Goal: Task Accomplishment & Management: Manage account settings

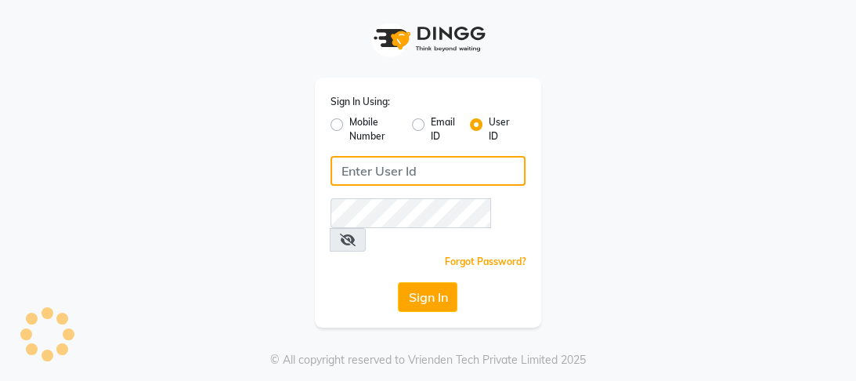
type input "8532836314"
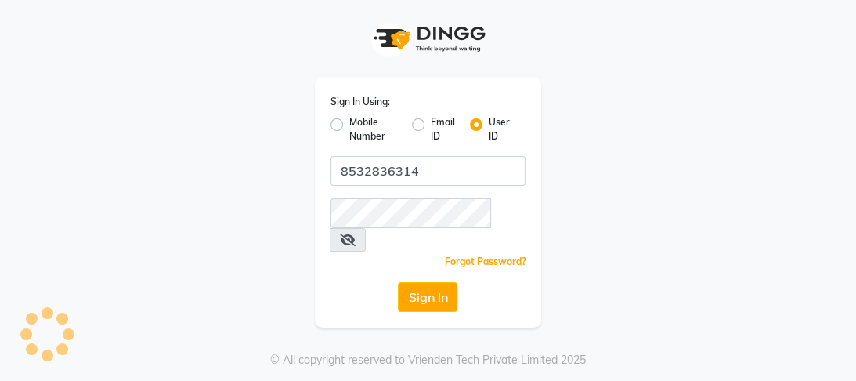
click at [349, 125] on label "Mobile Number" at bounding box center [374, 129] width 50 height 28
click at [349, 125] on input "Mobile Number" at bounding box center [354, 120] width 10 height 10
radio input "true"
radio input "false"
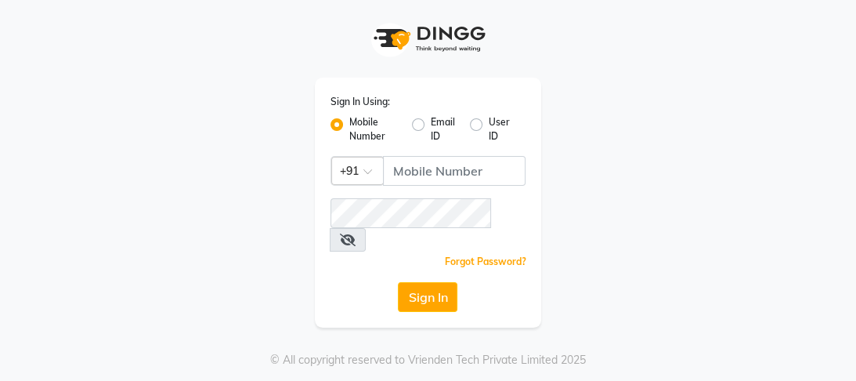
drag, startPoint x: 336, startPoint y: 125, endPoint x: 281, endPoint y: 166, distance: 68.3
click at [281, 166] on div "Sign In Using: Mobile Number Email ID User ID Country Code × +91 Remember me Fo…" at bounding box center [428, 163] width 752 height 327
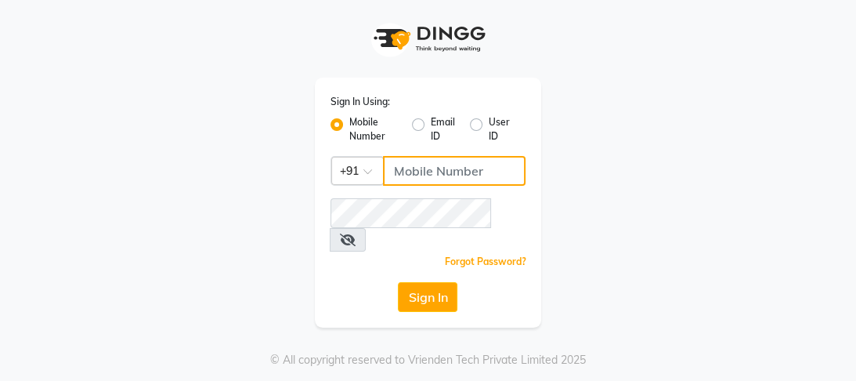
click at [431, 172] on input "Username" at bounding box center [454, 171] width 143 height 30
type input "8532836314"
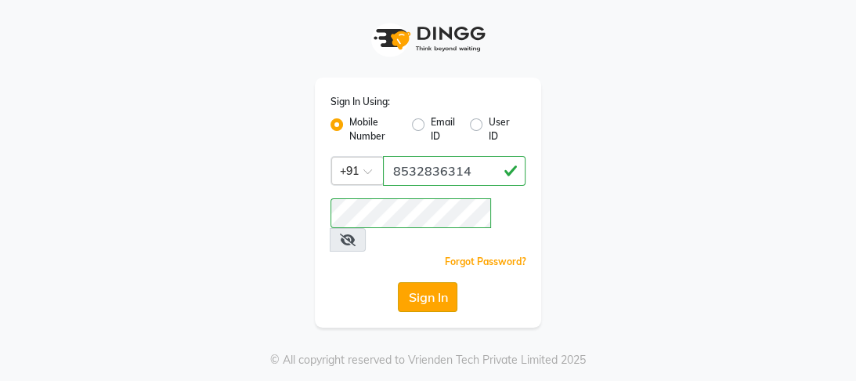
click at [445, 282] on button "Sign In" at bounding box center [428, 297] width 60 height 30
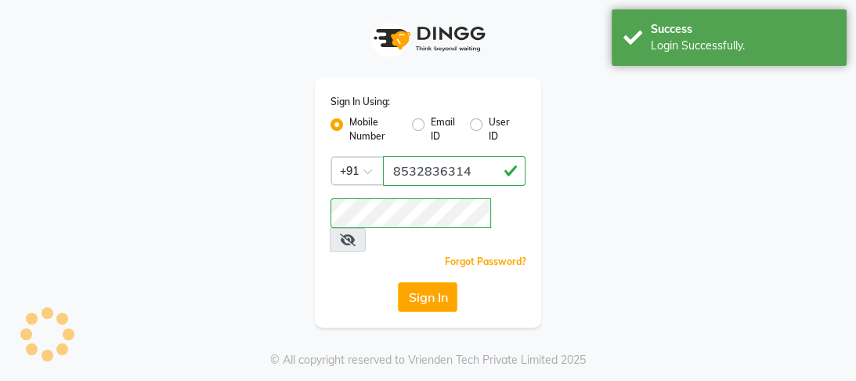
select select "service"
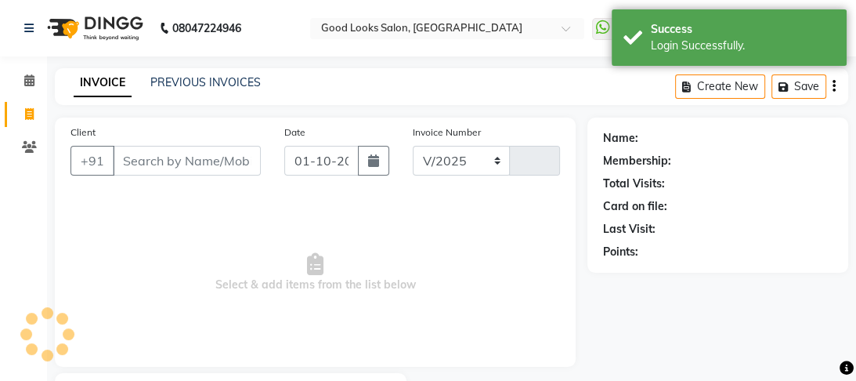
select select "4230"
type input "4480"
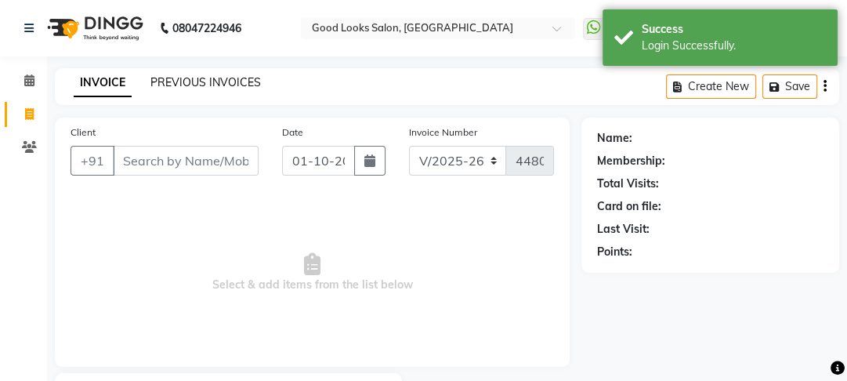
click at [211, 87] on link "PREVIOUS INVOICES" at bounding box center [205, 82] width 110 height 14
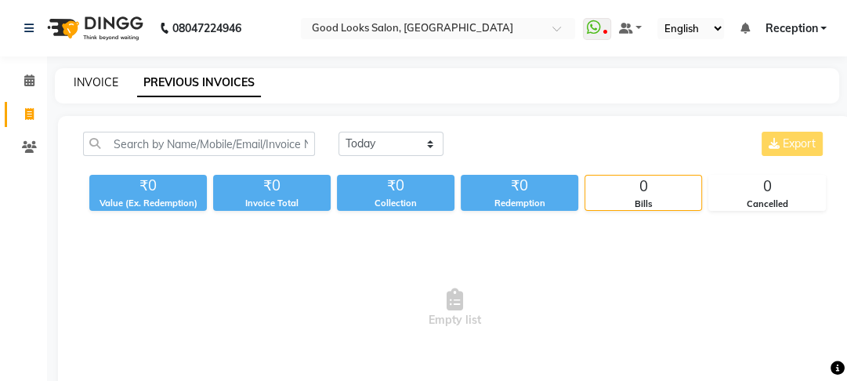
click at [98, 83] on link "INVOICE" at bounding box center [96, 82] width 45 height 14
select select "4230"
select select "service"
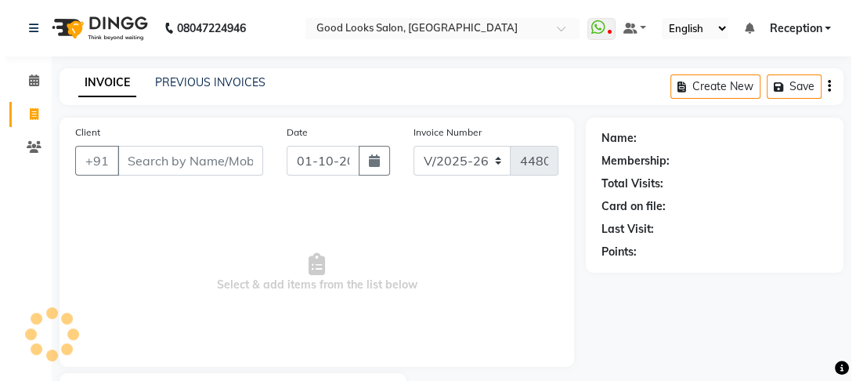
scroll to position [91, 0]
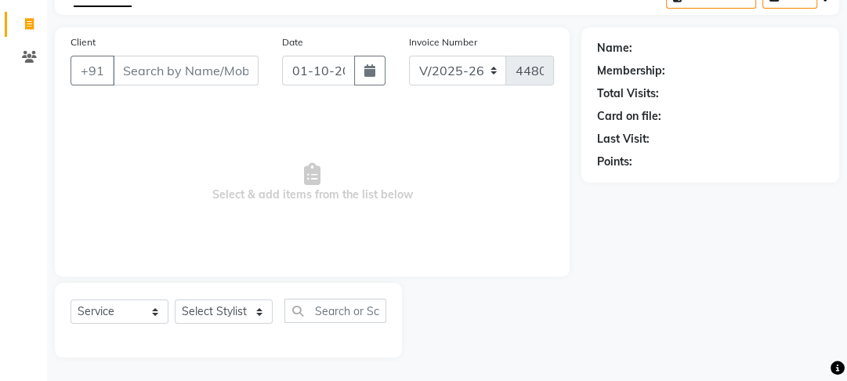
click at [157, 66] on input "Client" at bounding box center [186, 71] width 146 height 30
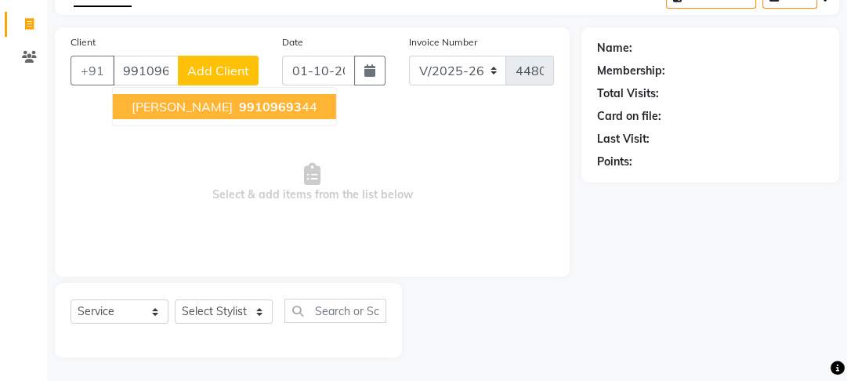
click at [239, 111] on span "99109693" at bounding box center [270, 107] width 63 height 16
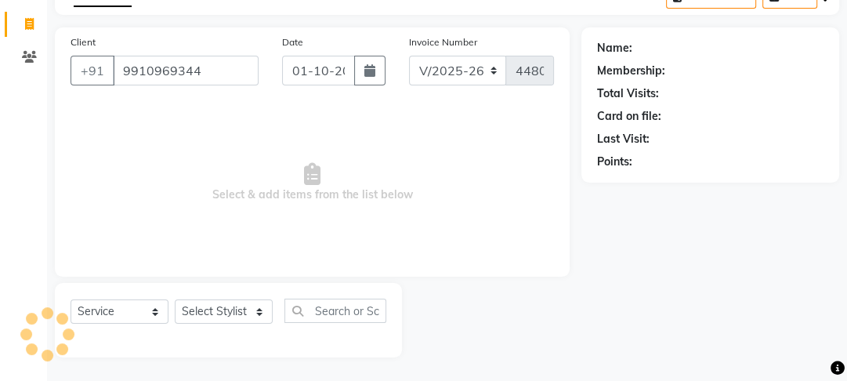
type input "9910969344"
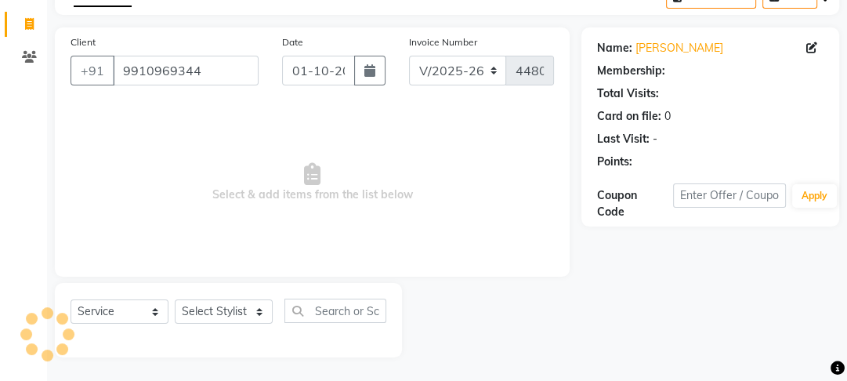
select select "1: Object"
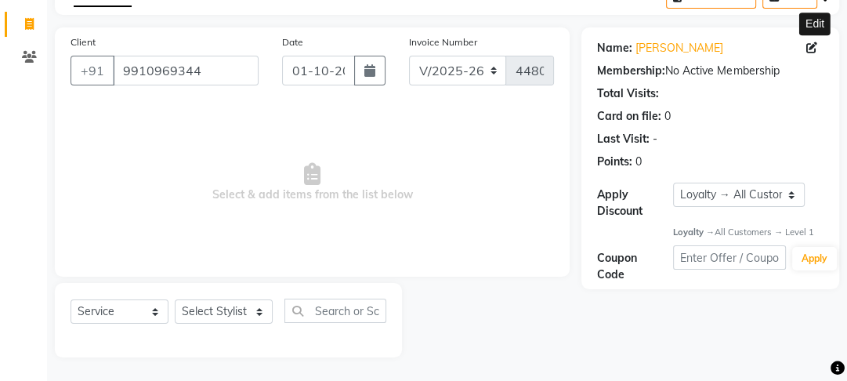
click at [810, 48] on icon at bounding box center [811, 47] width 11 height 11
select select "female"
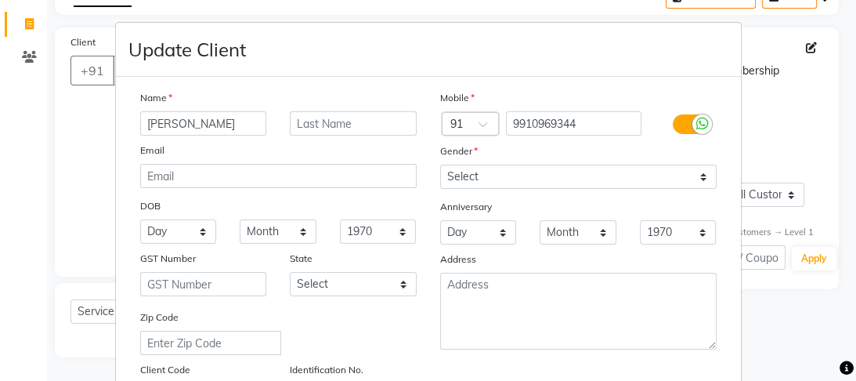
drag, startPoint x: 218, startPoint y: 120, endPoint x: 52, endPoint y: 161, distance: 171.7
click at [27, 141] on ngb-modal-window "Update Client Name Sudesh Email DOB Day 01 02 03 04 05 06 07 08 09 10 11 12 13 …" at bounding box center [428, 190] width 856 height 381
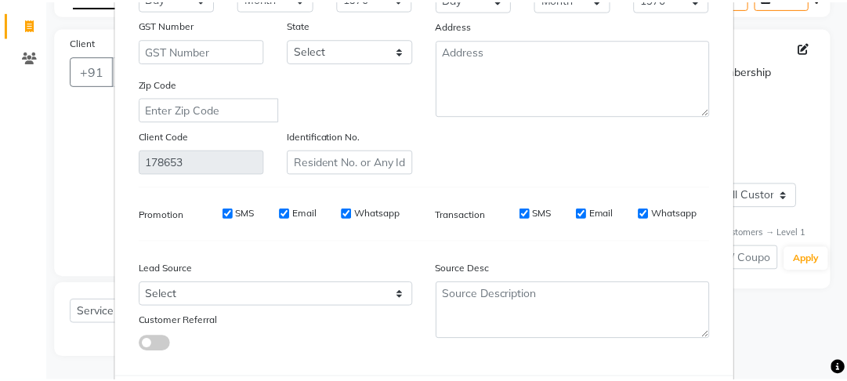
scroll to position [323, 0]
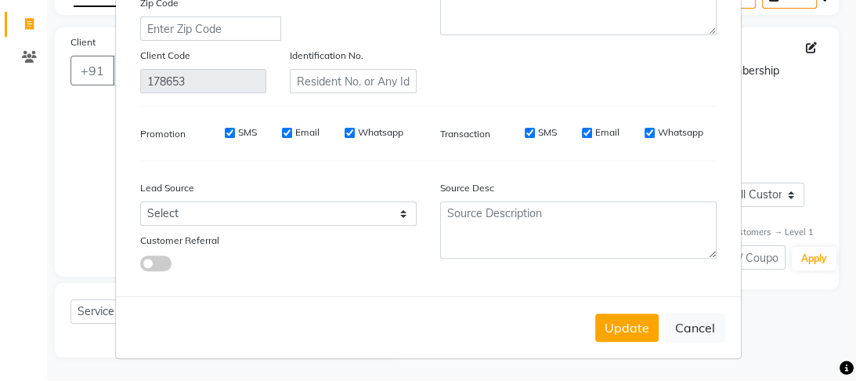
type input "shweta"
drag, startPoint x: 595, startPoint y: 309, endPoint x: 609, endPoint y: 323, distance: 19.4
click at [608, 323] on div "Update Cancel" at bounding box center [428, 327] width 625 height 62
click at [609, 323] on button "Update" at bounding box center [626, 327] width 63 height 28
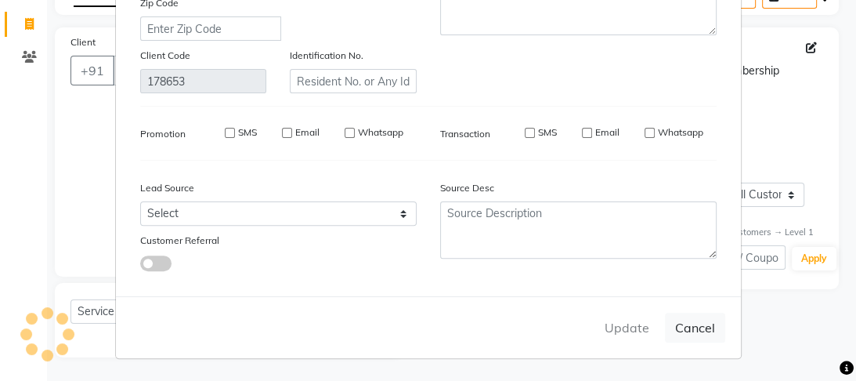
select select
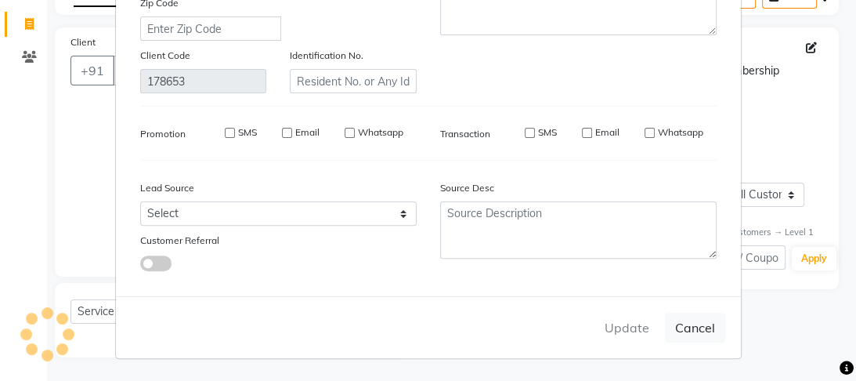
select select
checkbox input "false"
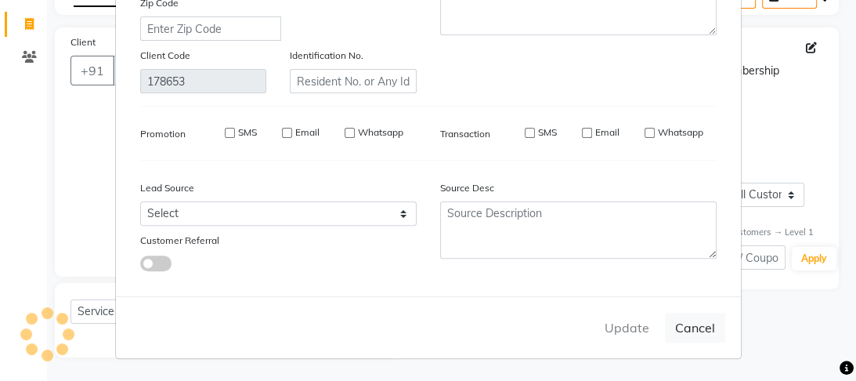
checkbox input "false"
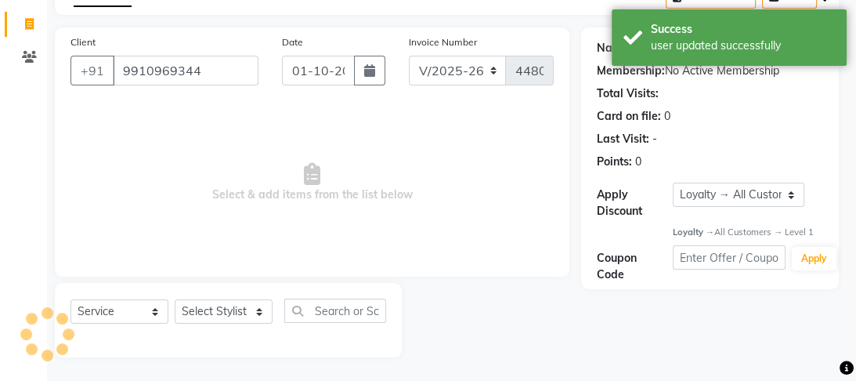
select select "1: Object"
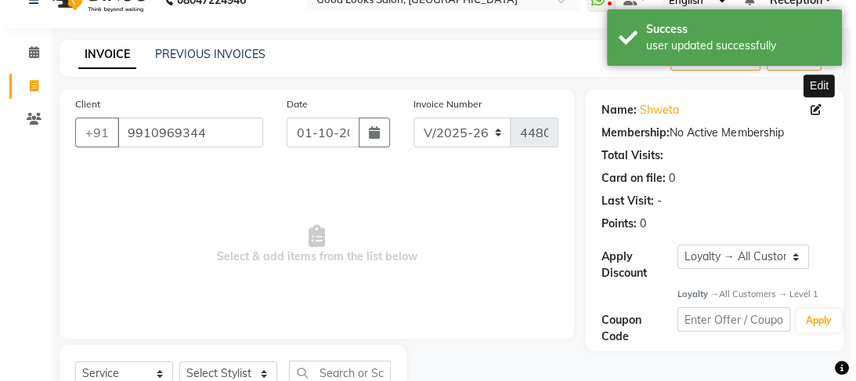
scroll to position [0, 0]
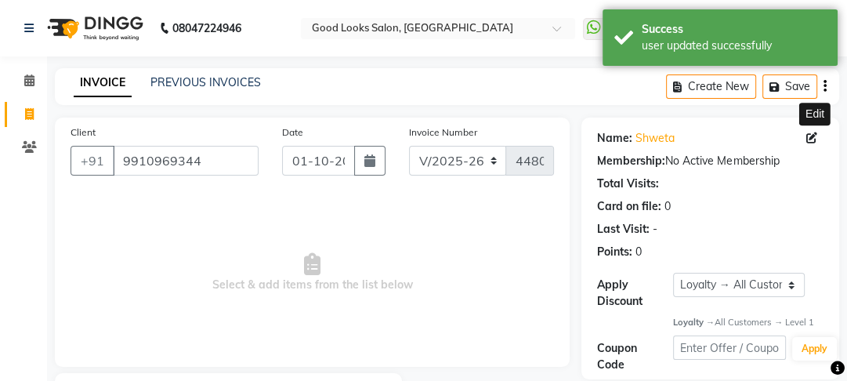
click at [812, 140] on icon at bounding box center [811, 137] width 11 height 11
select select "female"
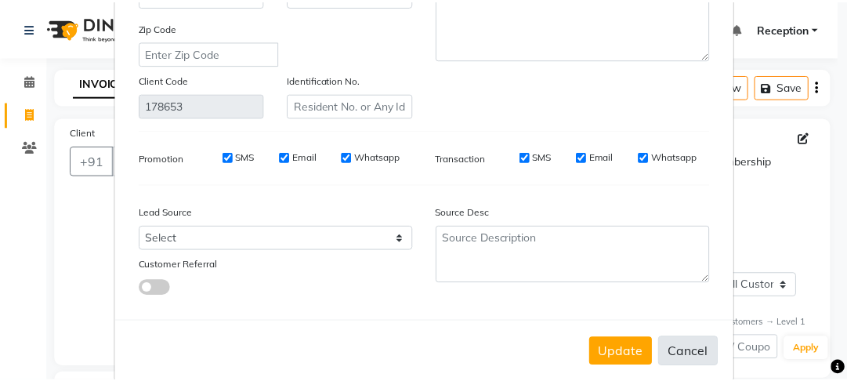
scroll to position [323, 0]
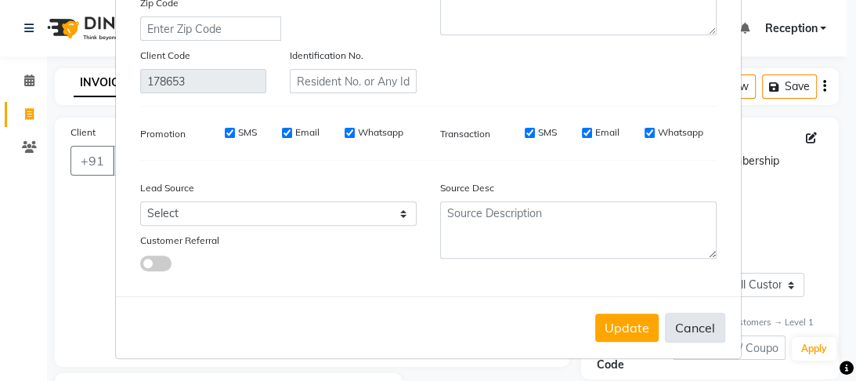
click at [683, 326] on button "Cancel" at bounding box center [695, 327] width 60 height 30
select select
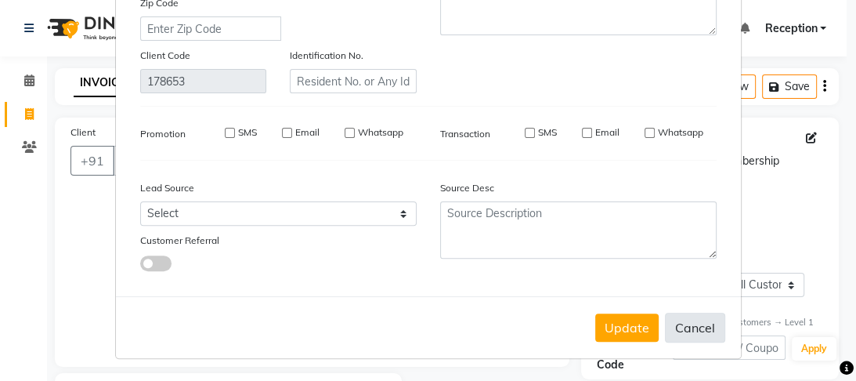
select select
checkbox input "false"
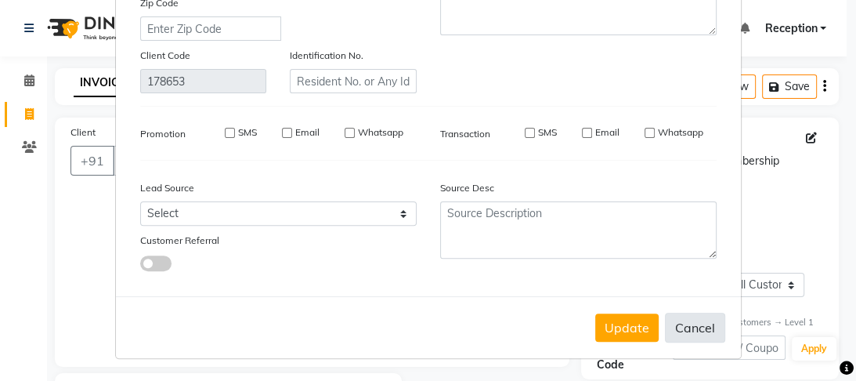
checkbox input "false"
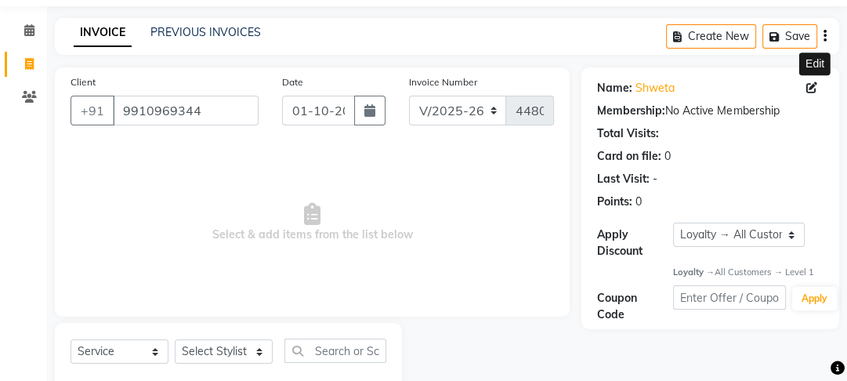
scroll to position [91, 0]
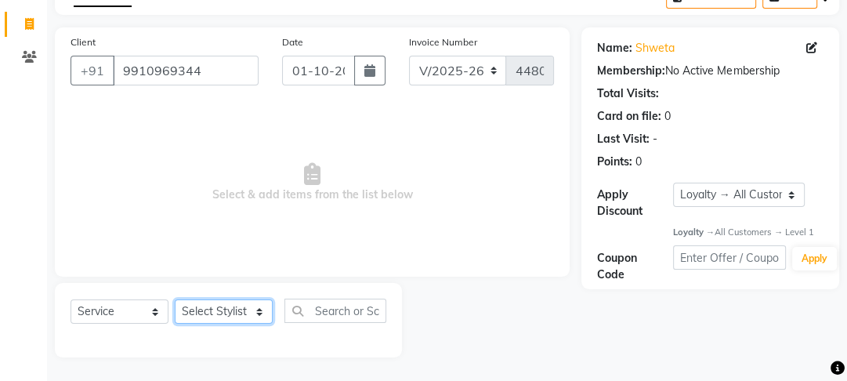
click at [247, 312] on select "Select Stylist Farahan Jyoti Manager Nihal Pooja Prachi Raman Raman 2 Reception…" at bounding box center [224, 311] width 98 height 24
select select "22726"
click at [175, 299] on select "Select Stylist Farahan Jyoti Manager Nihal Pooja Prachi Raman Raman 2 Reception…" at bounding box center [224, 311] width 98 height 24
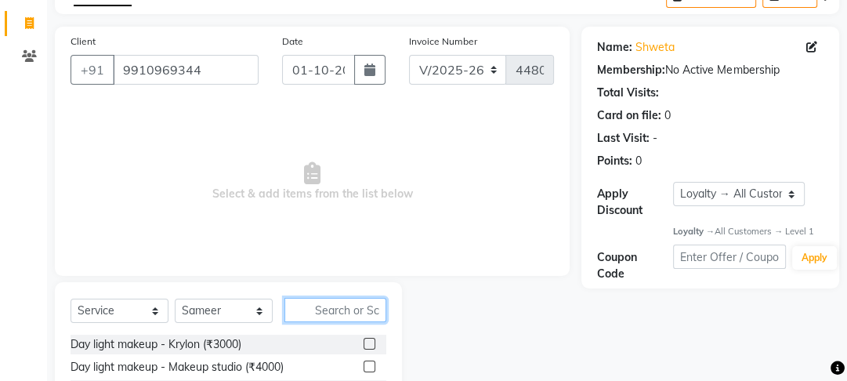
click at [363, 317] on input "text" at bounding box center [335, 310] width 102 height 24
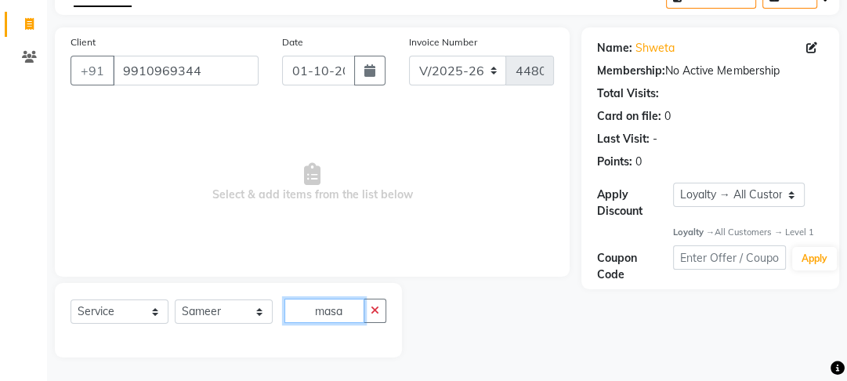
click at [345, 314] on input "masa" at bounding box center [324, 310] width 80 height 24
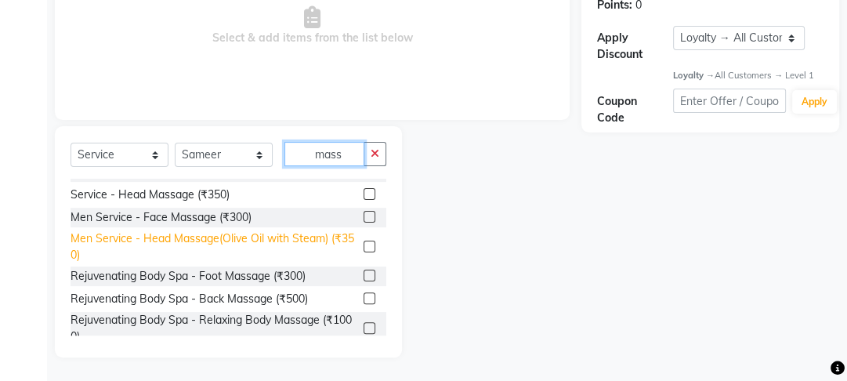
scroll to position [0, 0]
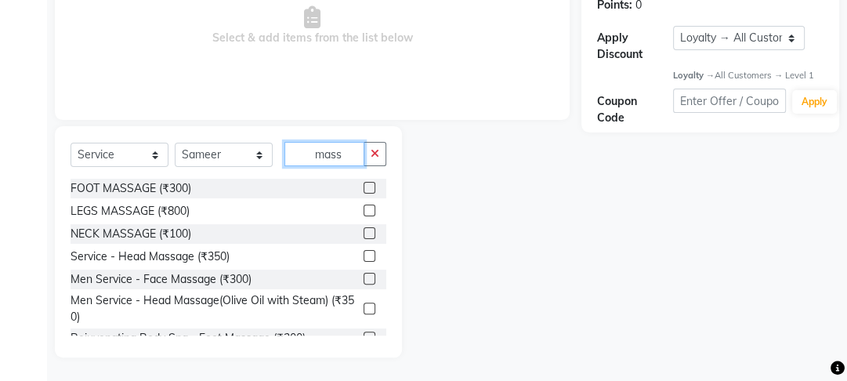
type input "mass"
click at [363, 260] on label at bounding box center [369, 256] width 12 height 12
click at [363, 260] on input "checkbox" at bounding box center [368, 256] width 10 height 10
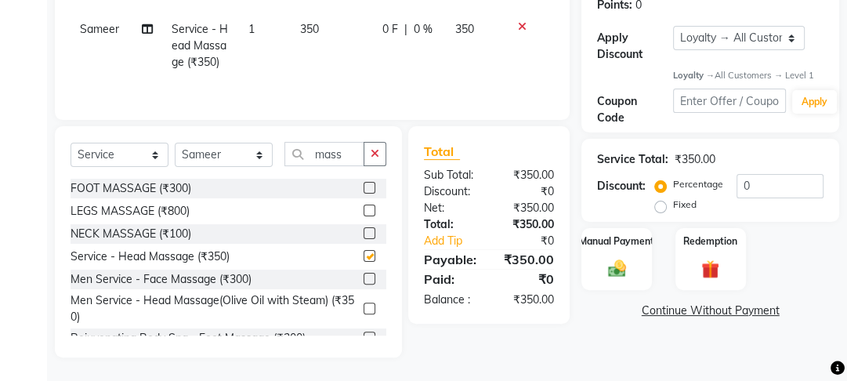
checkbox input "false"
click at [208, 143] on select "Select Stylist Farahan Jyoti Manager Nihal Pooja Prachi Raman Raman 2 Reception…" at bounding box center [224, 155] width 98 height 24
select select "70835"
click at [175, 143] on select "Select Stylist Farahan Jyoti Manager Nihal Pooja Prachi Raman Raman 2 Reception…" at bounding box center [224, 155] width 98 height 24
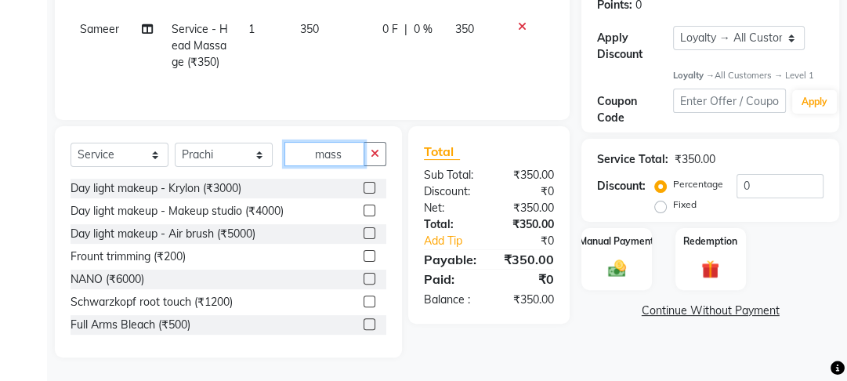
click at [353, 157] on input "mass" at bounding box center [324, 154] width 80 height 24
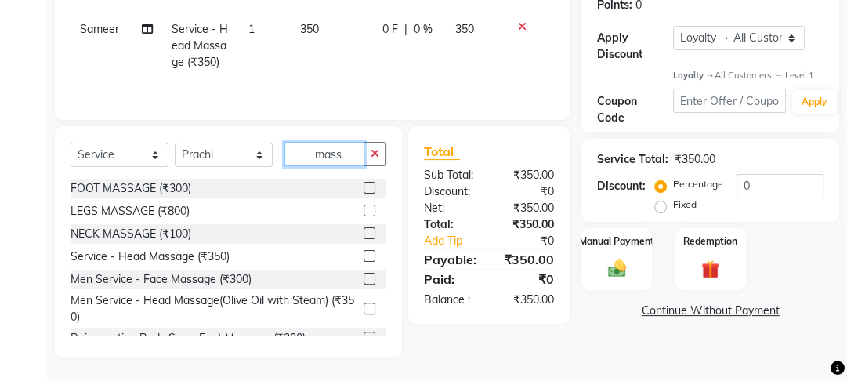
type input "mass"
click at [363, 254] on label at bounding box center [369, 256] width 12 height 12
click at [363, 254] on input "checkbox" at bounding box center [368, 256] width 10 height 10
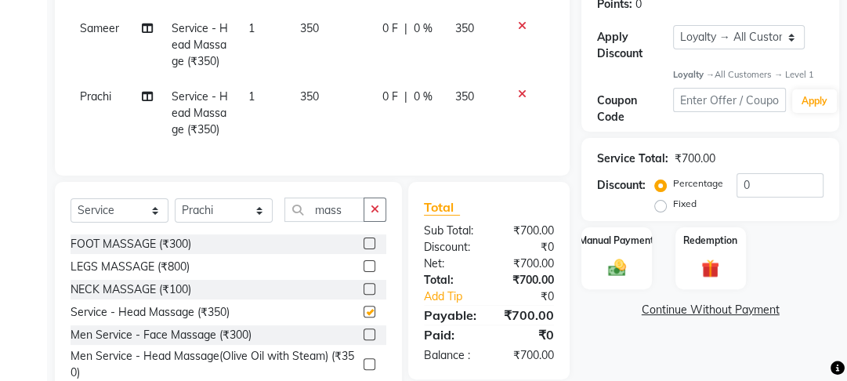
click at [365, 94] on td "350" at bounding box center [332, 113] width 82 height 68
checkbox input "false"
select select "70835"
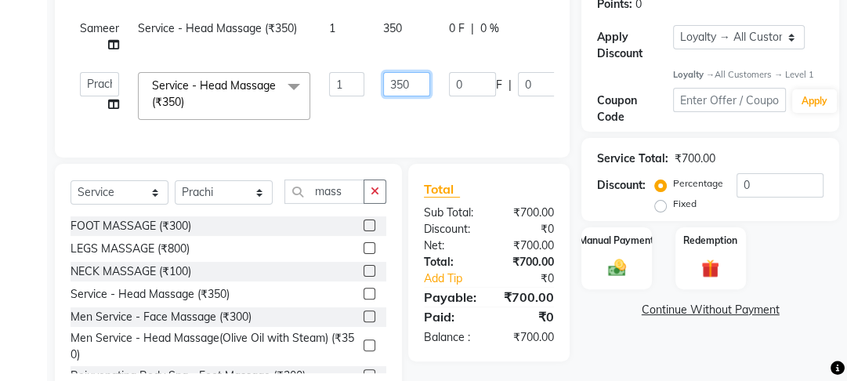
drag, startPoint x: 403, startPoint y: 85, endPoint x: 312, endPoint y: 94, distance: 92.0
click at [313, 94] on tr "Farahan Jyoti Manager Nihal Pooja Prachi Raman Raman 2 Reception Sameer SUNNY y…" at bounding box center [375, 96] width 610 height 67
type input "0"
click at [539, 202] on div "Total Sub Total: ₹700.00 Discount: ₹0 Net: ₹700.00 Total: ₹700.00 Add Tip ₹0 Pa…" at bounding box center [488, 262] width 161 height 197
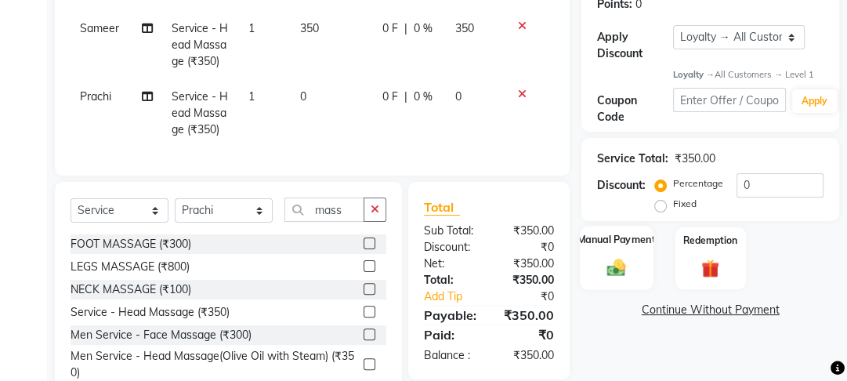
click at [628, 253] on div "Manual Payment" at bounding box center [616, 258] width 73 height 64
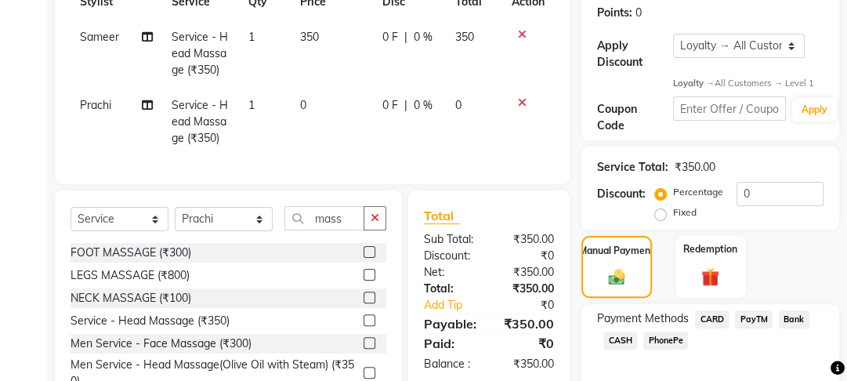
scroll to position [313, 0]
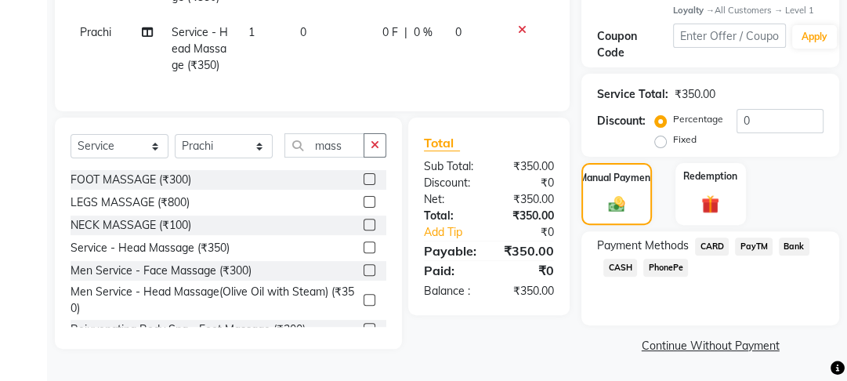
click at [227, 141] on div "Select Service Product Membership Package Voucher Prepaid Gift Card Select Styl…" at bounding box center [228, 232] width 347 height 231
drag, startPoint x: 351, startPoint y: 144, endPoint x: 244, endPoint y: 160, distance: 108.4
click at [244, 160] on div "Select Service Product Membership Package Voucher Prepaid Gift Card Select Styl…" at bounding box center [228, 151] width 316 height 37
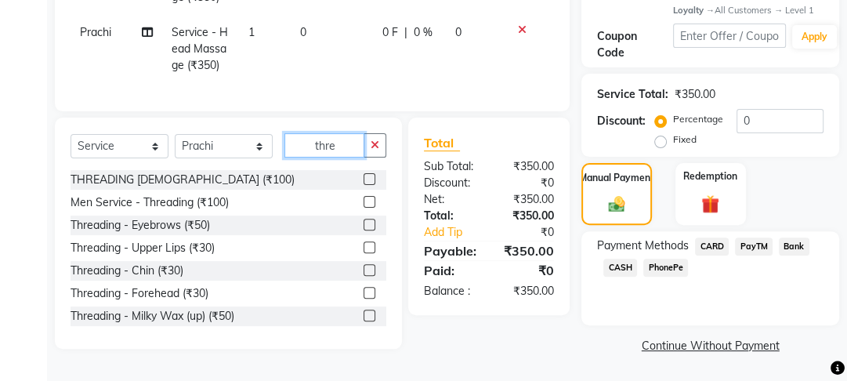
type input "thre"
click at [367, 232] on div at bounding box center [374, 225] width 23 height 20
click at [363, 230] on label at bounding box center [369, 224] width 12 height 12
click at [363, 230] on input "checkbox" at bounding box center [368, 225] width 10 height 10
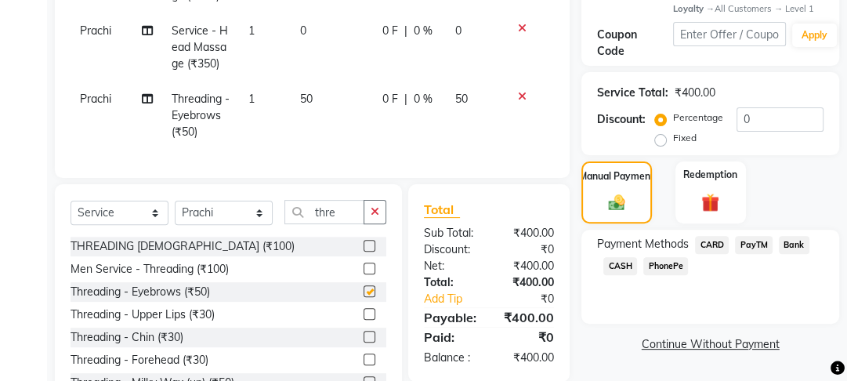
checkbox input "false"
click at [603, 269] on span "CASH" at bounding box center [620, 266] width 34 height 18
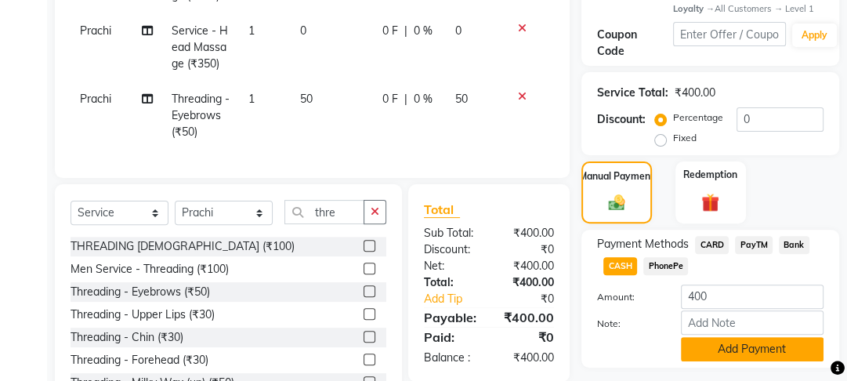
click at [711, 347] on button "Add Payment" at bounding box center [752, 349] width 143 height 24
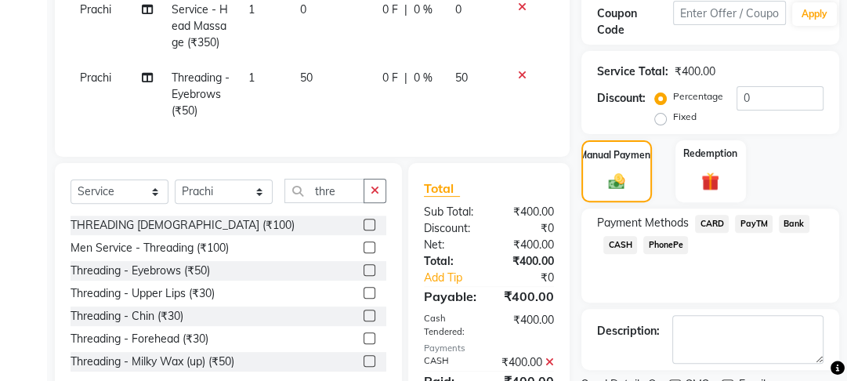
scroll to position [539, 0]
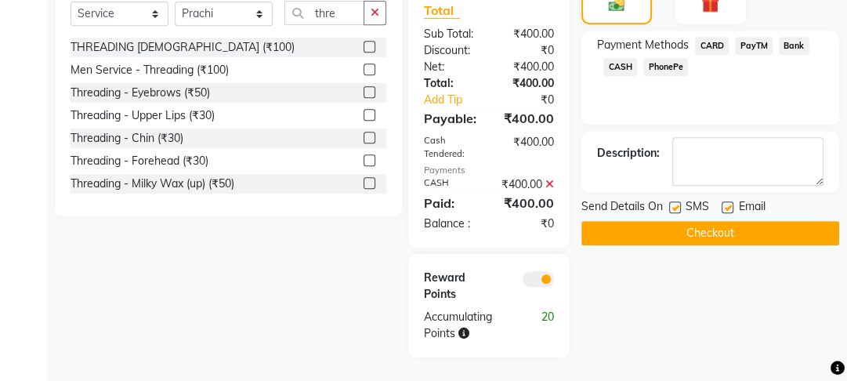
click at [725, 201] on label at bounding box center [727, 207] width 12 height 12
click at [725, 203] on input "checkbox" at bounding box center [726, 208] width 10 height 10
checkbox input "false"
click at [671, 201] on label at bounding box center [675, 207] width 12 height 12
click at [671, 203] on input "checkbox" at bounding box center [674, 208] width 10 height 10
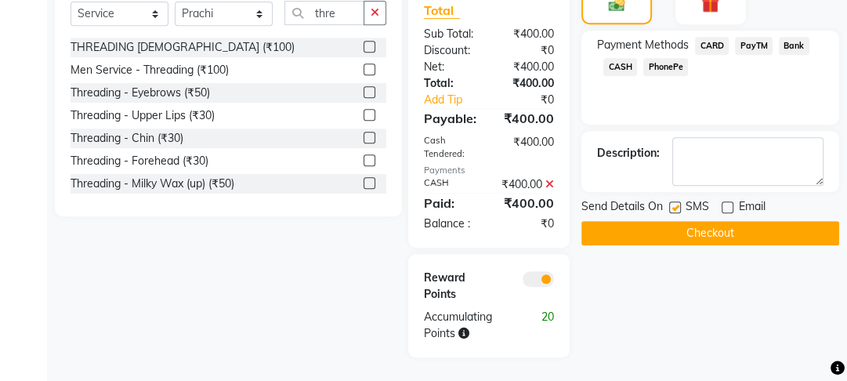
checkbox input "false"
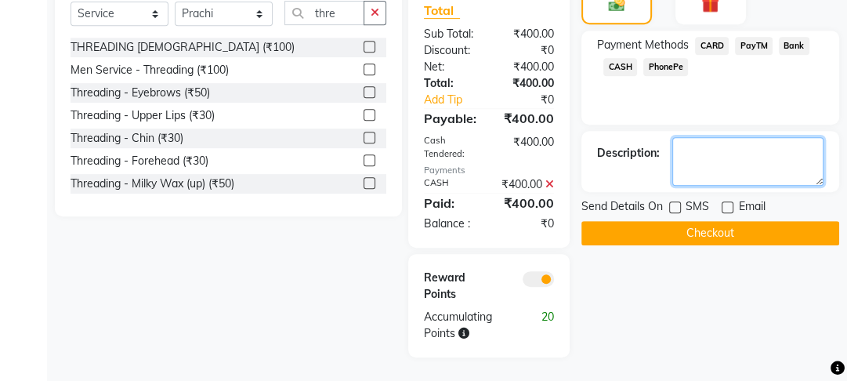
click at [705, 137] on textarea at bounding box center [747, 161] width 151 height 49
type textarea "beteki complimenteryhead massage hai"
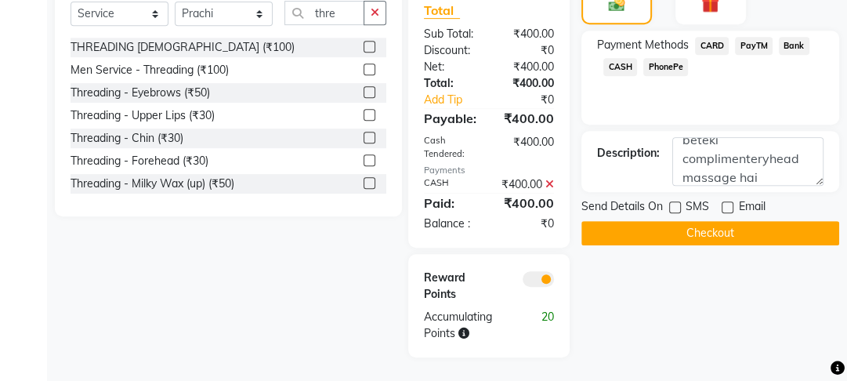
click at [687, 221] on button "Checkout" at bounding box center [710, 233] width 258 height 24
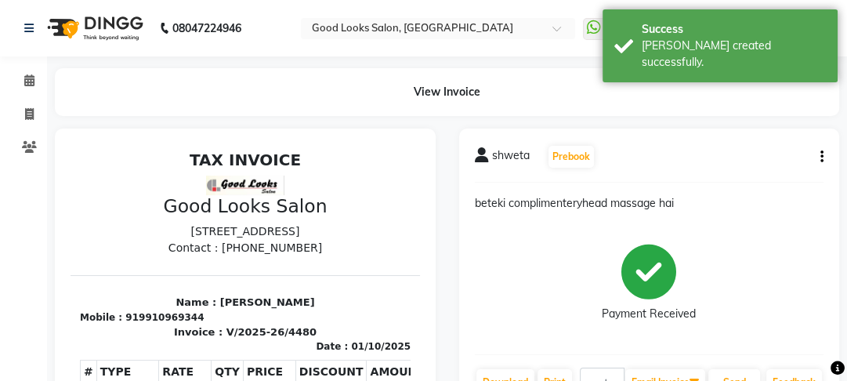
click at [1, 113] on li "Invoice" at bounding box center [23, 115] width 47 height 34
click at [28, 114] on icon at bounding box center [29, 114] width 9 height 12
select select "4230"
select select "service"
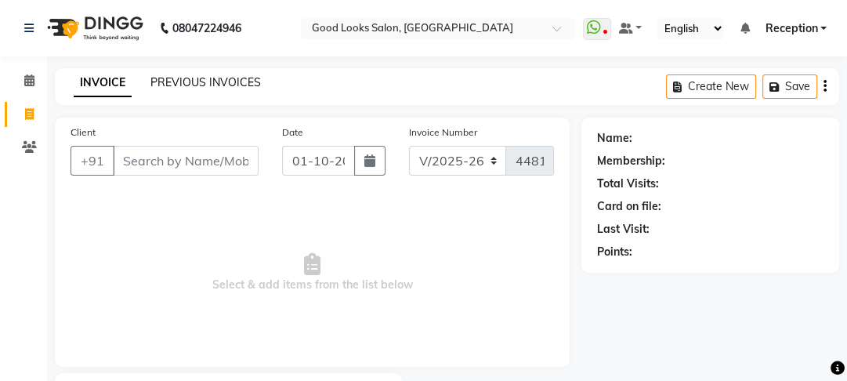
click at [233, 85] on link "PREVIOUS INVOICES" at bounding box center [205, 82] width 110 height 14
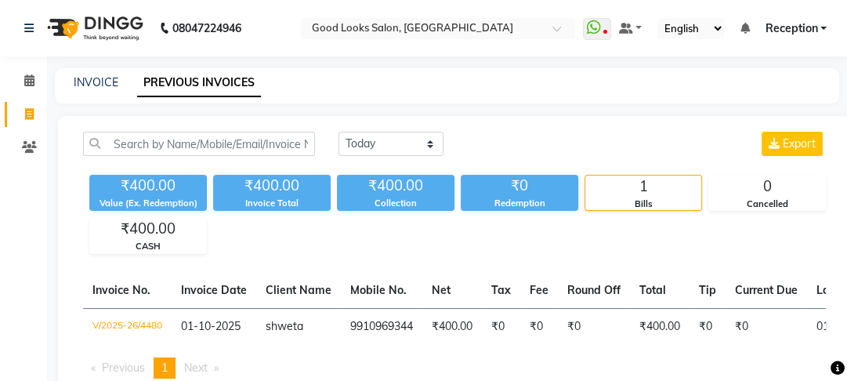
click at [377, 176] on div "₹400.00" at bounding box center [395, 186] width 117 height 22
click at [374, 151] on select "Today Yesterday Custom Range" at bounding box center [390, 144] width 105 height 24
select select "range"
click at [338, 132] on select "Today Yesterday Custom Range" at bounding box center [390, 144] width 105 height 24
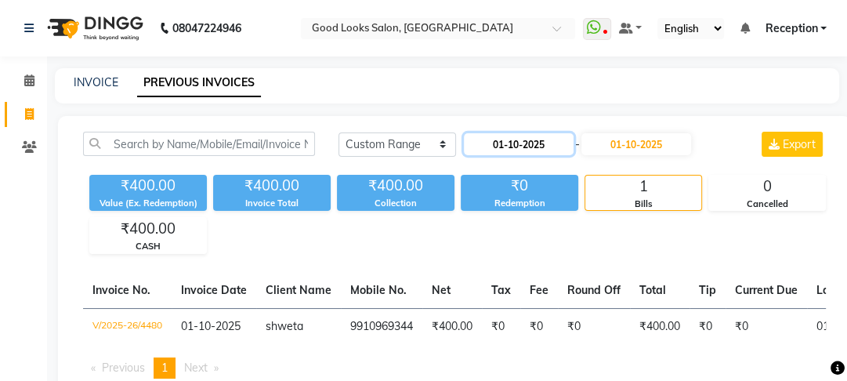
click at [558, 141] on input "01-10-2025" at bounding box center [519, 144] width 110 height 22
select select "10"
select select "2025"
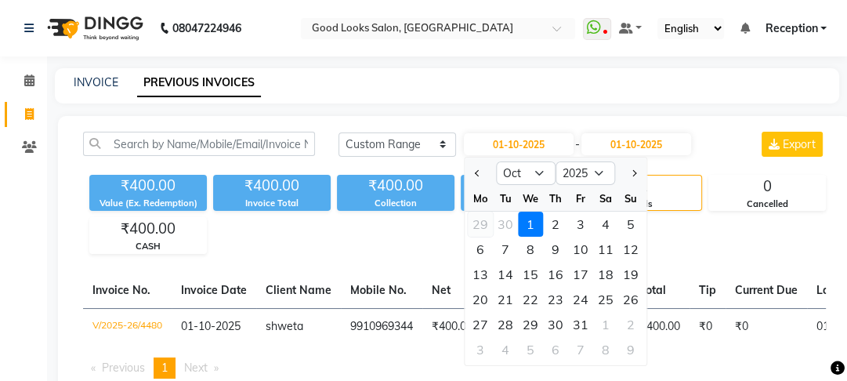
click at [482, 226] on div "29" at bounding box center [480, 223] width 25 height 25
type input "29-09-2025"
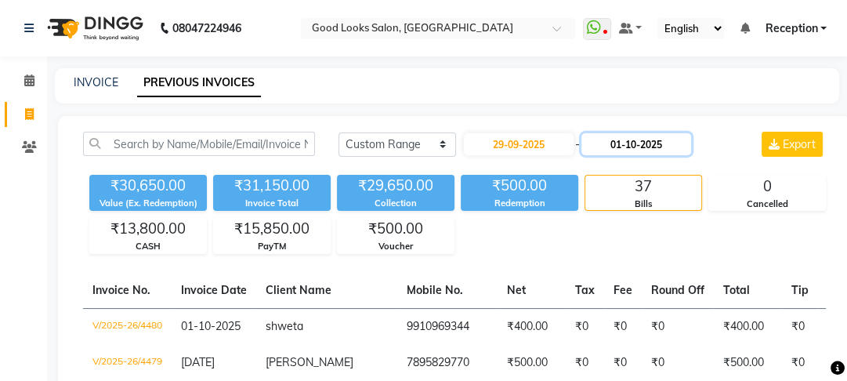
click at [646, 153] on input "01-10-2025" at bounding box center [636, 144] width 110 height 22
select select "10"
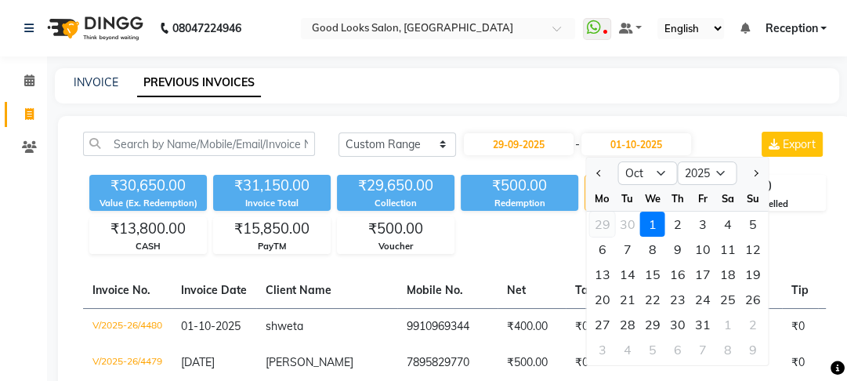
click at [601, 226] on div "29" at bounding box center [601, 223] width 25 height 25
type input "29-09-2025"
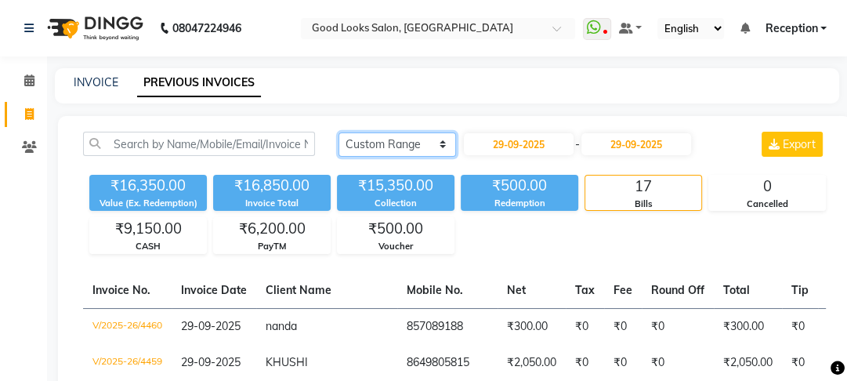
click at [381, 148] on select "Today Yesterday Custom Range" at bounding box center [396, 144] width 117 height 24
select select "yesterday"
click at [338, 132] on select "Today Yesterday Custom Range" at bounding box center [396, 144] width 117 height 24
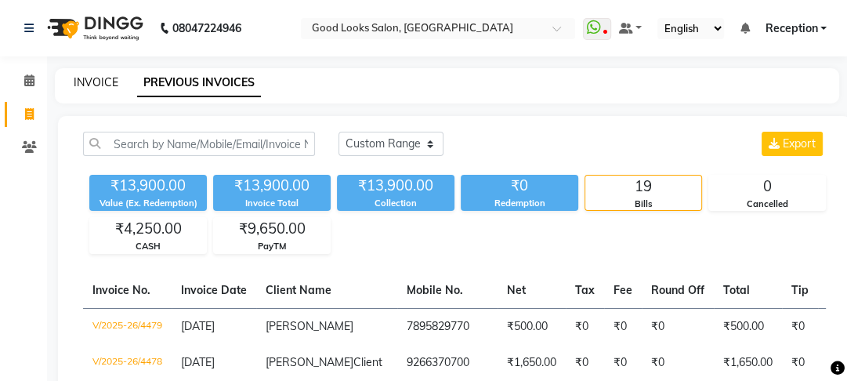
click at [91, 81] on link "INVOICE" at bounding box center [96, 82] width 45 height 14
select select "service"
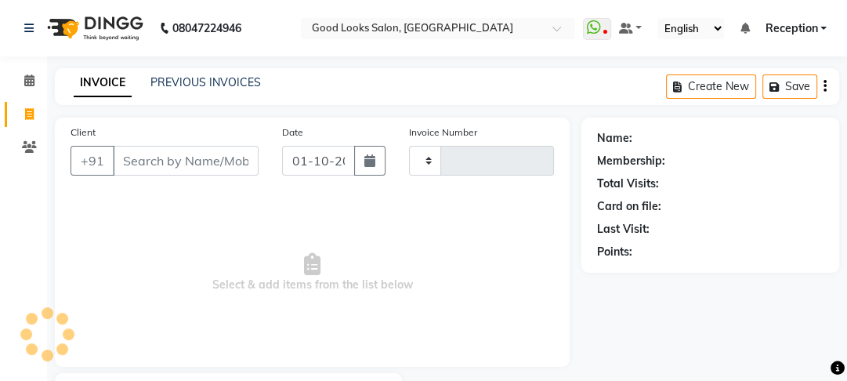
scroll to position [91, 0]
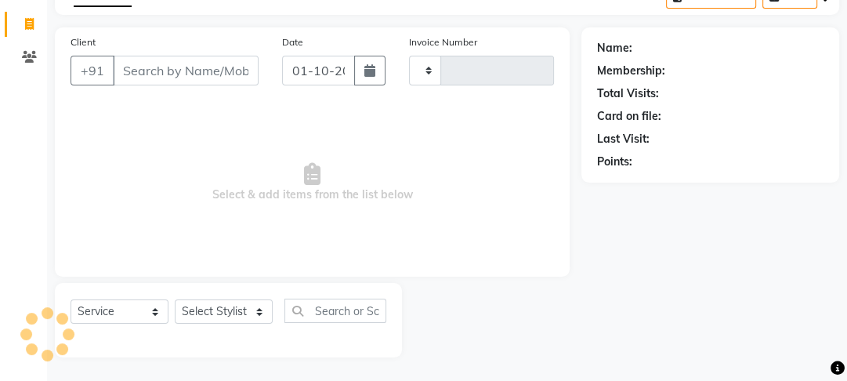
type input "4481"
select select "4230"
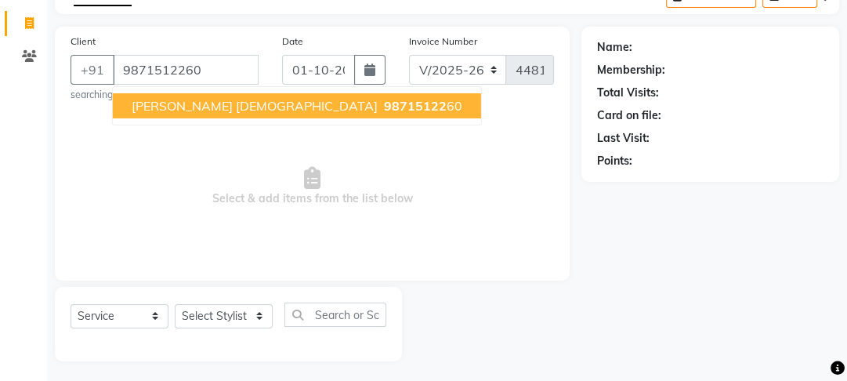
type input "9871512260"
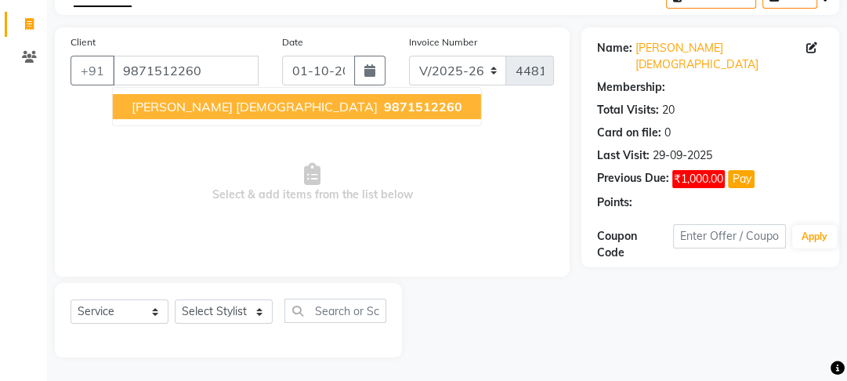
select select "1: Object"
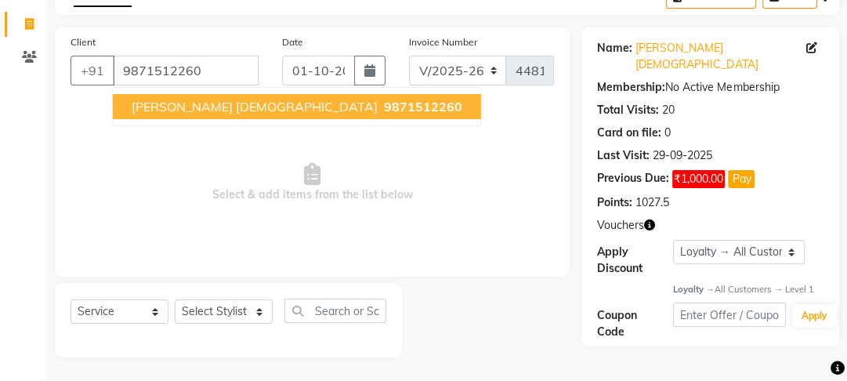
click at [649, 219] on icon "button" at bounding box center [649, 224] width 11 height 11
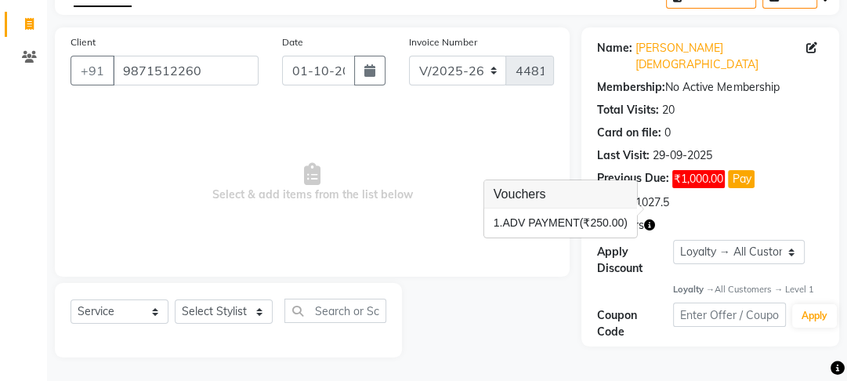
click at [459, 248] on span "Select & add items from the list below" at bounding box center [311, 182] width 483 height 157
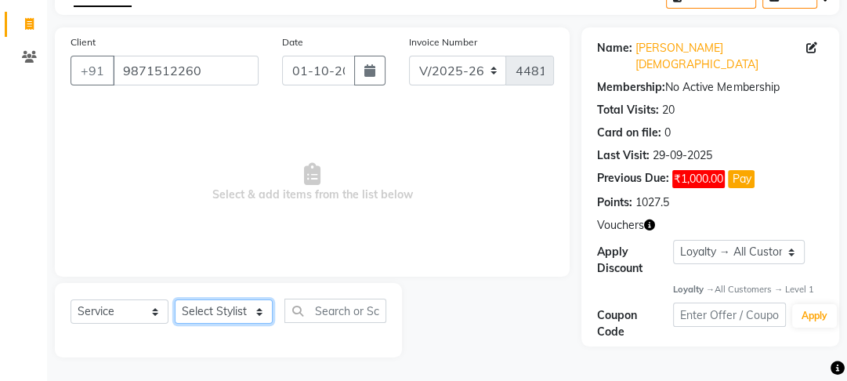
click at [242, 311] on select "Select Stylist Farahan Jyoti Manager Nihal Pooja Prachi Raman Raman 2 Reception…" at bounding box center [224, 311] width 98 height 24
select select "22726"
click at [175, 299] on select "Select Stylist Farahan Jyoti Manager Nihal Pooja Prachi Raman Raman 2 Reception…" at bounding box center [224, 311] width 98 height 24
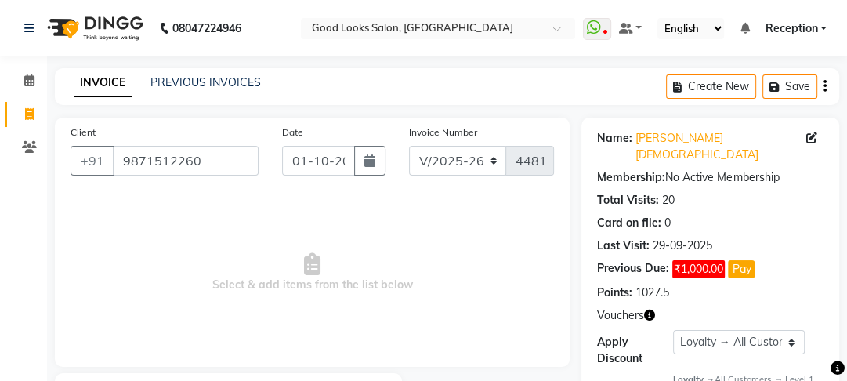
scroll to position [0, 0]
click at [685, 139] on link "Manisha Female" at bounding box center [720, 146] width 171 height 33
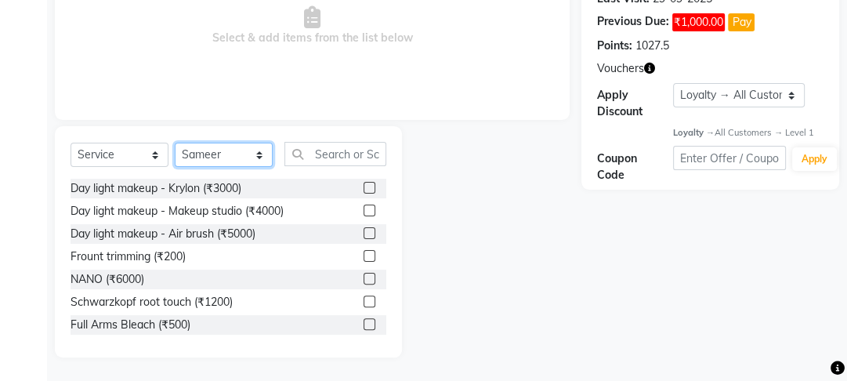
click at [226, 143] on select "Select Stylist Farahan Jyoti Manager Nihal Pooja Prachi Raman Raman 2 Reception…" at bounding box center [224, 155] width 98 height 24
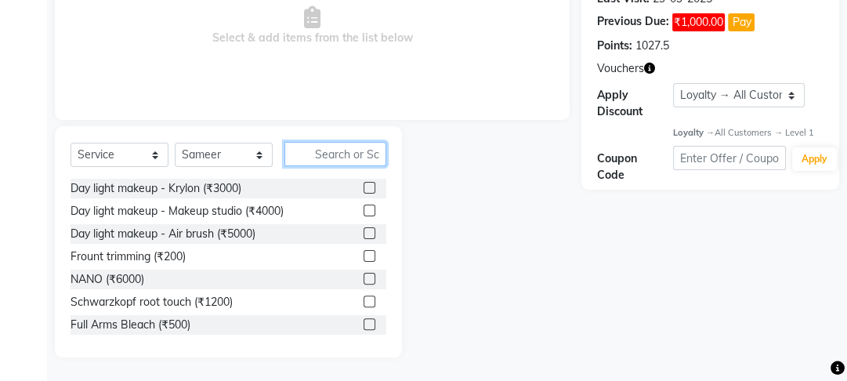
click at [353, 160] on input "text" at bounding box center [335, 154] width 102 height 24
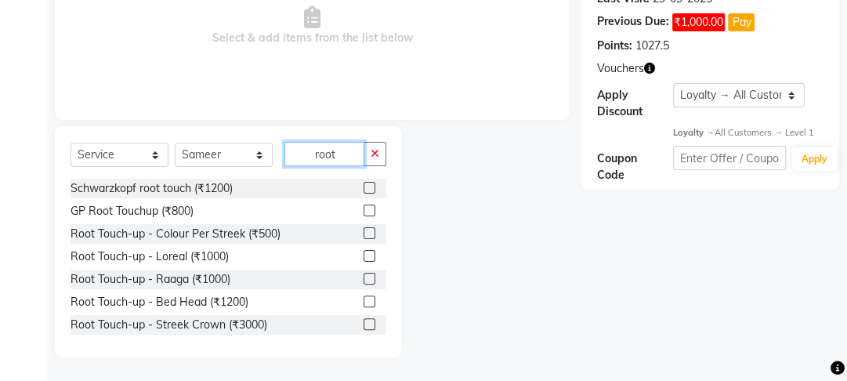
type input "root"
click at [363, 255] on label at bounding box center [369, 256] width 12 height 12
click at [363, 255] on input "checkbox" at bounding box center [368, 256] width 10 height 10
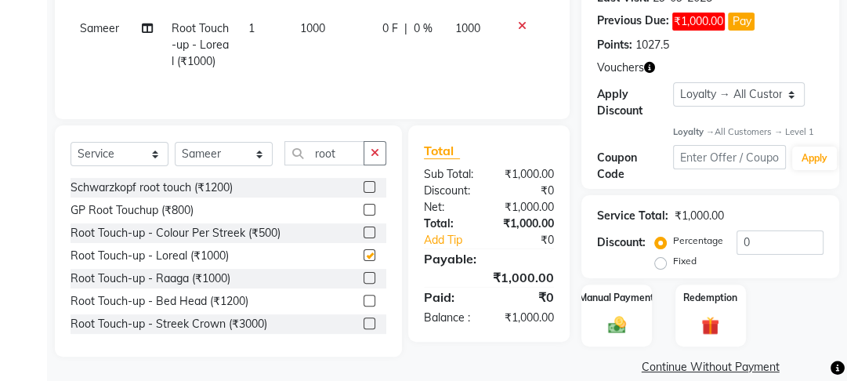
scroll to position [0, 0]
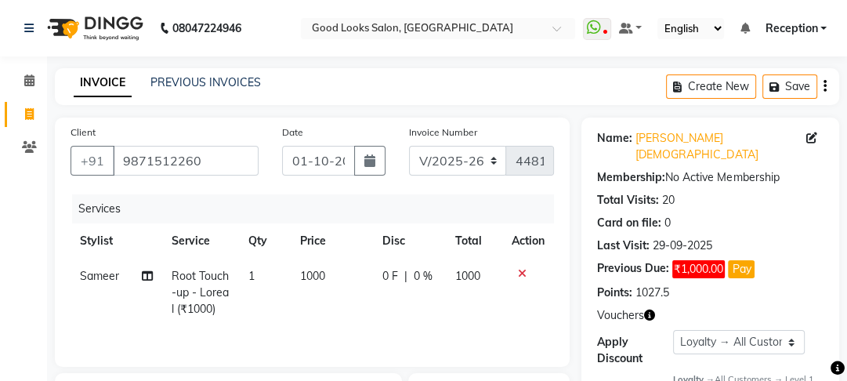
checkbox input "false"
click at [786, 96] on button "Save" at bounding box center [789, 86] width 55 height 24
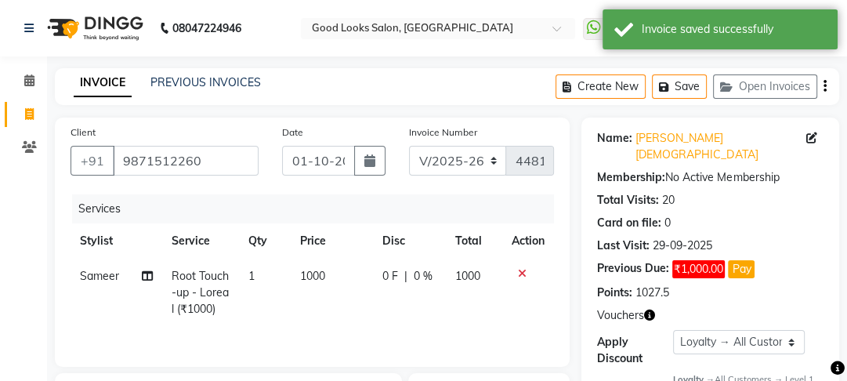
click at [645, 309] on icon "button" at bounding box center [649, 314] width 11 height 11
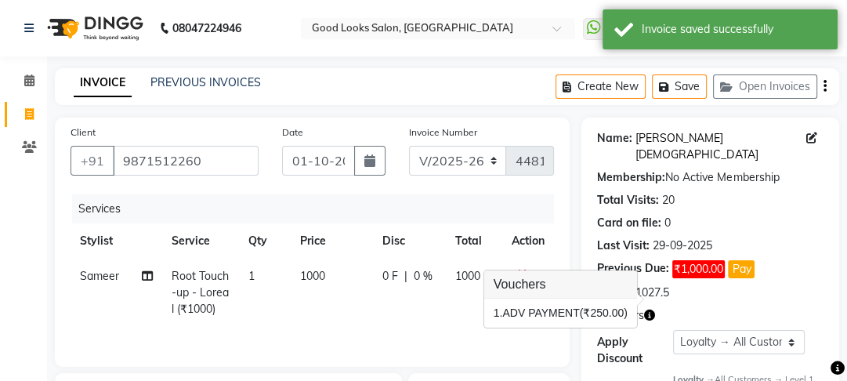
click at [655, 139] on link "Manisha Female" at bounding box center [720, 146] width 171 height 33
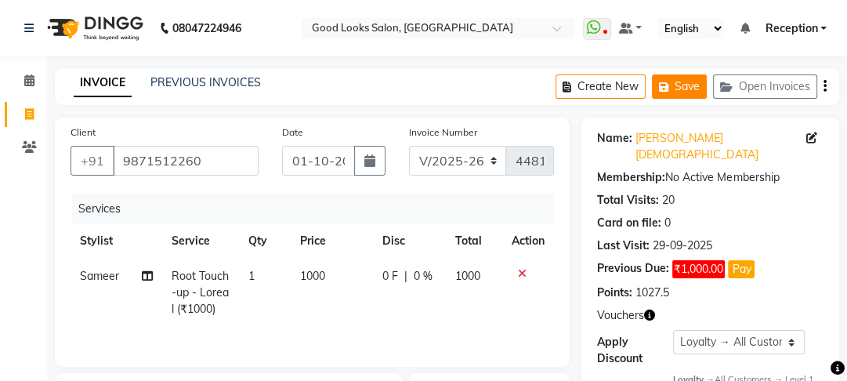
click at [681, 82] on button "Save" at bounding box center [679, 86] width 55 height 24
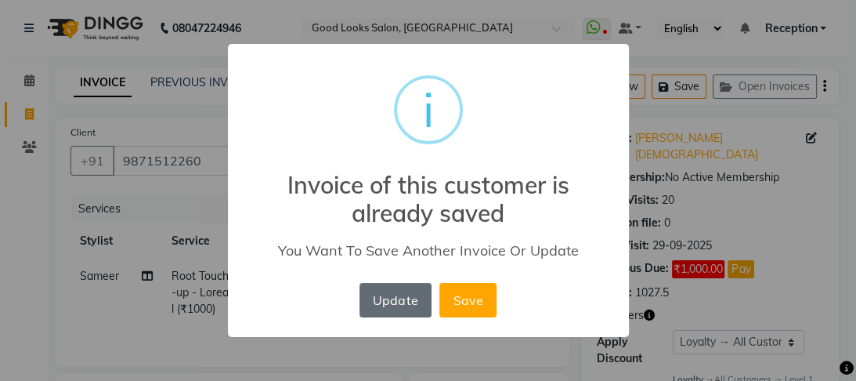
click at [385, 305] on button "Update" at bounding box center [395, 300] width 72 height 34
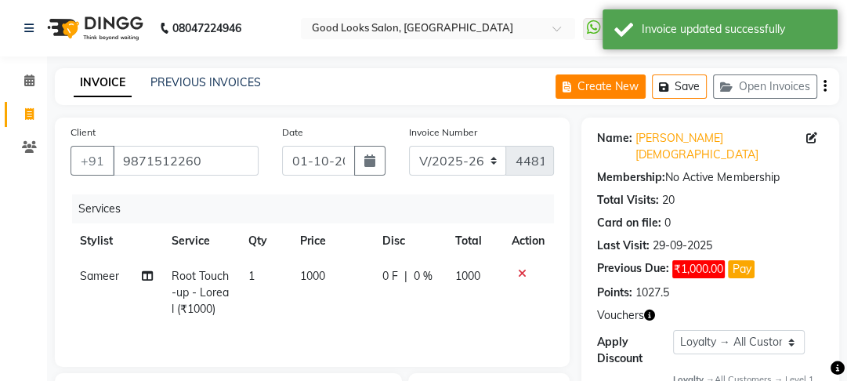
click at [583, 87] on button "Create New" at bounding box center [600, 86] width 90 height 24
select select "service"
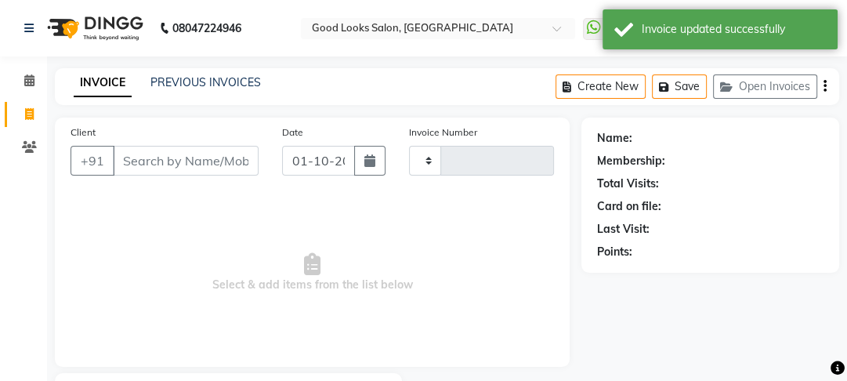
type input "4481"
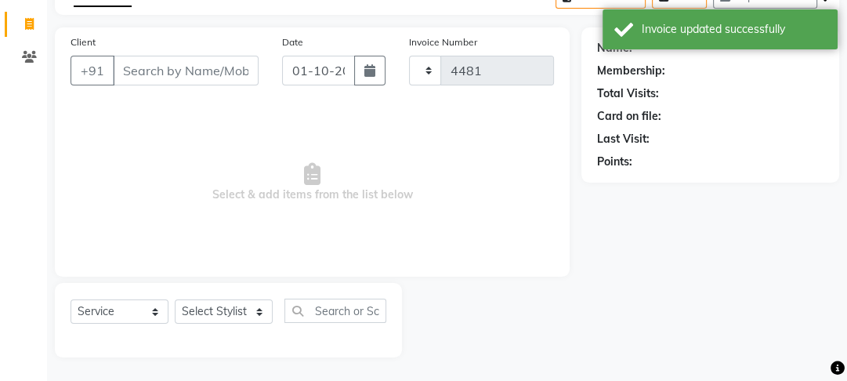
select select "4230"
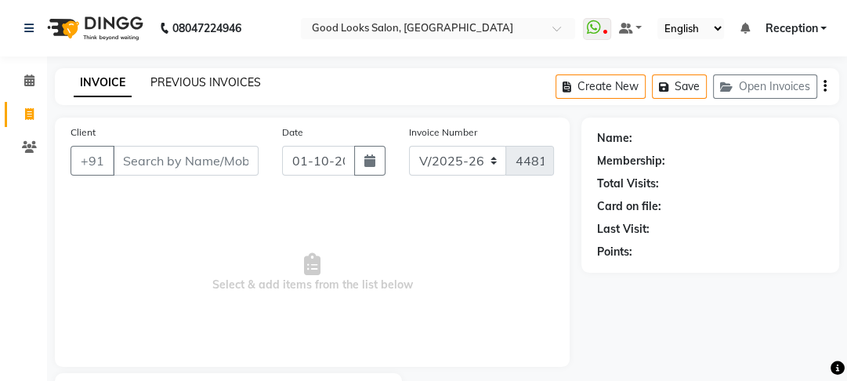
click at [207, 80] on link "PREVIOUS INVOICES" at bounding box center [205, 82] width 110 height 14
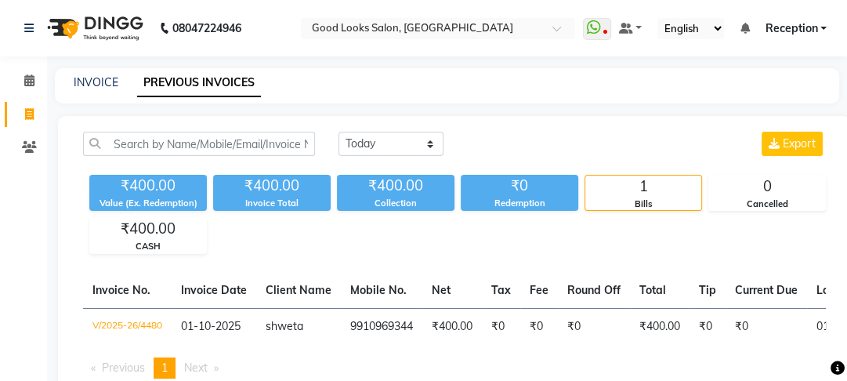
click at [98, 91] on div "INVOICE PREVIOUS INVOICES" at bounding box center [447, 85] width 784 height 35
click at [88, 86] on link "INVOICE" at bounding box center [96, 82] width 45 height 14
select select "service"
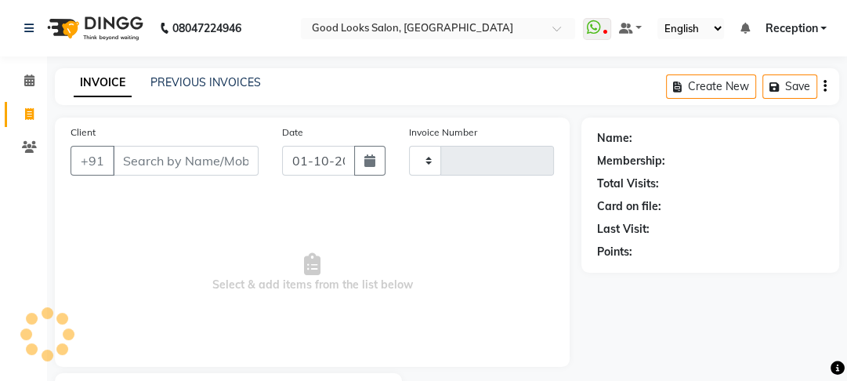
type input "4481"
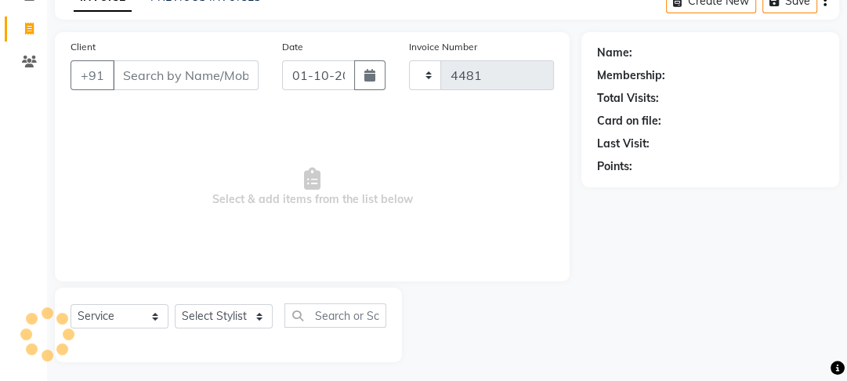
scroll to position [91, 0]
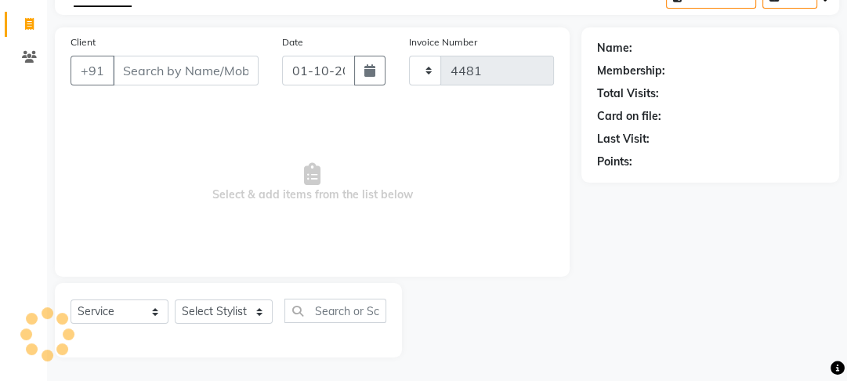
select select "4230"
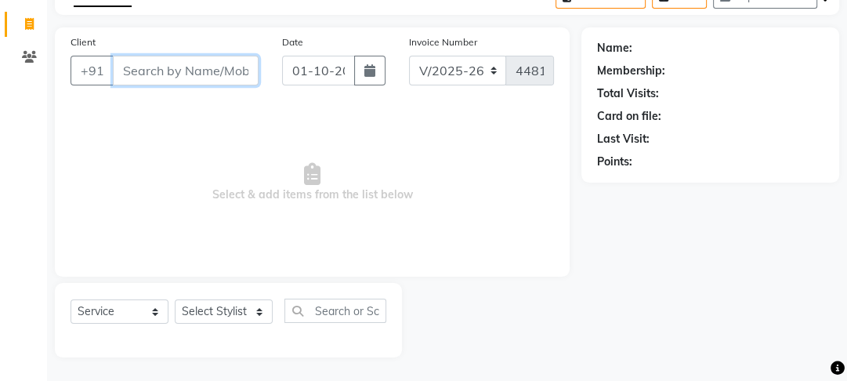
click at [172, 72] on input "Client" at bounding box center [186, 71] width 146 height 30
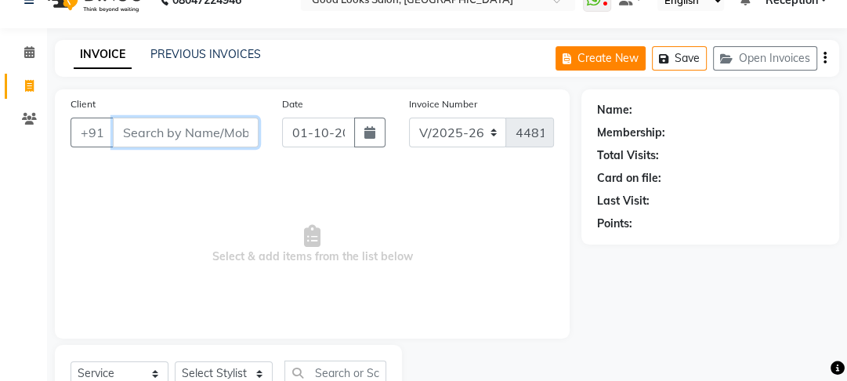
scroll to position [0, 0]
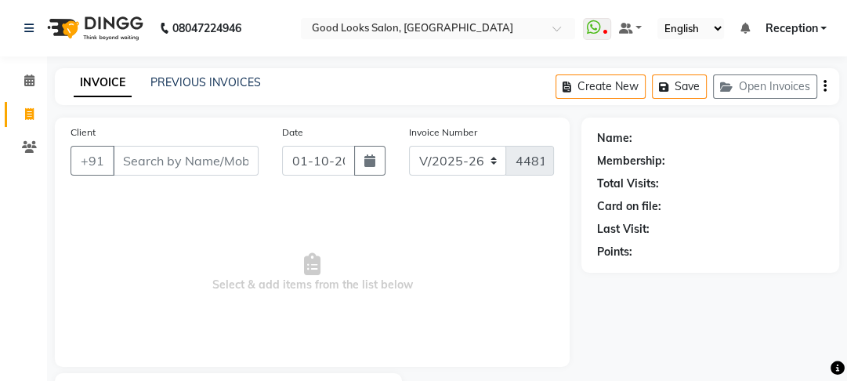
click at [764, 74] on div "Create New Save Open Invoices" at bounding box center [696, 86] width 283 height 37
click at [764, 79] on button "Open Invoices" at bounding box center [765, 86] width 104 height 24
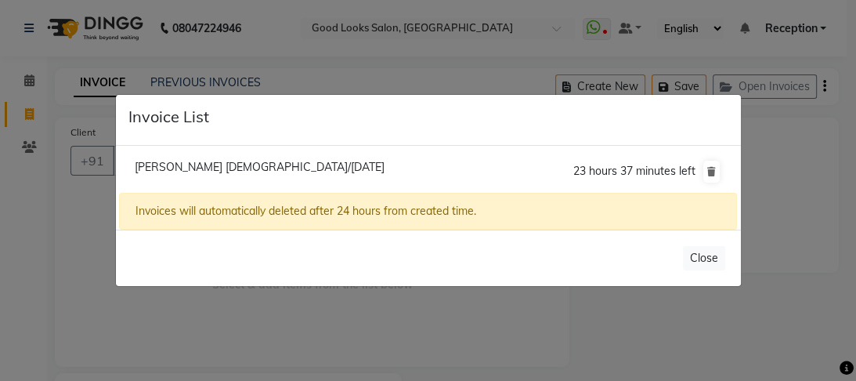
click at [201, 165] on span "Manisha Female/01 October 2025" at bounding box center [260, 167] width 250 height 14
type input "9871512260"
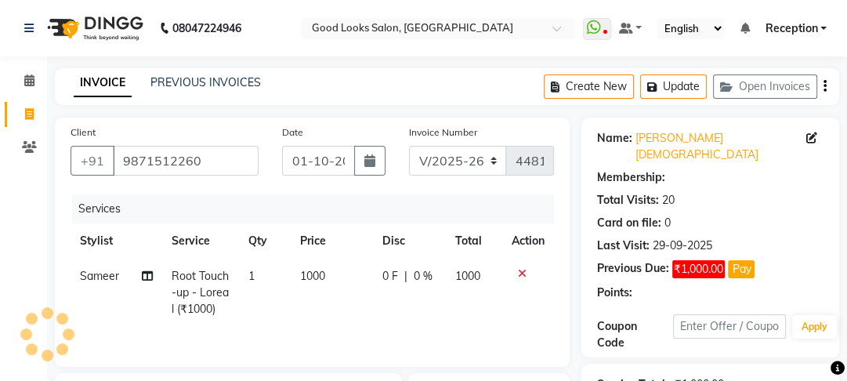
select select "1: Object"
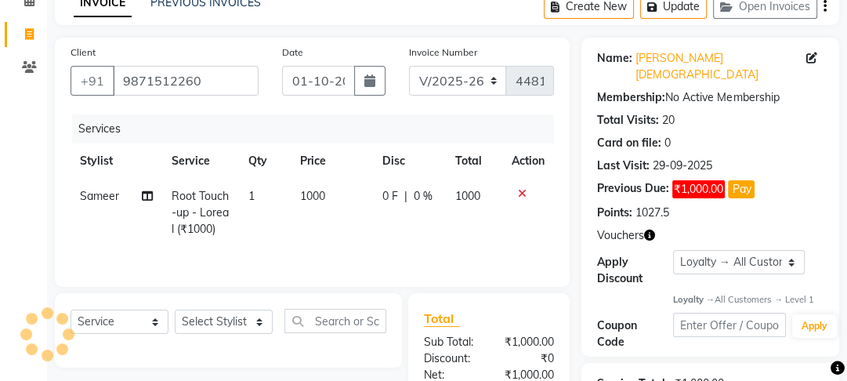
scroll to position [251, 0]
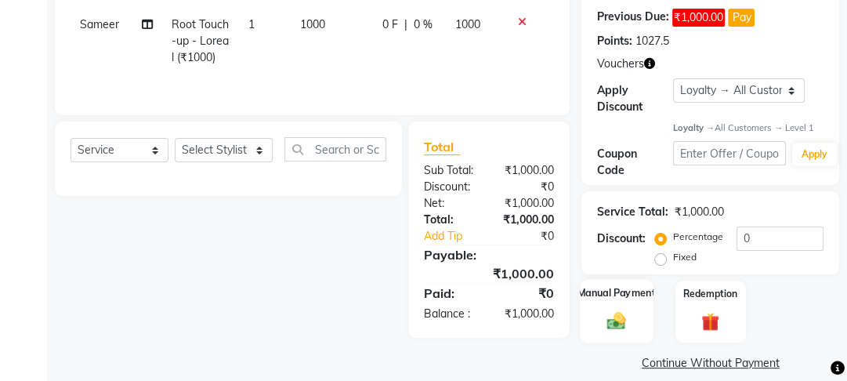
click at [619, 283] on div "Manual Payment" at bounding box center [616, 312] width 73 height 64
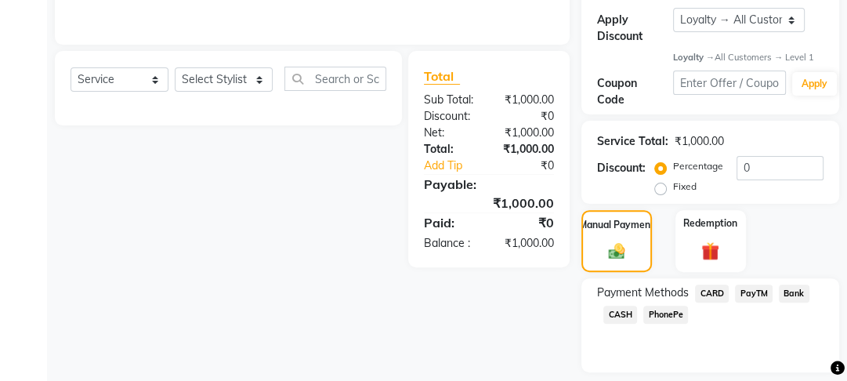
scroll to position [352, 0]
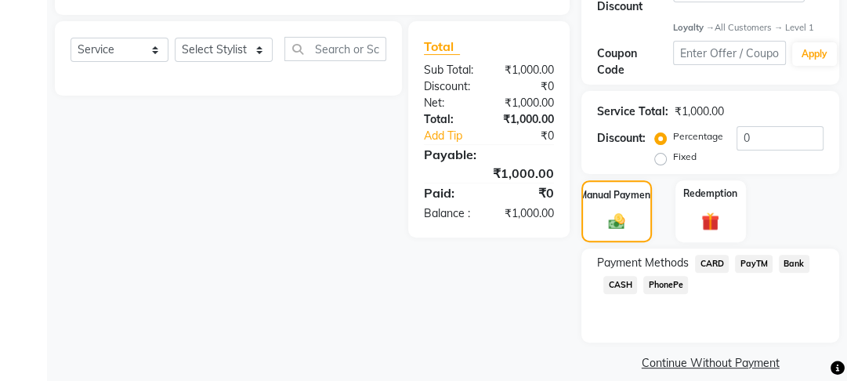
click at [619, 256] on div "Payment Methods CARD PayTM Bank CASH PhonePe" at bounding box center [710, 276] width 226 height 42
click at [620, 276] on span "CASH" at bounding box center [620, 285] width 34 height 18
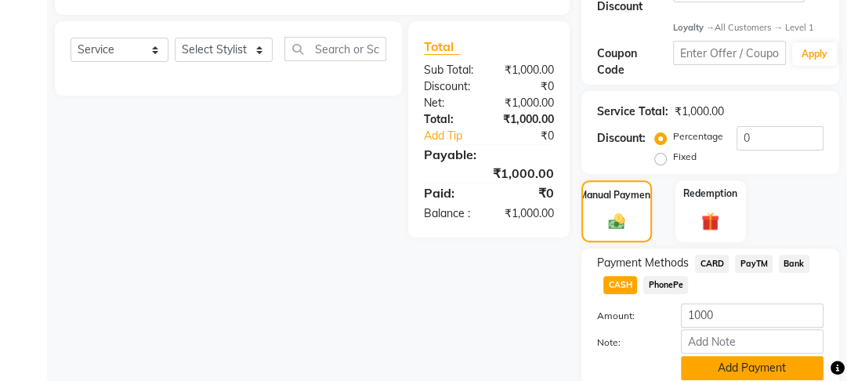
click at [725, 356] on button "Add Payment" at bounding box center [752, 368] width 143 height 24
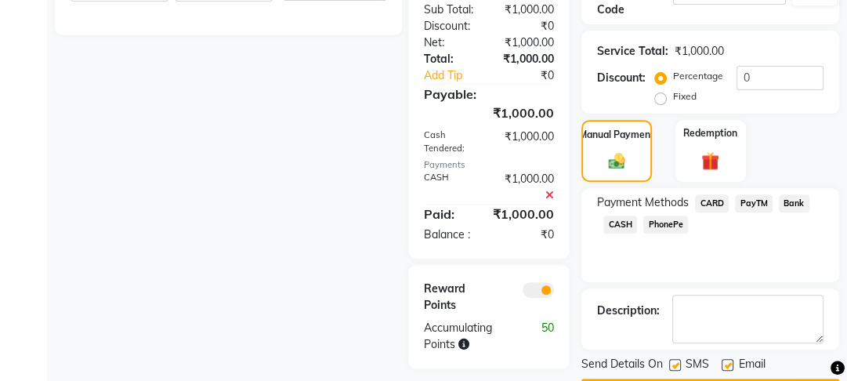
scroll to position [439, 0]
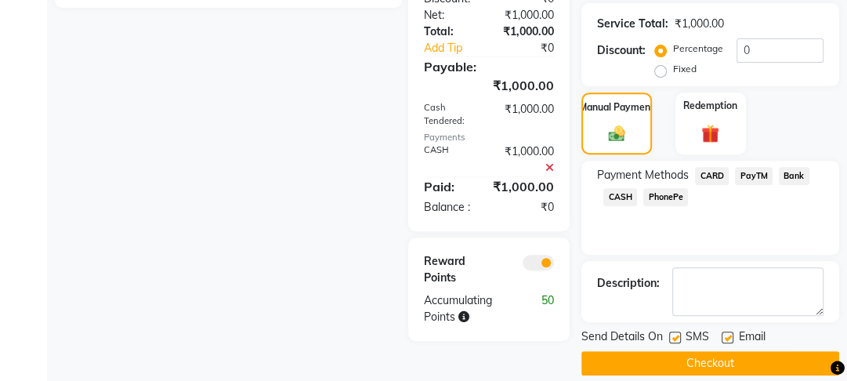
click at [734, 328] on div "Email" at bounding box center [749, 338] width 56 height 20
click at [730, 331] on label at bounding box center [727, 337] width 12 height 12
click at [730, 333] on input "checkbox" at bounding box center [726, 338] width 10 height 10
checkbox input "false"
click at [680, 331] on label at bounding box center [675, 337] width 12 height 12
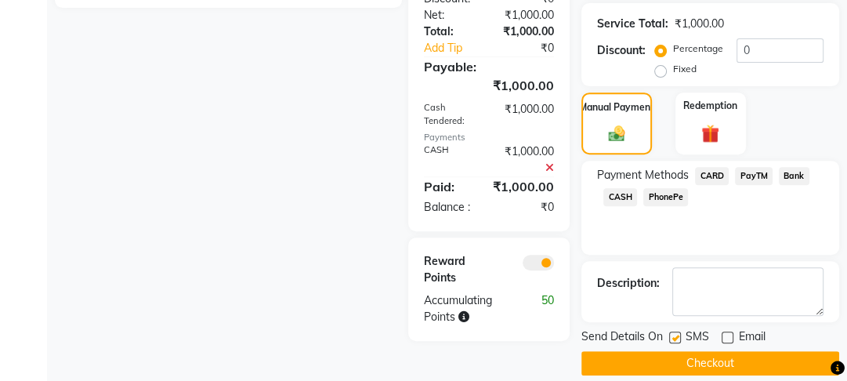
click at [679, 333] on input "checkbox" at bounding box center [674, 338] width 10 height 10
checkbox input "false"
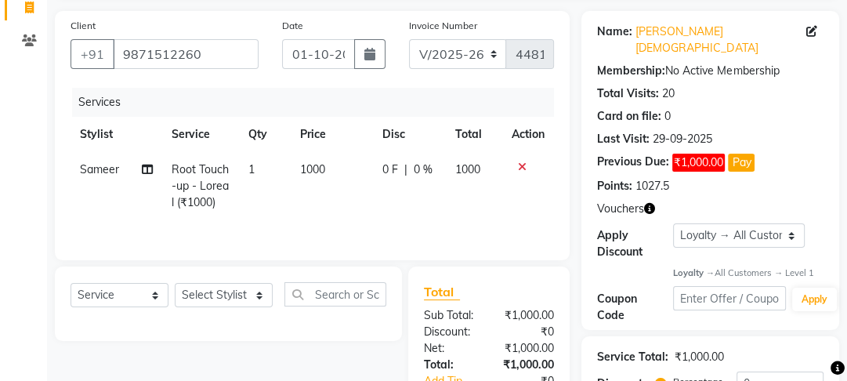
scroll to position [0, 0]
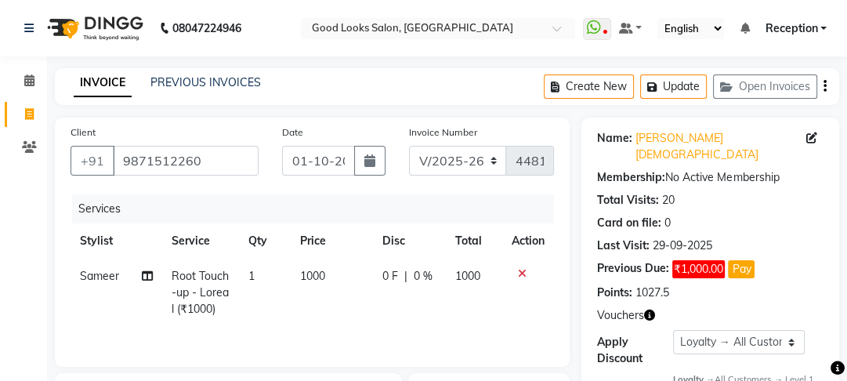
click at [370, 298] on td "1000" at bounding box center [332, 292] width 82 height 68
select select "22726"
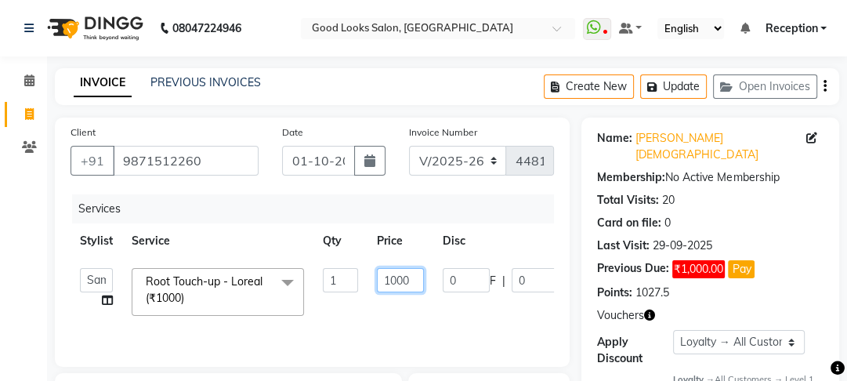
drag, startPoint x: 396, startPoint y: 285, endPoint x: 344, endPoint y: 277, distance: 53.1
click at [344, 277] on tr "Farahan Jyoti Manager Nihal Pooja Prachi Raman Raman 2 Reception Sameer SUNNY y…" at bounding box center [372, 291] width 604 height 67
type input "800"
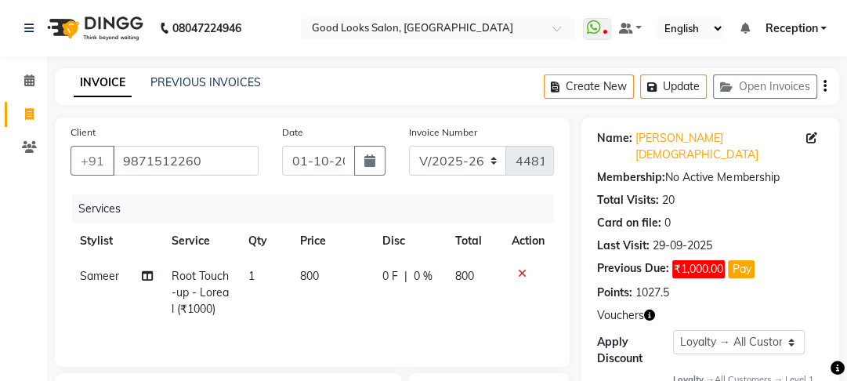
drag, startPoint x: 332, startPoint y: 281, endPoint x: 256, endPoint y: 370, distance: 116.6
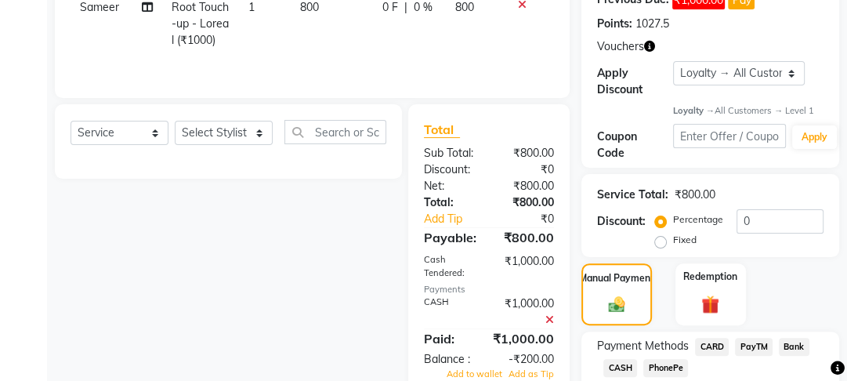
scroll to position [251, 0]
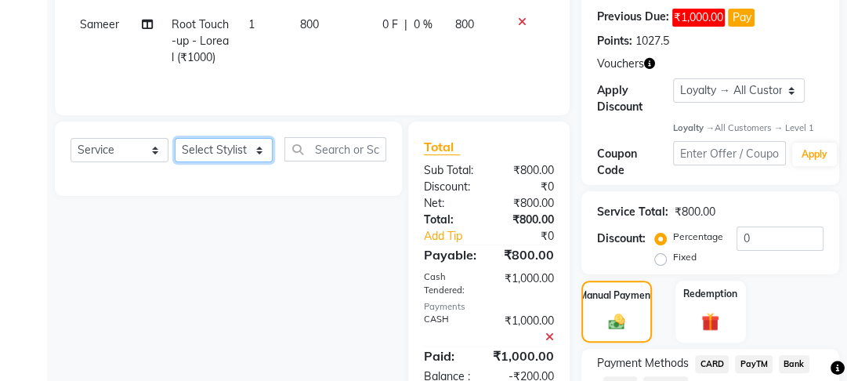
click at [214, 159] on select "Select Stylist Farahan Jyoti Manager Nihal Pooja Prachi Raman Raman 2 Reception…" at bounding box center [224, 150] width 98 height 24
select select "22726"
click at [175, 139] on select "Select Stylist Farahan Jyoti Manager Nihal Pooja Prachi Raman Raman 2 Reception…" at bounding box center [224, 150] width 98 height 24
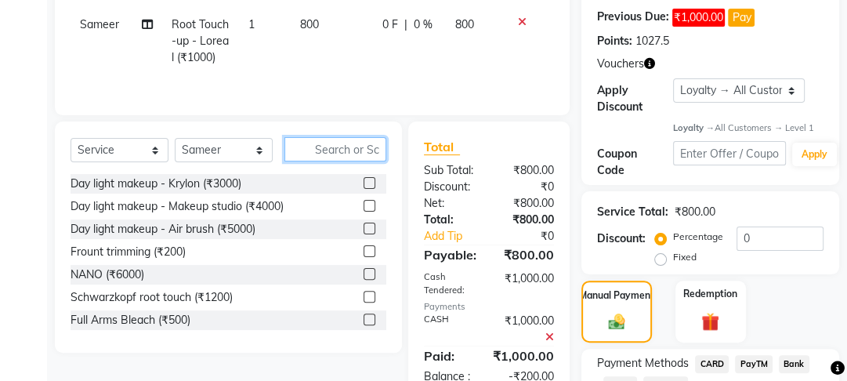
click at [333, 141] on input "text" at bounding box center [335, 149] width 102 height 24
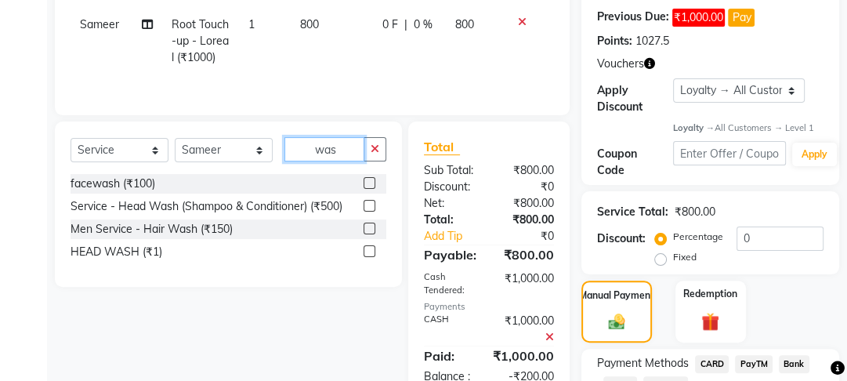
type input "was"
click at [371, 251] on label at bounding box center [369, 251] width 12 height 12
click at [371, 251] on input "checkbox" at bounding box center [368, 252] width 10 height 10
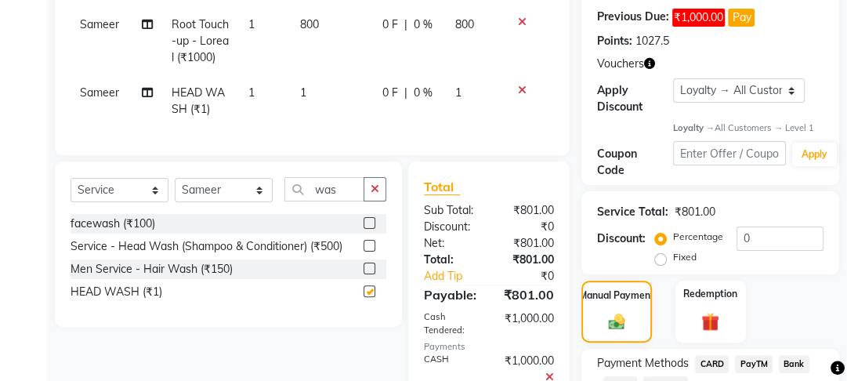
click at [370, 111] on td "1" at bounding box center [332, 101] width 82 height 52
checkbox input "false"
select select "22726"
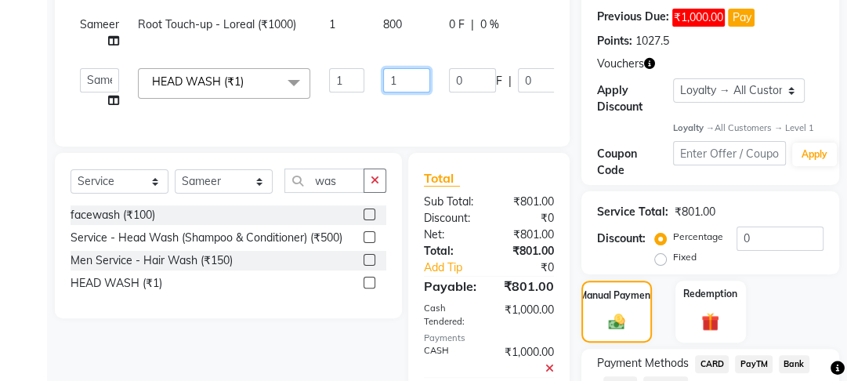
drag, startPoint x: 398, startPoint y: 88, endPoint x: 369, endPoint y: 80, distance: 30.2
click at [369, 80] on tr "Farahan Jyoti Manager Nihal Pooja Prachi Raman Raman 2 Reception Sameer SUNNY y…" at bounding box center [375, 89] width 610 height 60
type input "200"
click at [372, 119] on div "Services Stylist Service Qty Price Disc Total Action Sameer Root Touch-up - Lor…" at bounding box center [311, 37] width 483 height 188
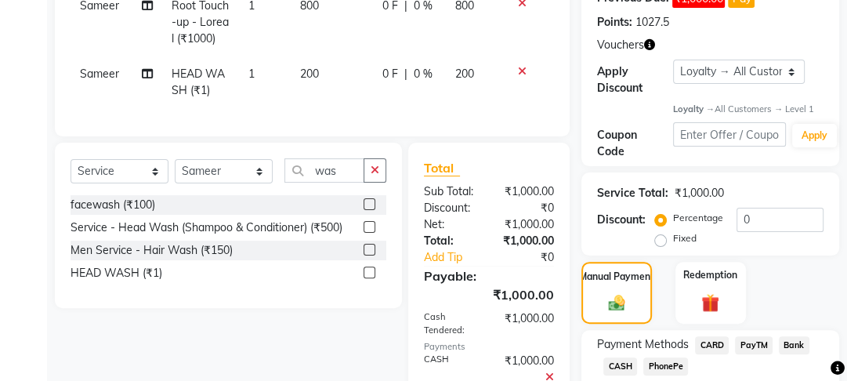
scroll to position [473, 0]
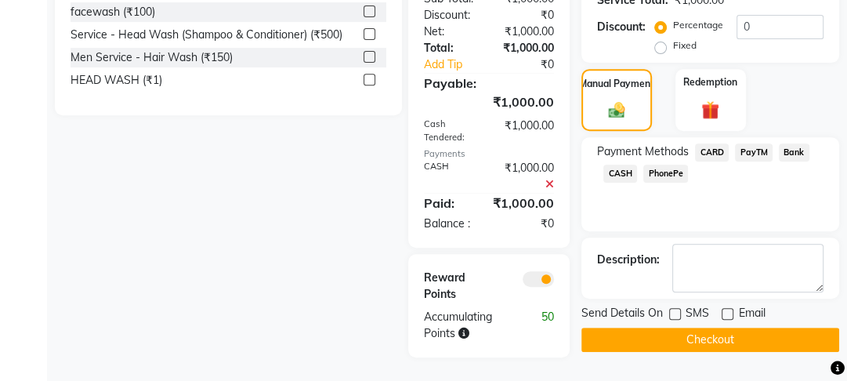
click at [666, 327] on button "Checkout" at bounding box center [710, 339] width 258 height 24
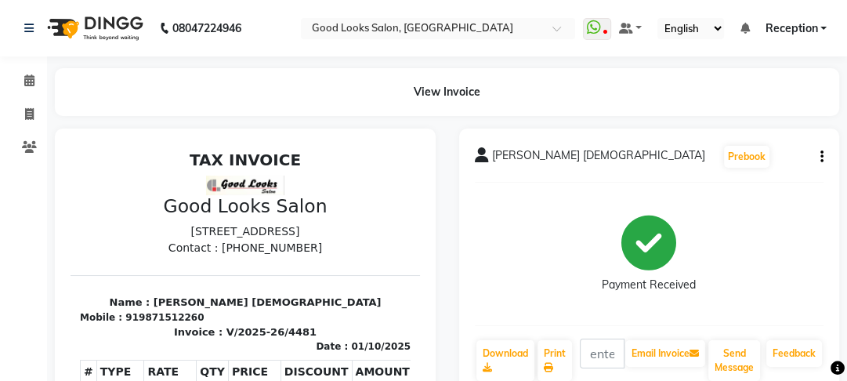
click at [28, 98] on li "Invoice" at bounding box center [23, 115] width 47 height 34
click at [25, 113] on icon at bounding box center [29, 114] width 9 height 12
select select "service"
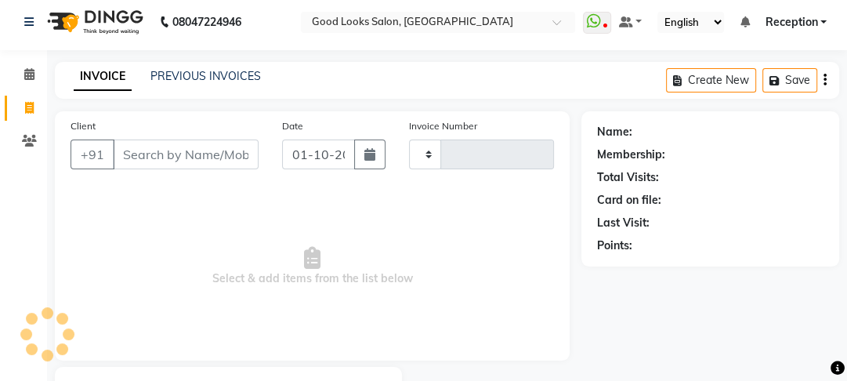
type input "4482"
select select "4230"
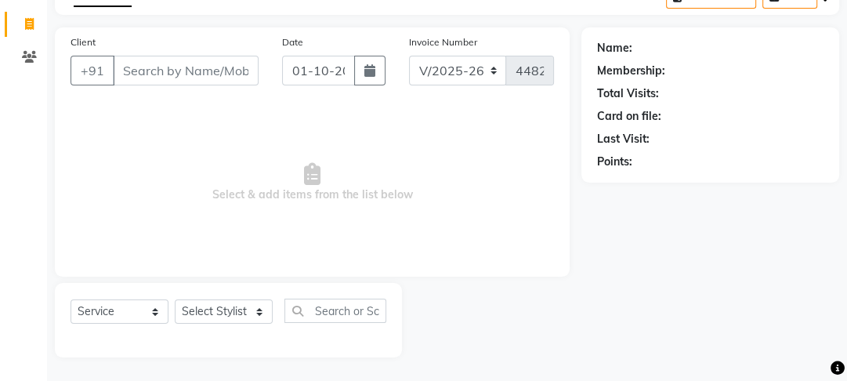
click at [139, 74] on input "Client" at bounding box center [186, 71] width 146 height 30
type input "8"
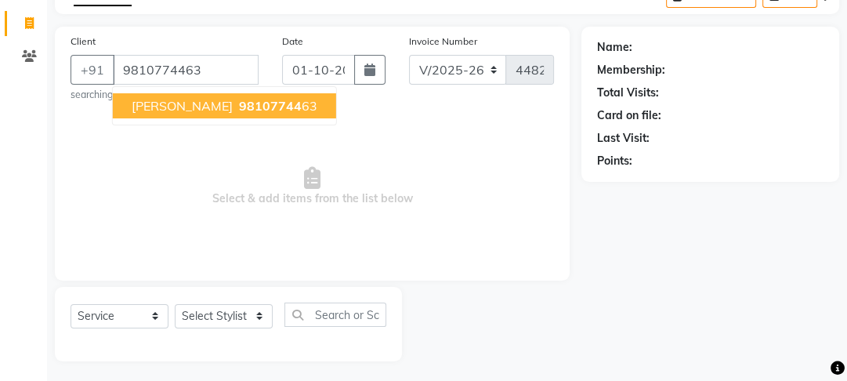
type input "9810774463"
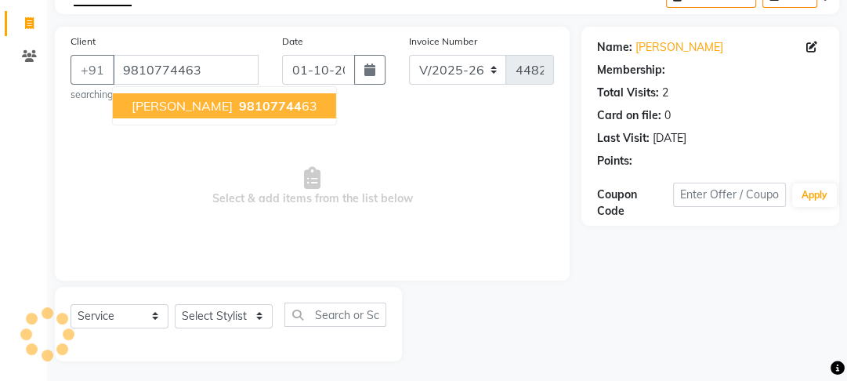
select select "1: Object"
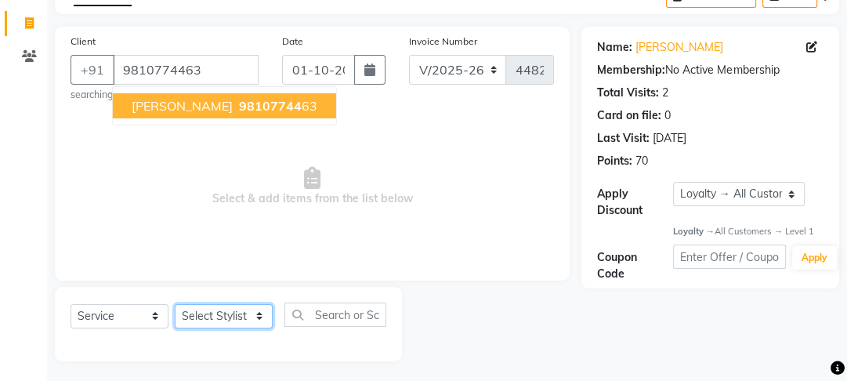
click at [215, 323] on select "Select Stylist Farahan Jyoti Manager Nihal Pooja Prachi Raman Raman 2 Reception…" at bounding box center [224, 316] width 98 height 24
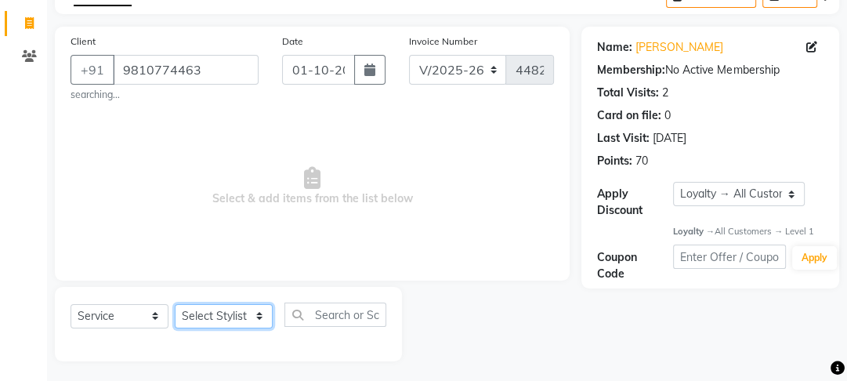
select select "79136"
click at [175, 305] on select "Select Stylist Farahan Jyoti Manager Nihal Pooja Prachi Raman Raman 2 Reception…" at bounding box center [224, 316] width 98 height 24
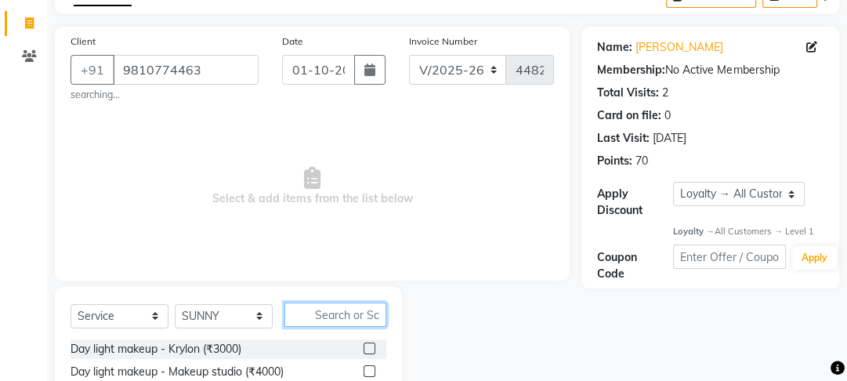
click at [359, 313] on input "text" at bounding box center [335, 314] width 102 height 24
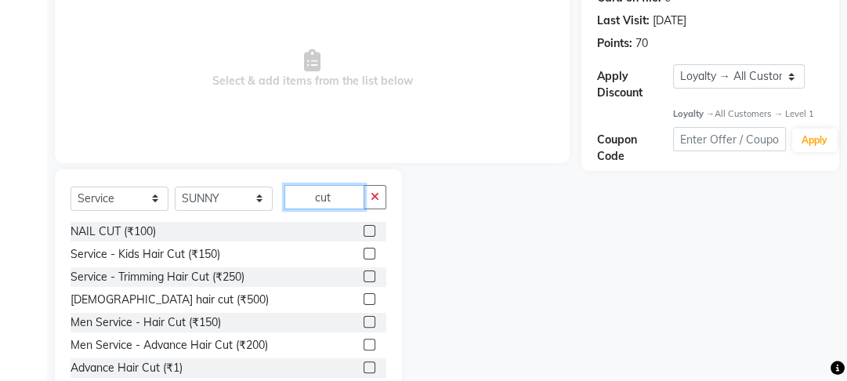
scroll to position [252, 0]
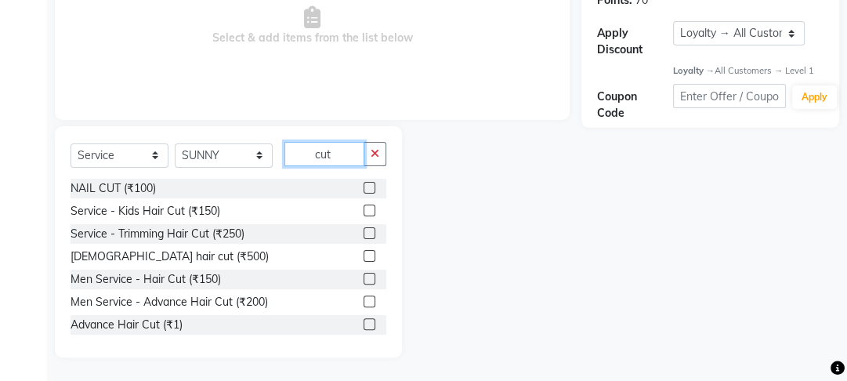
type input "cut"
click at [363, 302] on label at bounding box center [369, 301] width 12 height 12
click at [363, 302] on input "checkbox" at bounding box center [368, 302] width 10 height 10
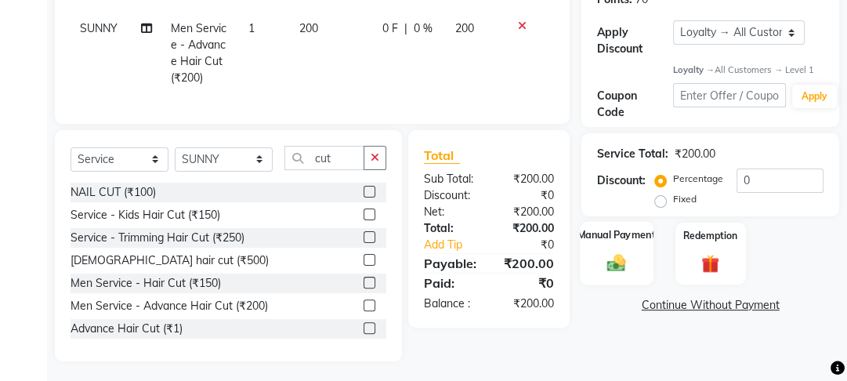
click at [615, 265] on img at bounding box center [616, 262] width 31 height 21
checkbox input "false"
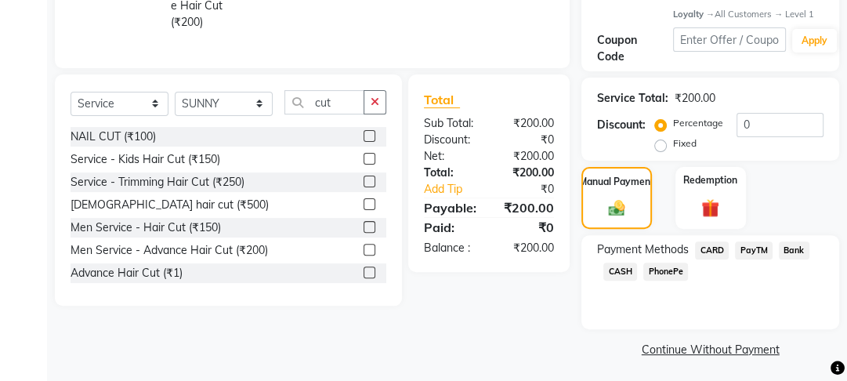
scroll to position [311, 0]
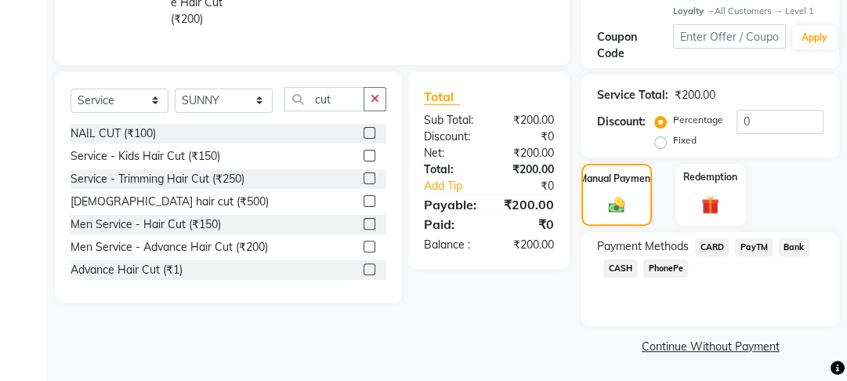
click at [752, 246] on span "PayTM" at bounding box center [754, 247] width 38 height 18
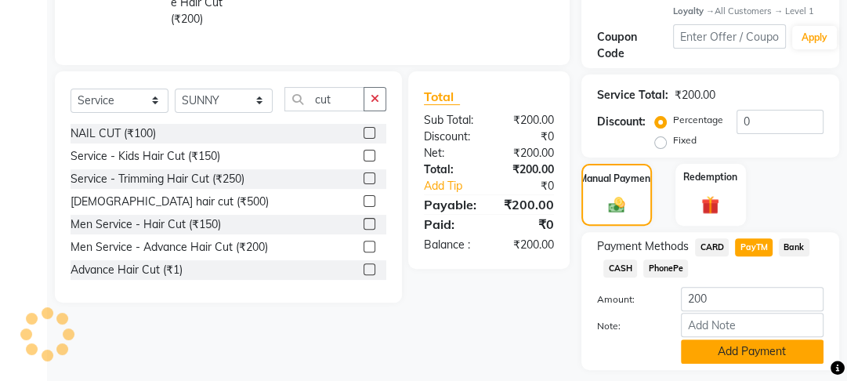
click at [740, 350] on button "Add Payment" at bounding box center [752, 351] width 143 height 24
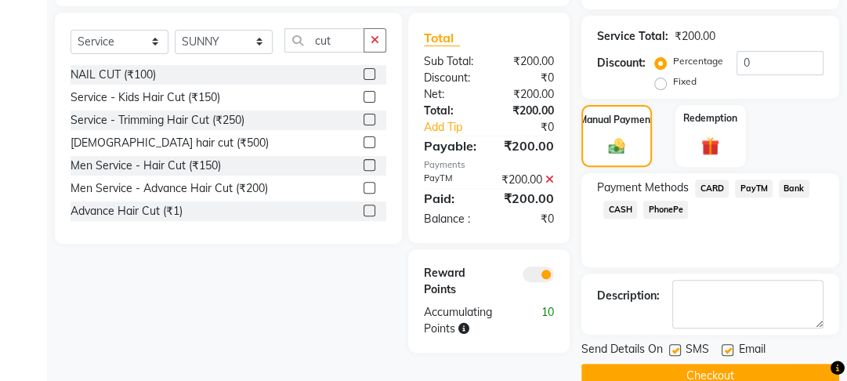
scroll to position [399, 0]
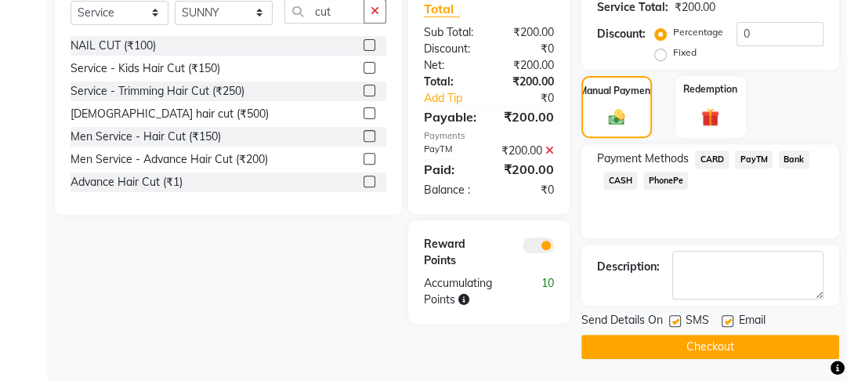
click at [727, 316] on label at bounding box center [727, 321] width 12 height 12
click at [727, 316] on input "checkbox" at bounding box center [726, 321] width 10 height 10
checkbox input "false"
click at [678, 317] on label at bounding box center [675, 321] width 12 height 12
click at [678, 317] on input "checkbox" at bounding box center [674, 321] width 10 height 10
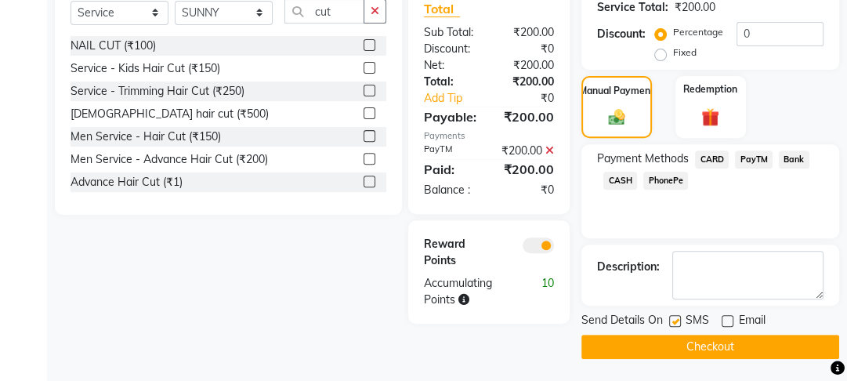
checkbox input "false"
click at [670, 348] on button "Checkout" at bounding box center [710, 346] width 258 height 24
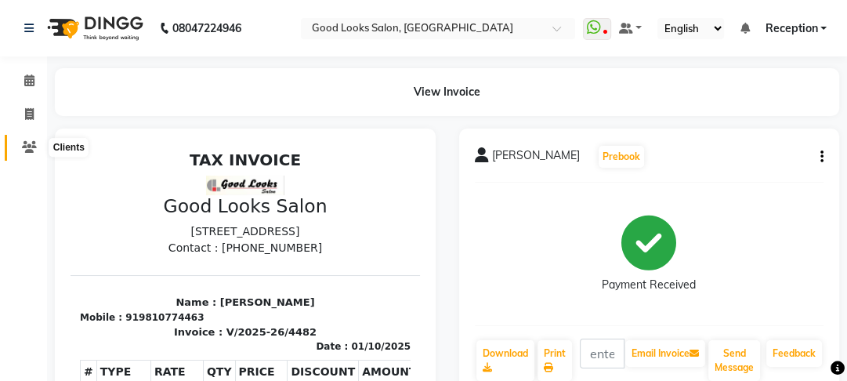
click at [39, 143] on span at bounding box center [29, 148] width 27 height 18
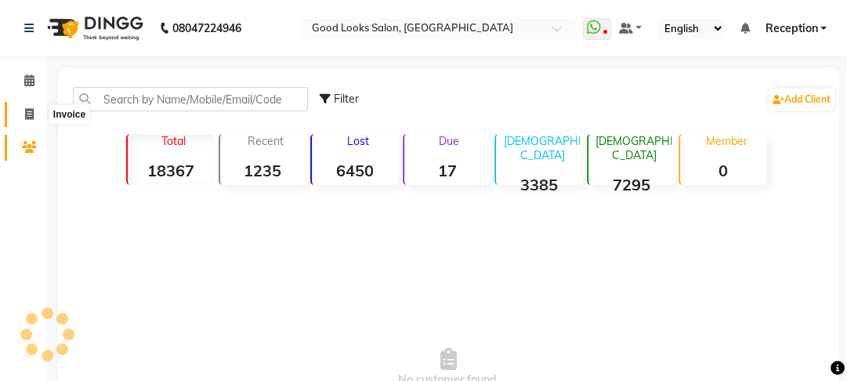
click at [40, 119] on span at bounding box center [29, 115] width 27 height 18
select select "service"
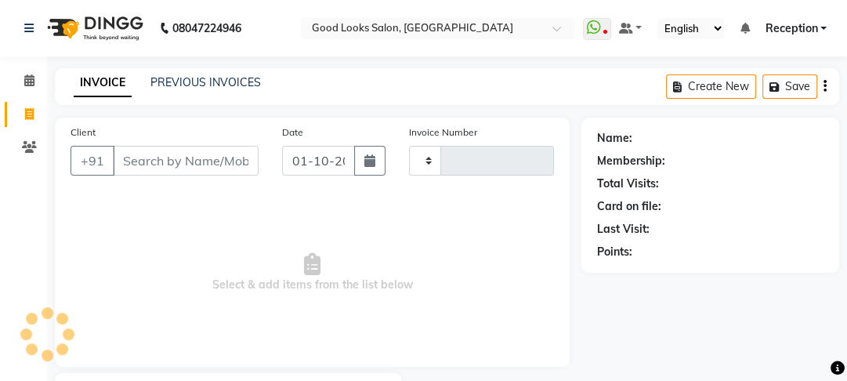
type input "4483"
select select "4230"
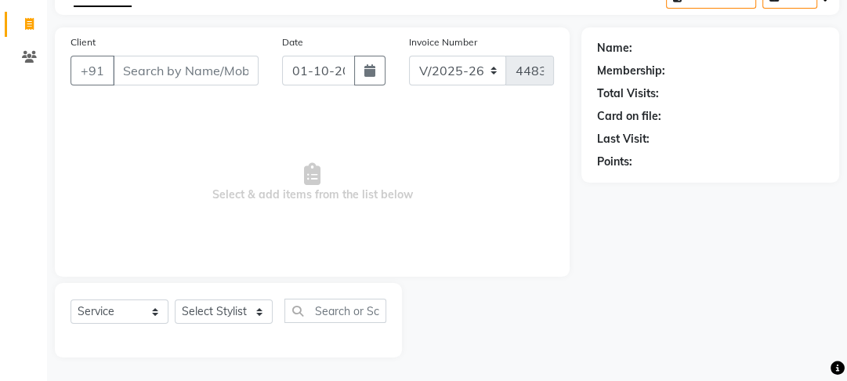
click at [214, 60] on input "Client" at bounding box center [186, 71] width 146 height 30
click at [194, 78] on input "Client" at bounding box center [186, 71] width 146 height 30
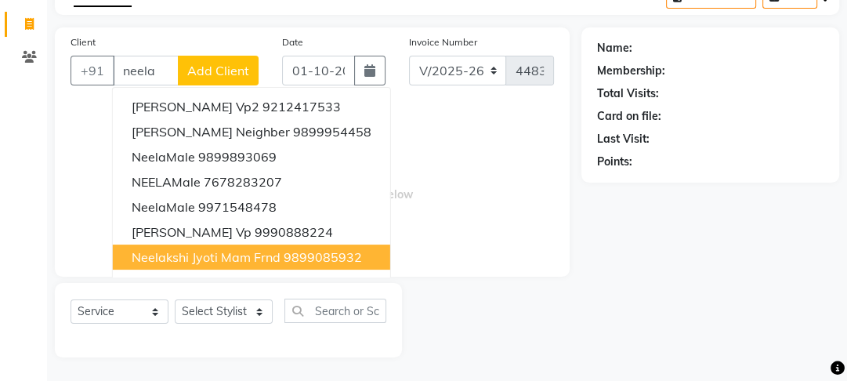
click at [283, 260] on ngb-highlight "9899085932" at bounding box center [322, 257] width 78 height 16
type input "9899085932"
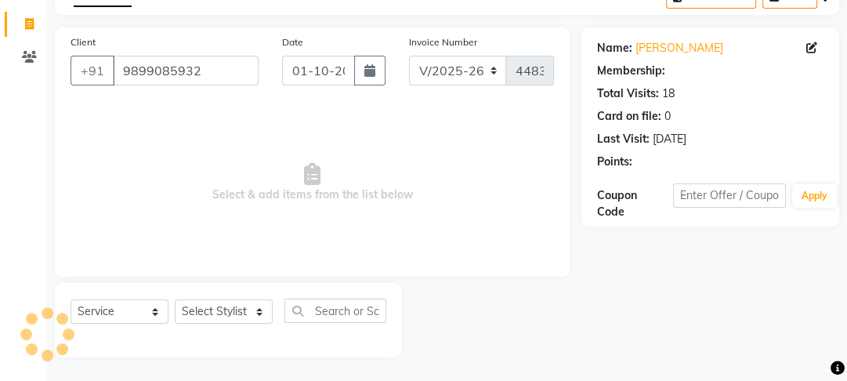
select select "1: Object"
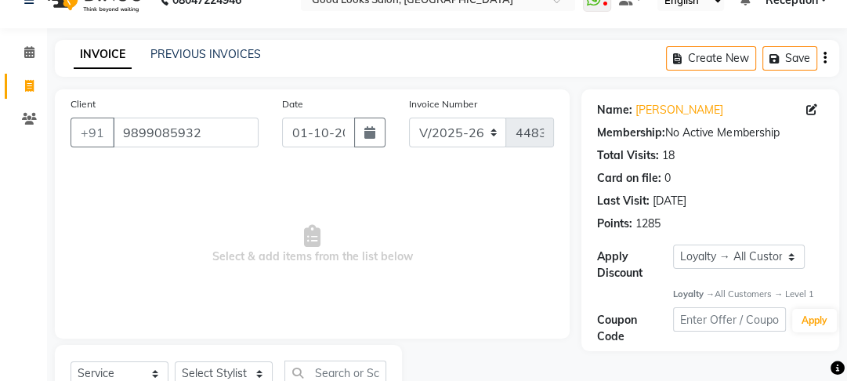
scroll to position [0, 0]
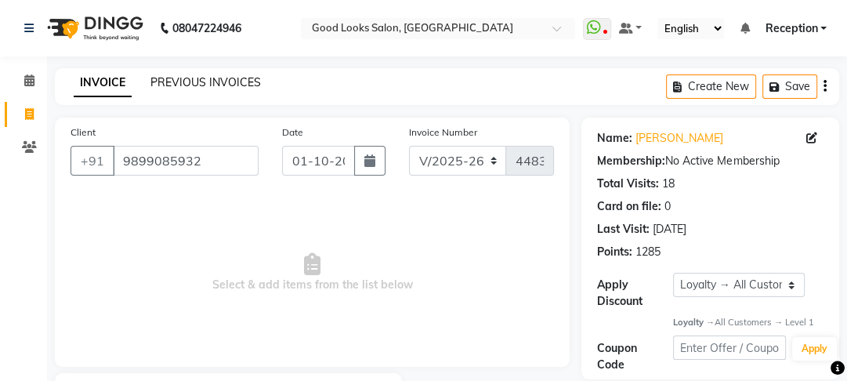
click at [210, 85] on link "PREVIOUS INVOICES" at bounding box center [205, 82] width 110 height 14
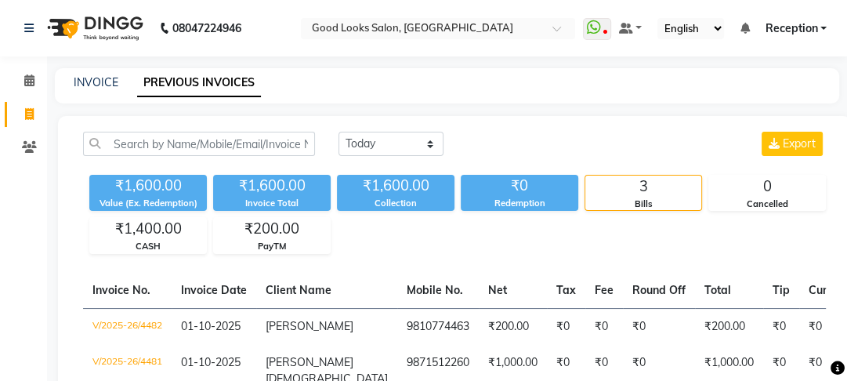
click at [100, 73] on div "INVOICE PREVIOUS INVOICES" at bounding box center [447, 85] width 784 height 35
click at [103, 82] on link "INVOICE" at bounding box center [96, 82] width 45 height 14
select select "4230"
select select "service"
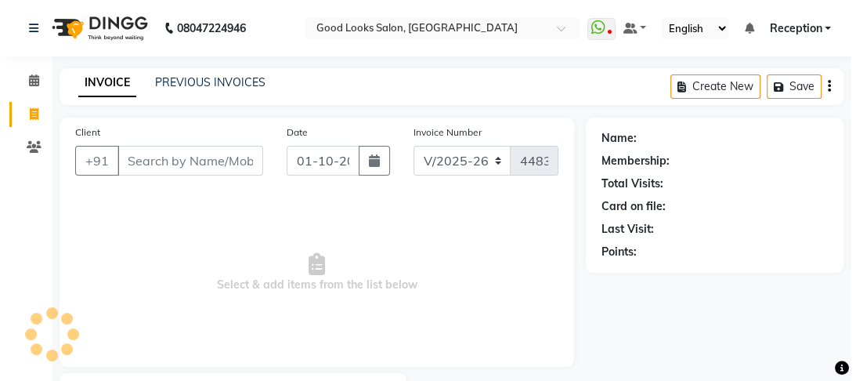
scroll to position [91, 0]
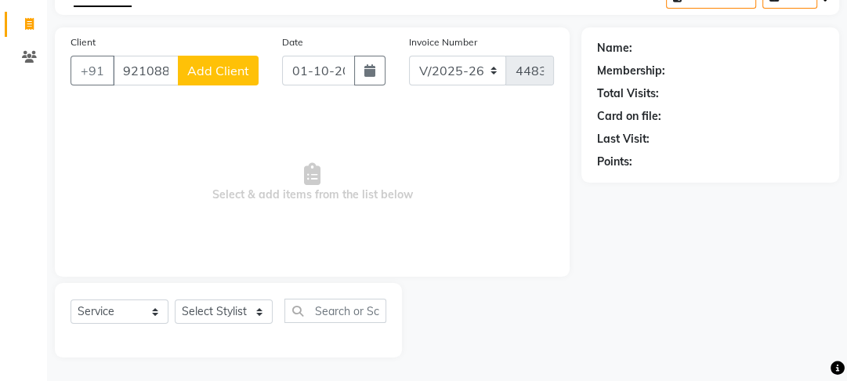
type input "9210888660"
click at [233, 73] on span "Add Client" at bounding box center [218, 71] width 62 height 16
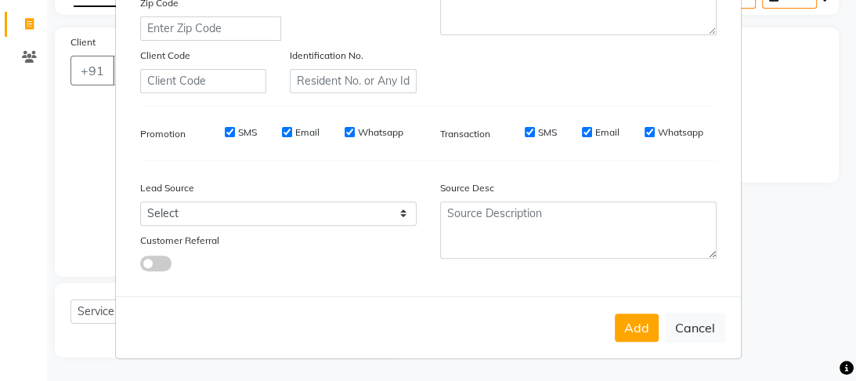
scroll to position [0, 0]
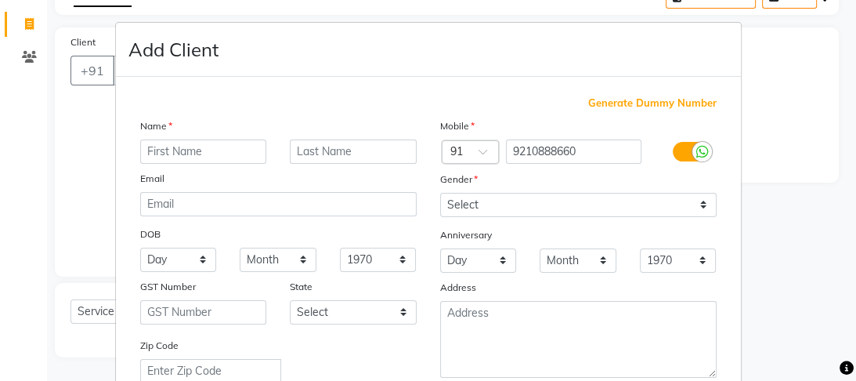
click at [172, 139] on input "text" at bounding box center [203, 151] width 127 height 24
click at [175, 147] on input "text" at bounding box center [203, 151] width 127 height 24
type input "female"
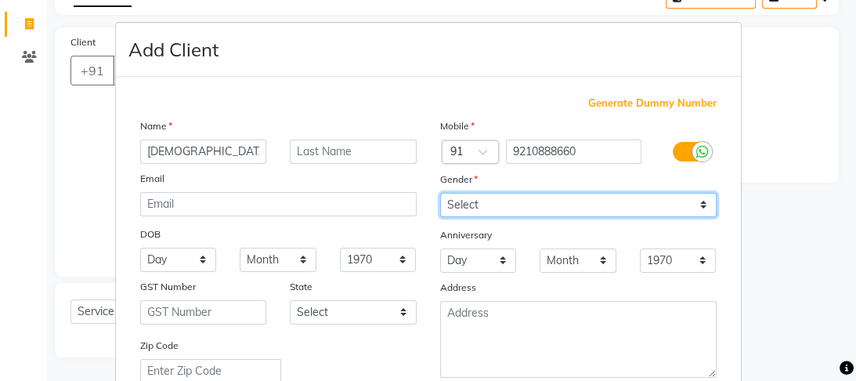
drag, startPoint x: 501, startPoint y: 208, endPoint x: 499, endPoint y: 217, distance: 9.7
click at [501, 208] on select "Select Male Female Other Prefer Not To Say" at bounding box center [578, 205] width 276 height 24
select select "female"
click at [440, 193] on select "Select Male Female Other Prefer Not To Say" at bounding box center [578, 205] width 276 height 24
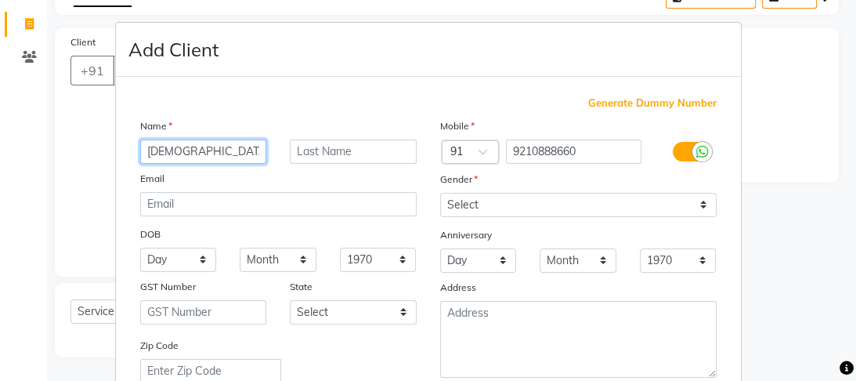
click at [185, 151] on input "female" at bounding box center [203, 151] width 127 height 24
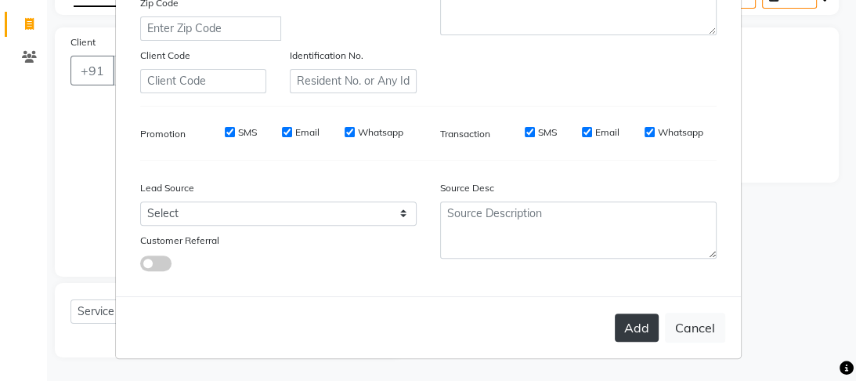
type input "female new client"
click at [630, 341] on button "Add" at bounding box center [637, 327] width 44 height 28
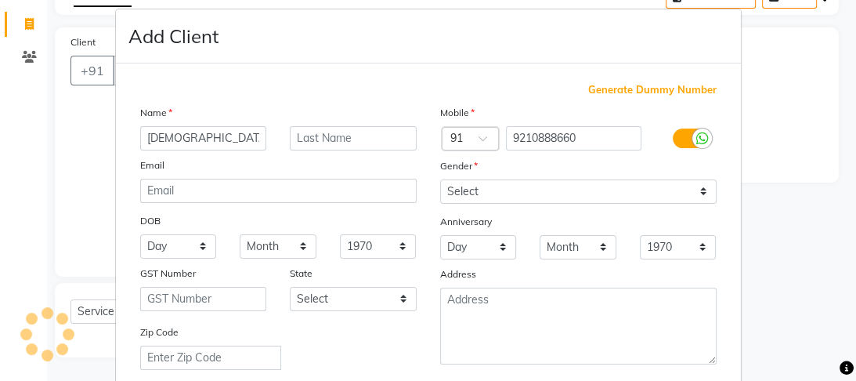
scroll to position [0, 0]
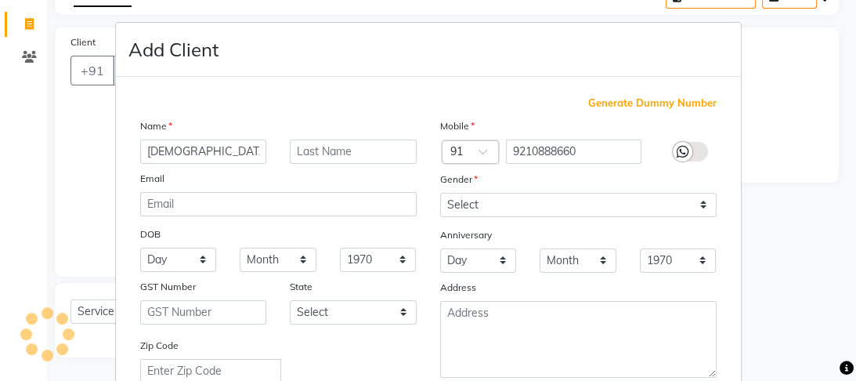
select select
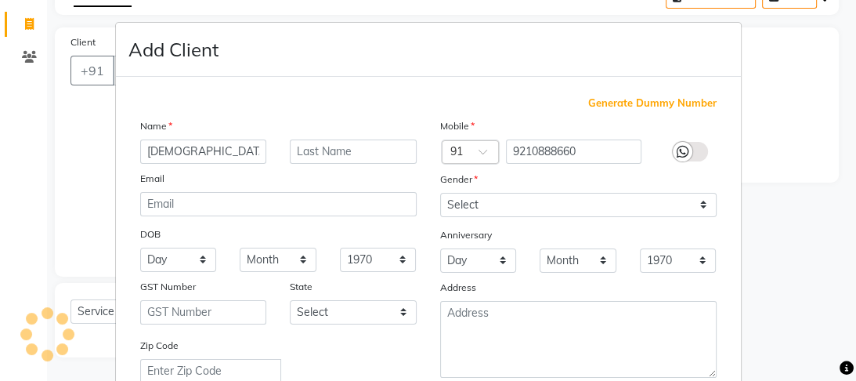
select select
checkbox input "false"
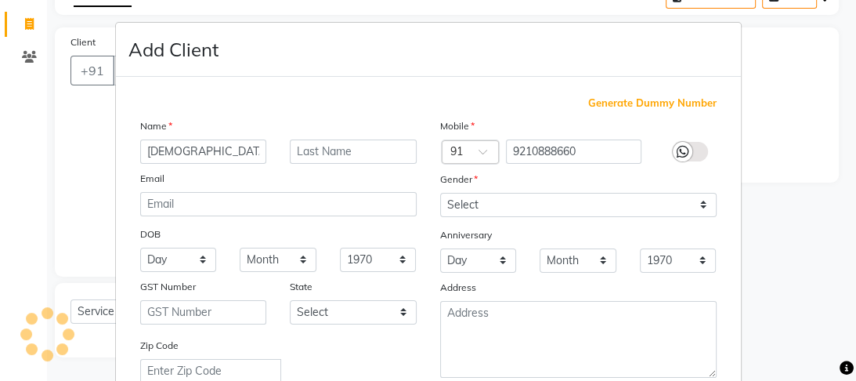
checkbox input "false"
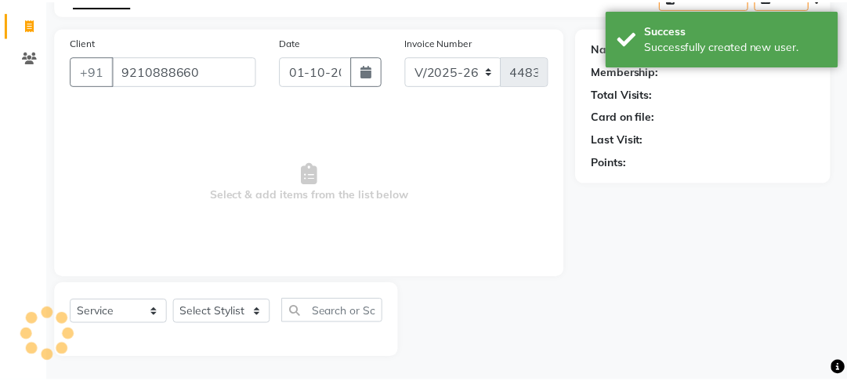
scroll to position [350, 0]
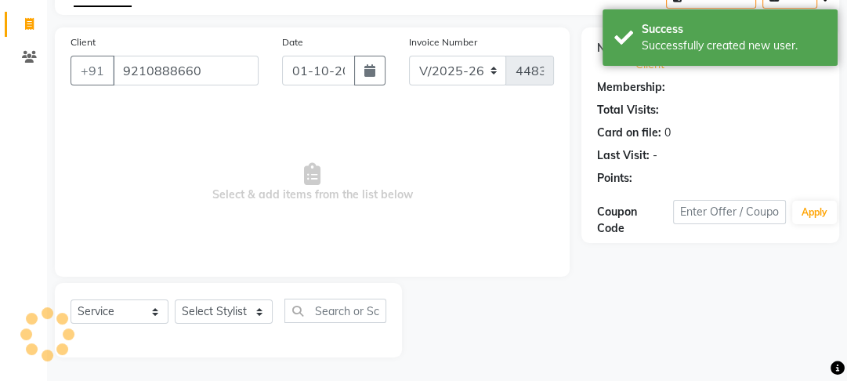
select select "1: Object"
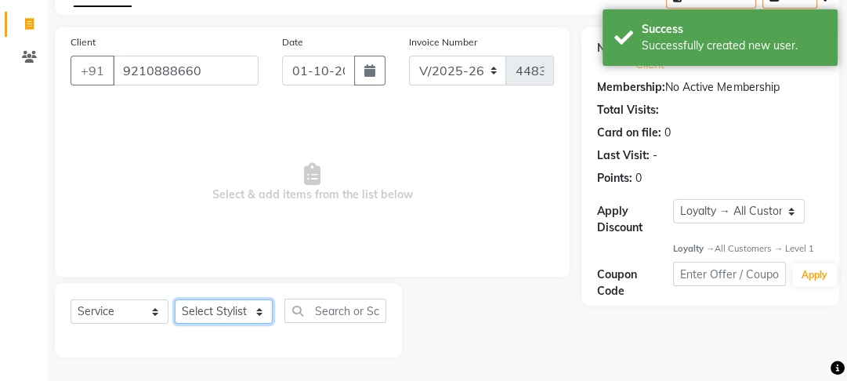
click at [189, 309] on select "Select Stylist Farahan Jyoti Manager Nihal Pooja Prachi Raman Raman 2 Reception…" at bounding box center [224, 311] width 98 height 24
select select "70835"
click at [175, 299] on select "Select Stylist Farahan Jyoti Manager Nihal Pooja Prachi Raman Raman 2 Reception…" at bounding box center [224, 311] width 98 height 24
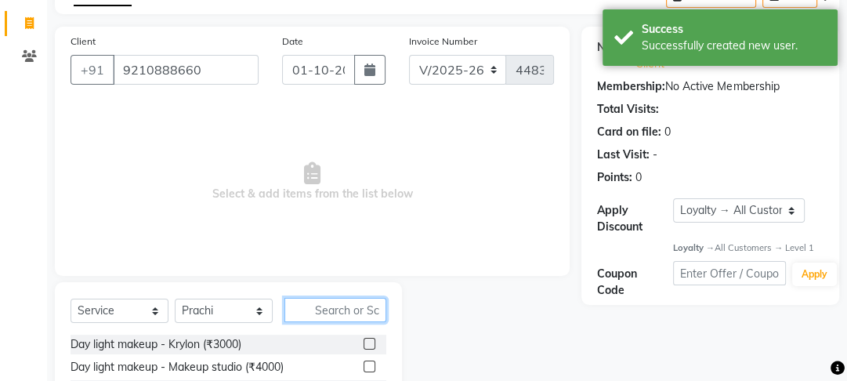
click at [326, 309] on input "text" at bounding box center [335, 310] width 102 height 24
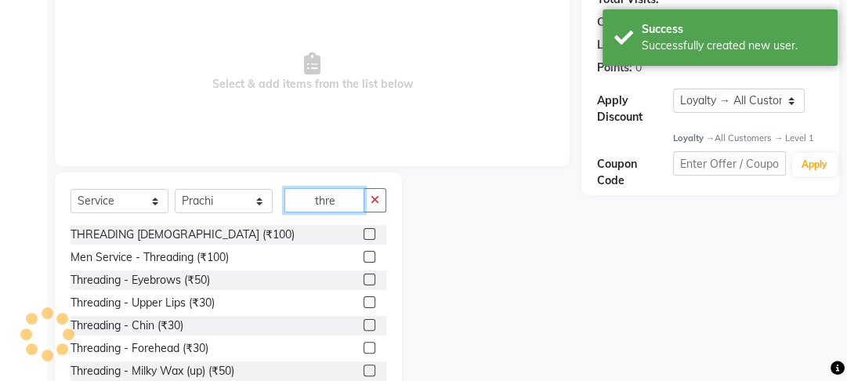
scroll to position [247, 0]
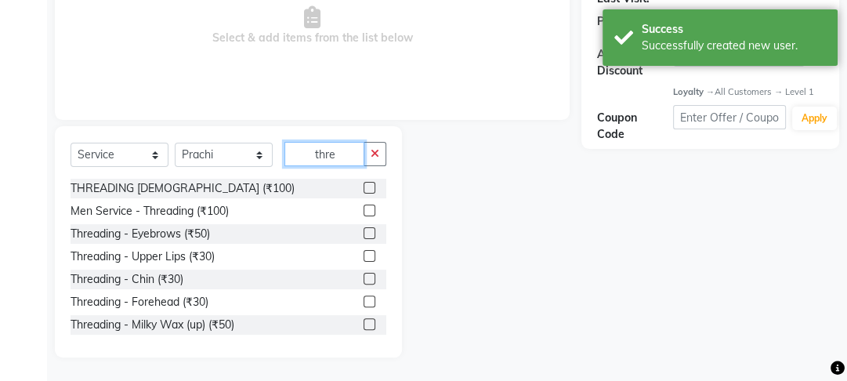
type input "thre"
click at [363, 237] on label at bounding box center [369, 233] width 12 height 12
click at [363, 237] on input "checkbox" at bounding box center [368, 234] width 10 height 10
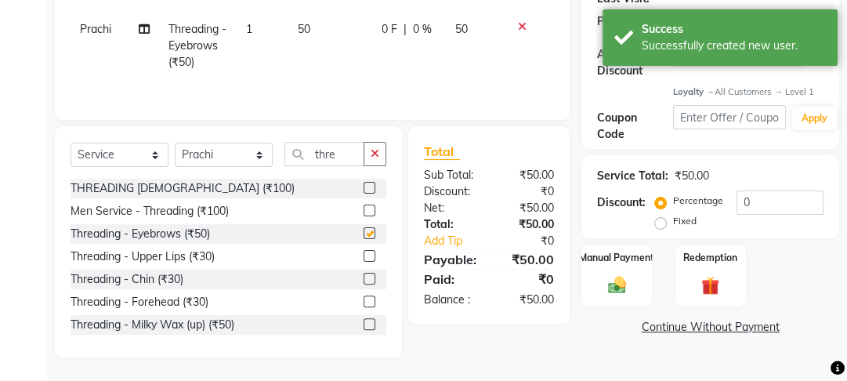
checkbox input "false"
click at [367, 166] on div "Select Service Product Membership Package Voucher Prepaid Gift Card Select Styl…" at bounding box center [228, 160] width 316 height 37
click at [367, 160] on button "button" at bounding box center [374, 154] width 23 height 24
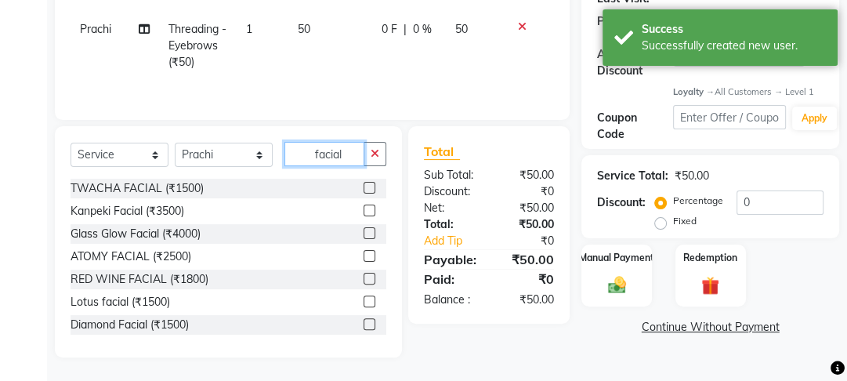
scroll to position [457, 0]
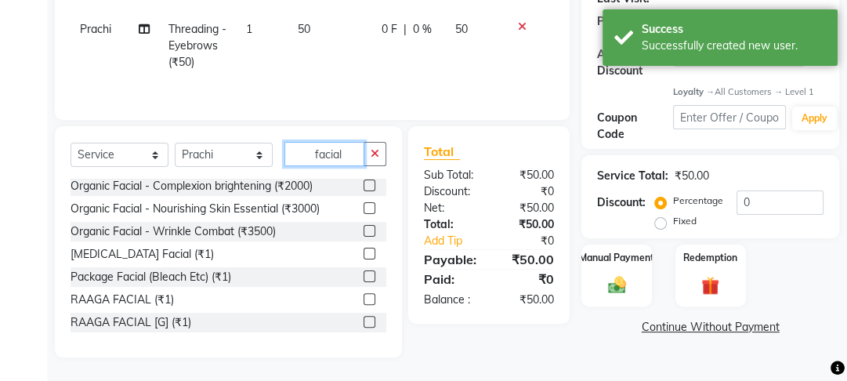
type input "facial"
click at [363, 251] on label at bounding box center [369, 253] width 12 height 12
click at [363, 251] on input "checkbox" at bounding box center [368, 254] width 10 height 10
checkbox input "true"
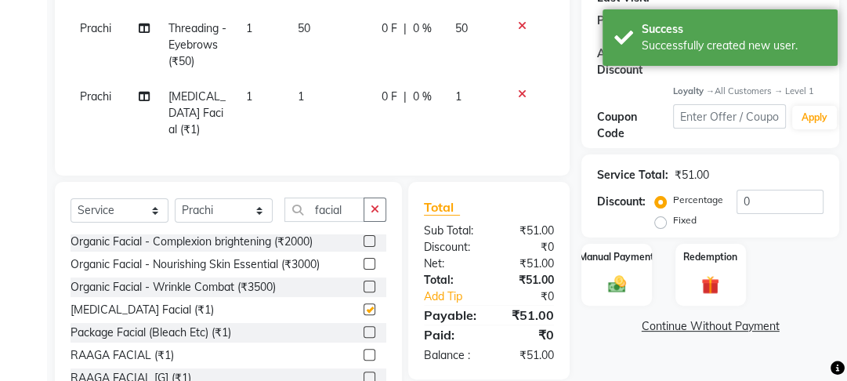
click at [376, 87] on td "0 F | 0 %" at bounding box center [409, 113] width 74 height 68
select select "70835"
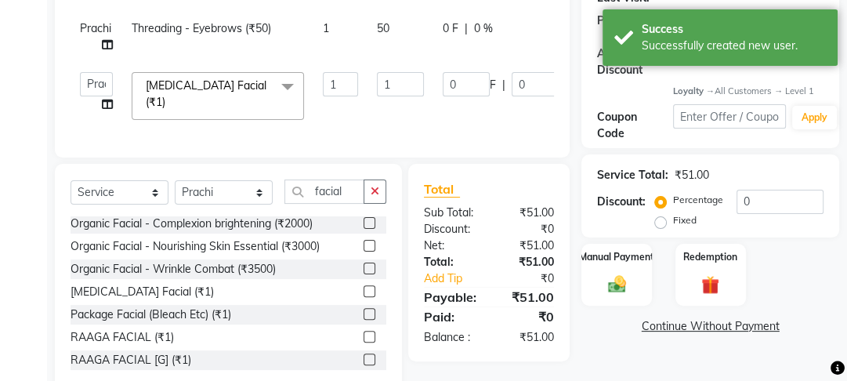
checkbox input "false"
click at [391, 81] on input "1" at bounding box center [400, 84] width 47 height 24
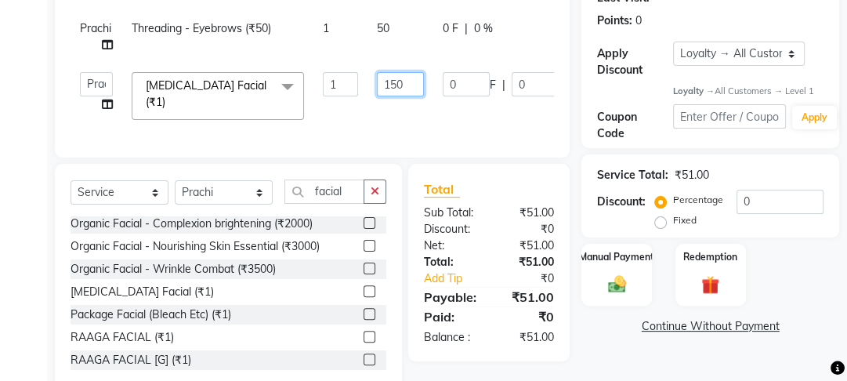
type input "1500"
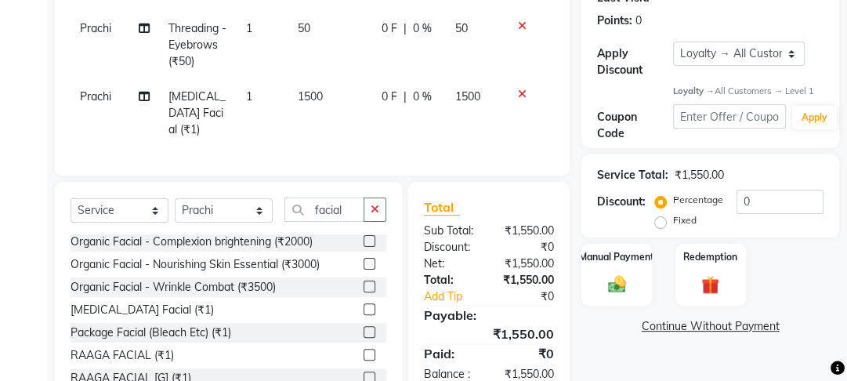
click at [473, 132] on div "Services Stylist Service Qty Price Disc Total Action Prachi Threading - Eyebrow…" at bounding box center [311, 53] width 483 height 213
click at [372, 208] on icon "button" at bounding box center [374, 209] width 9 height 11
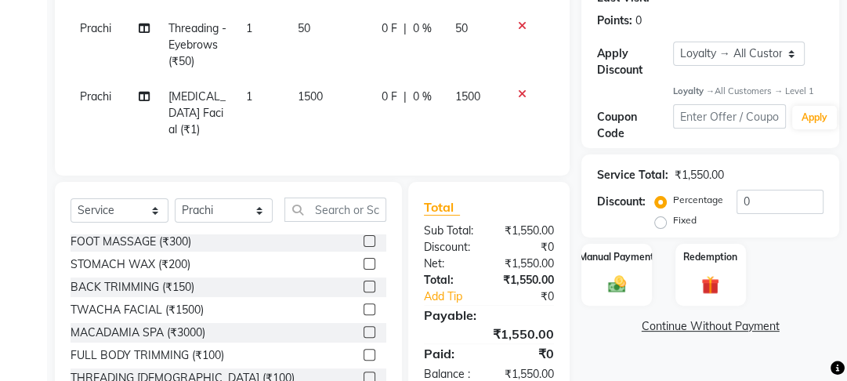
click at [372, 100] on td "0 F | 0 %" at bounding box center [409, 113] width 74 height 68
select select "70835"
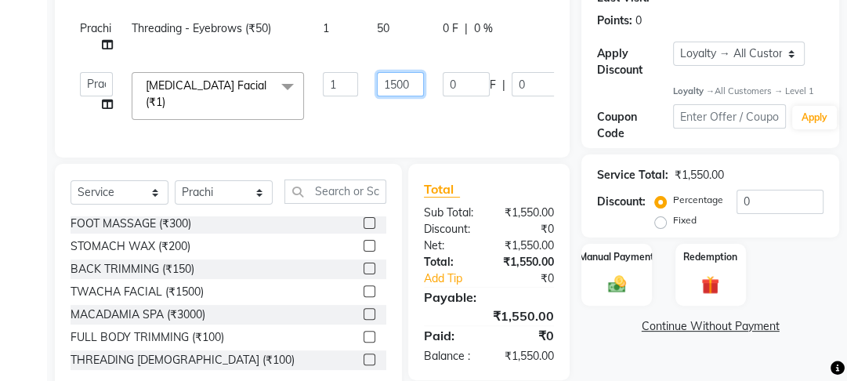
drag, startPoint x: 399, startPoint y: 84, endPoint x: 435, endPoint y: 109, distance: 43.9
click at [400, 84] on input "1500" at bounding box center [400, 84] width 47 height 24
type input "1000"
click at [397, 113] on tr "Farahan Jyoti Manager Nihal Pooja Prachi Raman Raman 2 Reception Sameer SUNNY y…" at bounding box center [372, 96] width 604 height 67
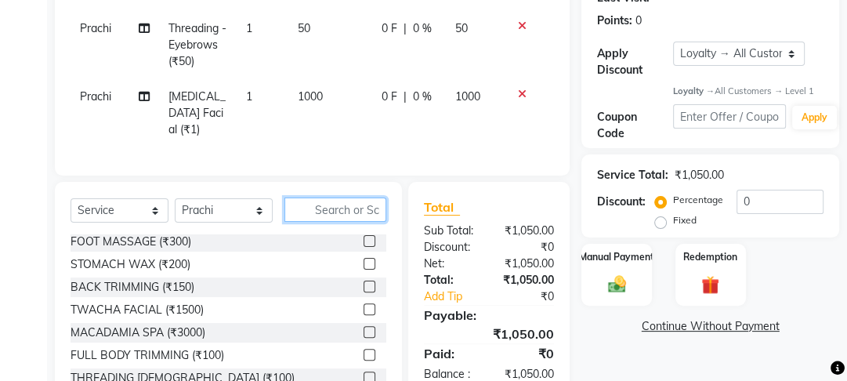
click at [343, 204] on input "text" at bounding box center [335, 209] width 102 height 24
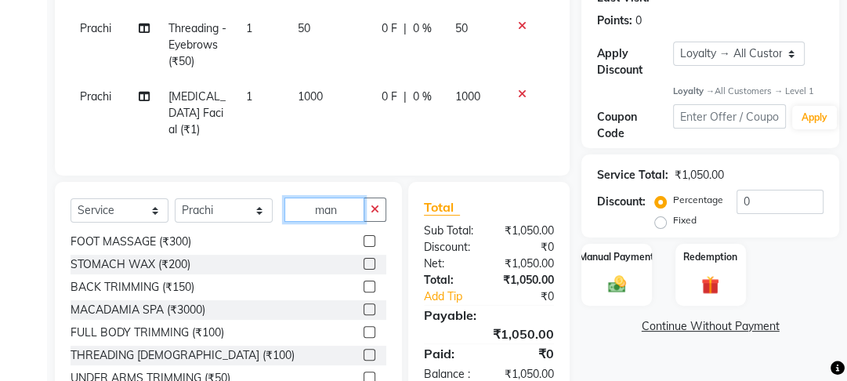
scroll to position [0, 0]
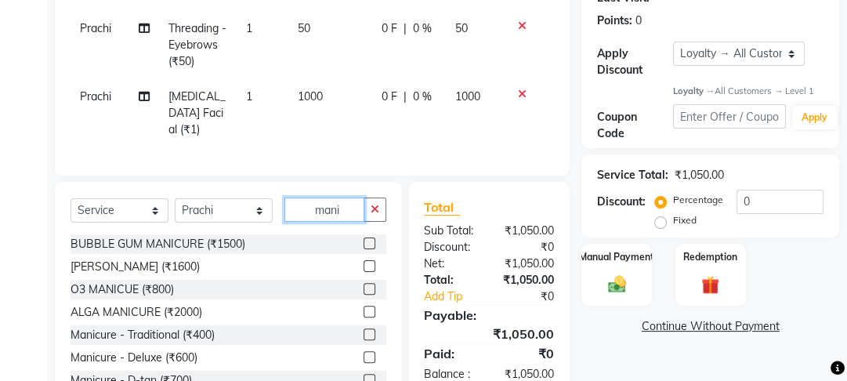
type input "mani"
click at [363, 329] on label at bounding box center [369, 334] width 12 height 12
click at [363, 330] on input "checkbox" at bounding box center [368, 335] width 10 height 10
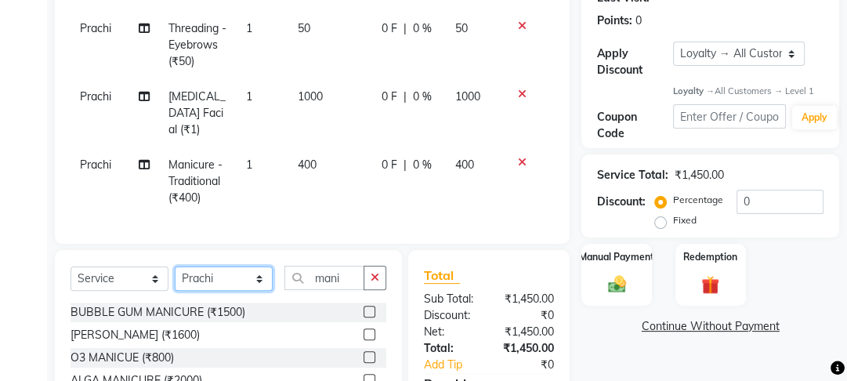
click at [244, 277] on select "Select Stylist Farahan Jyoti Manager Nihal Pooja Prachi Raman Raman 2 Reception…" at bounding box center [224, 278] width 98 height 24
checkbox input "false"
select select "43944"
click at [175, 266] on select "Select Stylist Farahan Jyoti Manager Nihal Pooja Prachi Raman Raman 2 Reception…" at bounding box center [224, 278] width 98 height 24
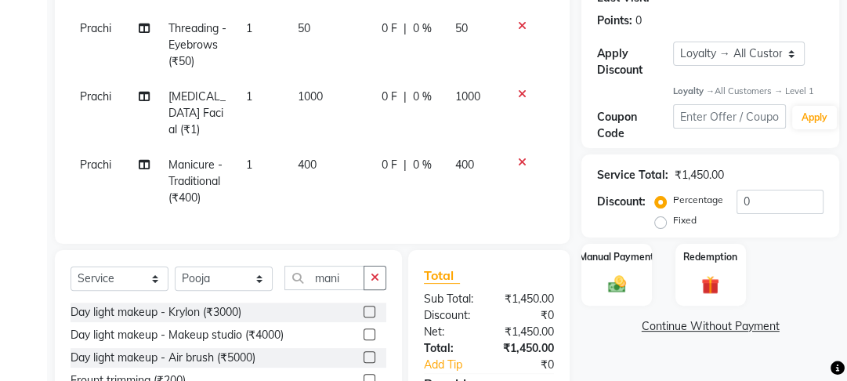
drag, startPoint x: 360, startPoint y: 289, endPoint x: 287, endPoint y: 281, distance: 73.3
click at [287, 281] on div "Select Service Product Membership Package Voucher Prepaid Gift Card Select Styl…" at bounding box center [228, 283] width 316 height 37
click at [324, 278] on input "mani" at bounding box center [324, 277] width 80 height 24
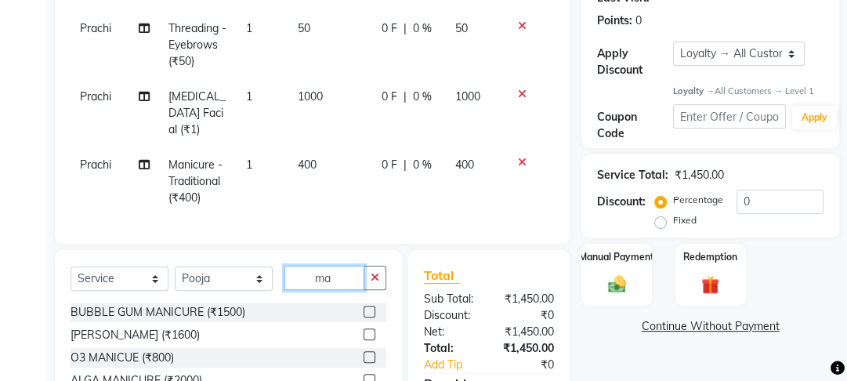
type input "m"
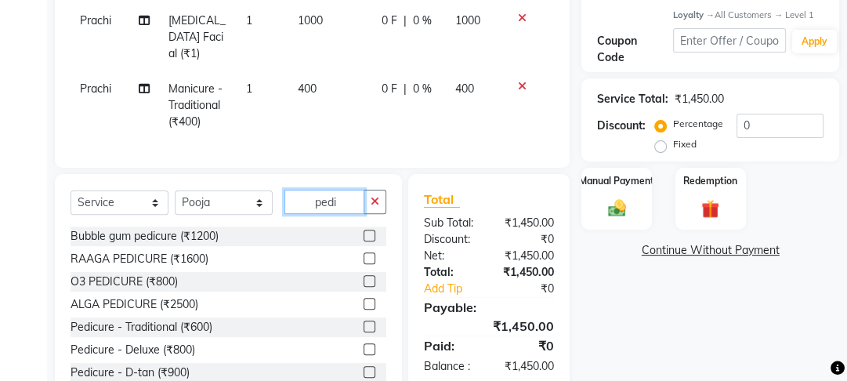
scroll to position [365, 0]
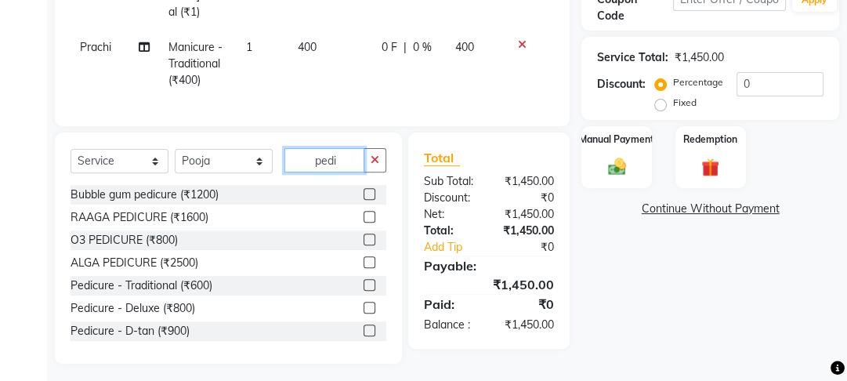
type input "pedi"
click at [363, 279] on label at bounding box center [369, 285] width 12 height 12
click at [363, 280] on input "checkbox" at bounding box center [368, 285] width 10 height 10
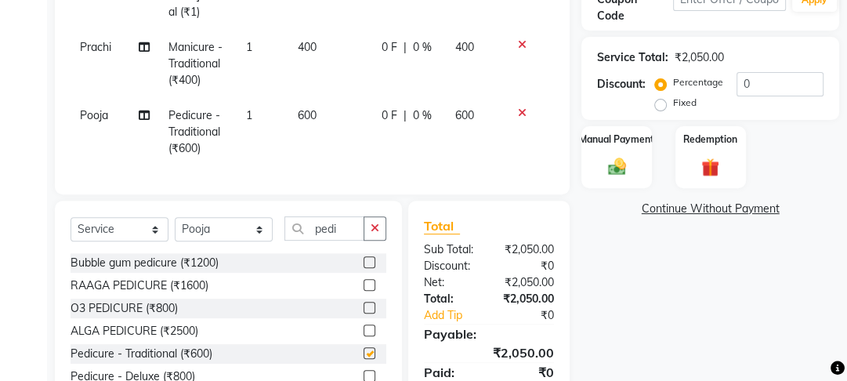
click at [385, 137] on td "0 F | 0 %" at bounding box center [409, 132] width 74 height 68
checkbox input "false"
select select "43944"
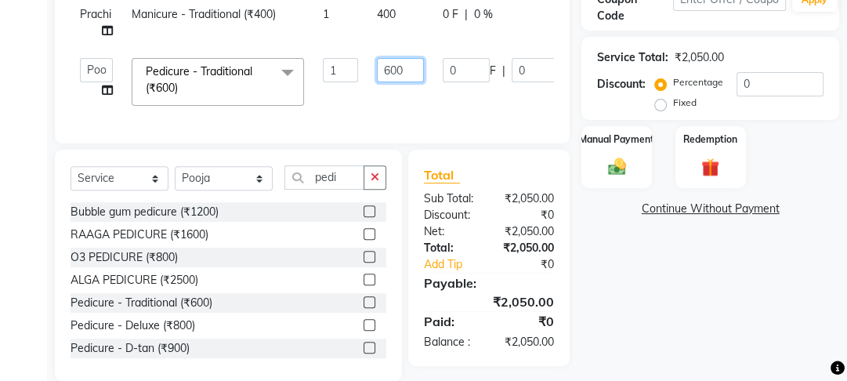
drag, startPoint x: 393, startPoint y: 69, endPoint x: 318, endPoint y: 60, distance: 75.7
click at [318, 60] on tr "Farahan Jyoti Manager Nihal Pooja Prachi Raman Raman 2 Reception Sameer SUNNY y…" at bounding box center [372, 82] width 604 height 67
type input "400"
click at [316, 69] on tbody "Prachi Threading - Eyebrows (₹50) 1 50 0 F | 0 % 50 Prachi Whitening Facial (₹1…" at bounding box center [372, 4] width 604 height 222
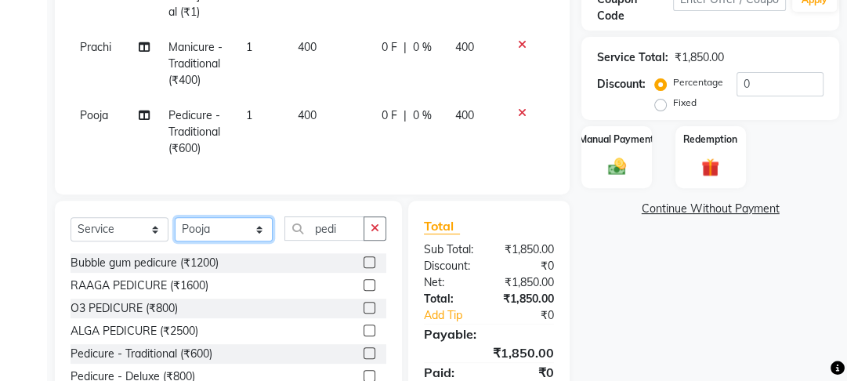
click at [232, 219] on select "Select Stylist Farahan Jyoti Manager Nihal Pooja Prachi Raman Raman 2 Reception…" at bounding box center [224, 229] width 98 height 24
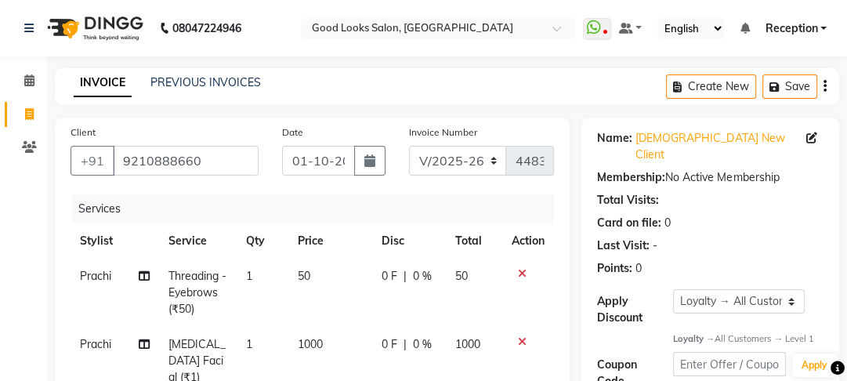
scroll to position [433, 0]
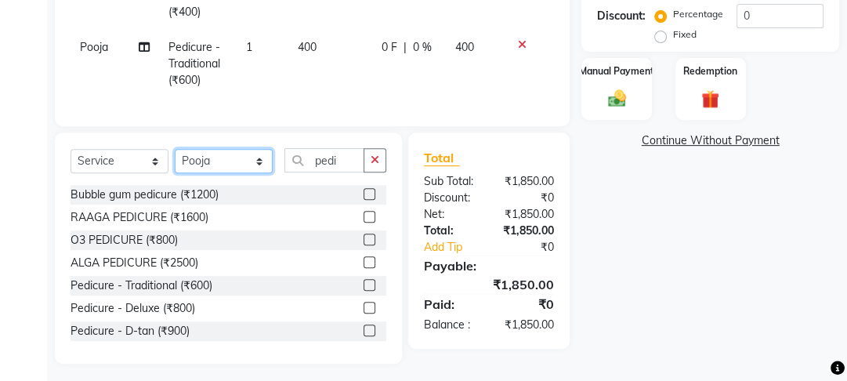
click at [233, 159] on select "Select Stylist Farahan Jyoti Manager Nihal Pooja Prachi Raman Raman 2 Reception…" at bounding box center [224, 161] width 98 height 24
select select "22725"
click at [175, 149] on select "Select Stylist Farahan Jyoti Manager Nihal Pooja Prachi Raman Raman 2 Reception…" at bounding box center [224, 161] width 98 height 24
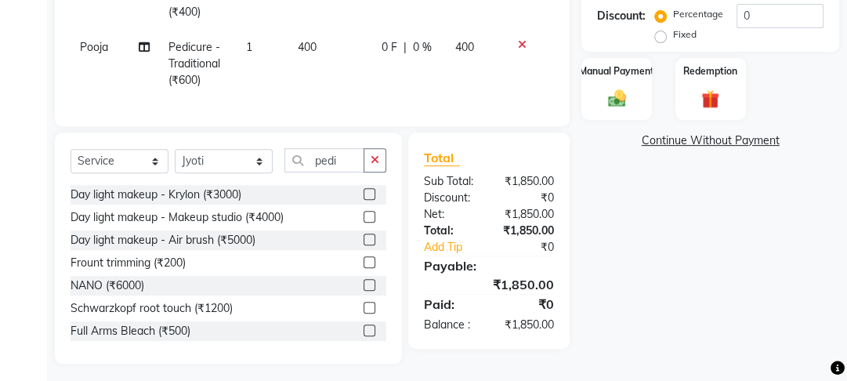
drag, startPoint x: 350, startPoint y: 137, endPoint x: 311, endPoint y: 150, distance: 41.4
click at [311, 150] on div "Select Service Product Membership Package Voucher Prepaid Gift Card Select Styl…" at bounding box center [228, 247] width 347 height 231
drag, startPoint x: 323, startPoint y: 147, endPoint x: 341, endPoint y: 168, distance: 27.8
click at [323, 148] on input "pedi" at bounding box center [324, 160] width 80 height 24
click at [343, 158] on input "pedi" at bounding box center [324, 160] width 80 height 24
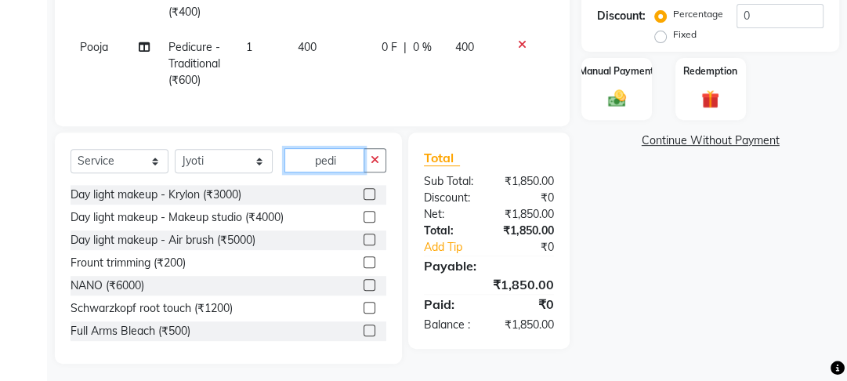
click at [344, 158] on input "pedi" at bounding box center [324, 160] width 80 height 24
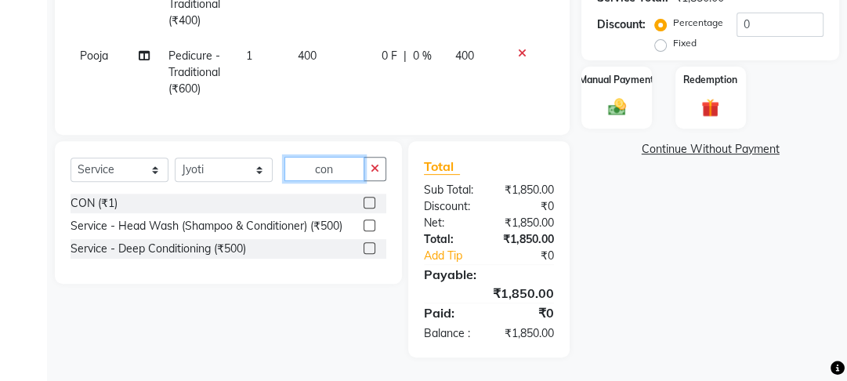
scroll to position [417, 0]
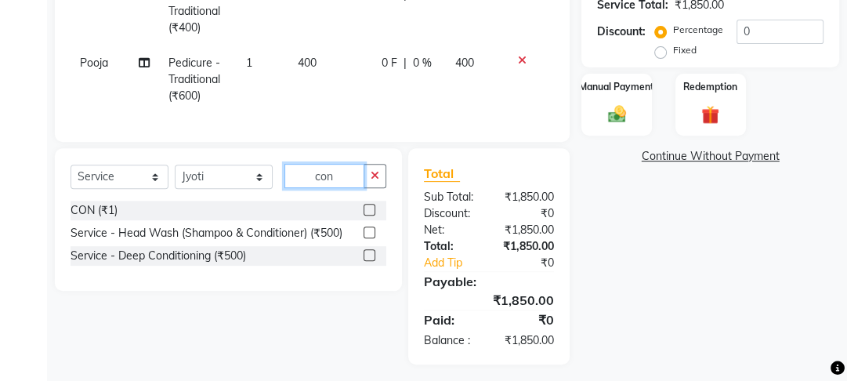
type input "con"
drag, startPoint x: 370, startPoint y: 207, endPoint x: 369, endPoint y: 175, distance: 31.3
click at [370, 204] on label at bounding box center [369, 210] width 12 height 12
click at [370, 205] on input "checkbox" at bounding box center [368, 210] width 10 height 10
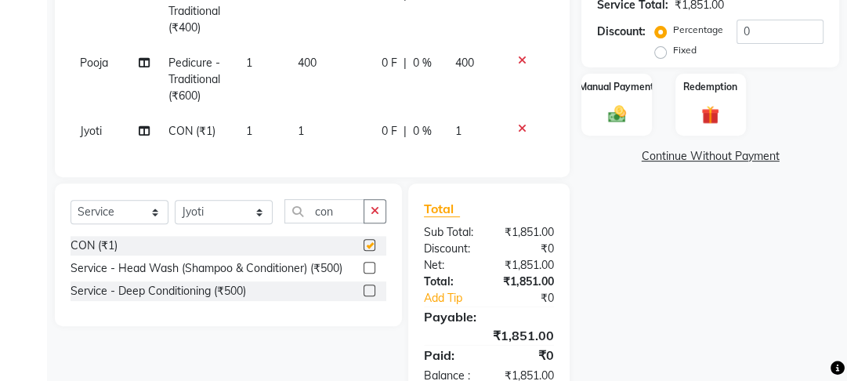
drag, startPoint x: 361, startPoint y: 127, endPoint x: 381, endPoint y: 113, distance: 24.1
click at [360, 126] on td "1" at bounding box center [330, 131] width 84 height 35
checkbox input "false"
select select "22725"
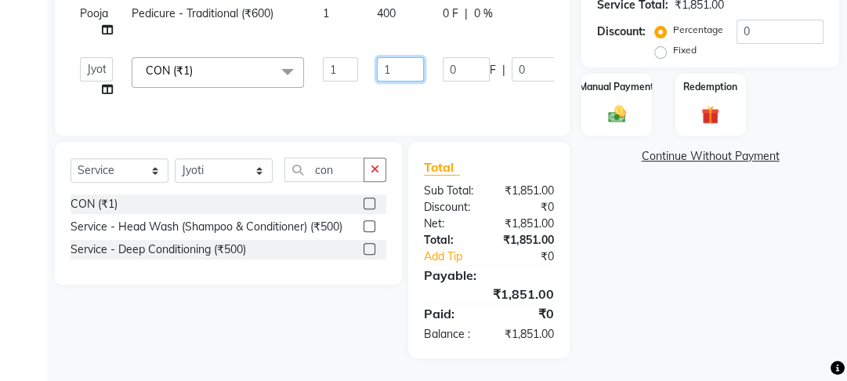
click at [399, 67] on input "1" at bounding box center [400, 69] width 47 height 24
type input "450"
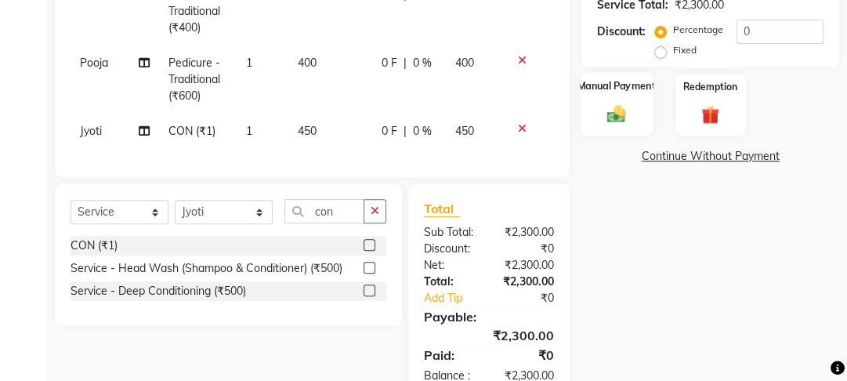
click at [608, 103] on img at bounding box center [616, 113] width 31 height 21
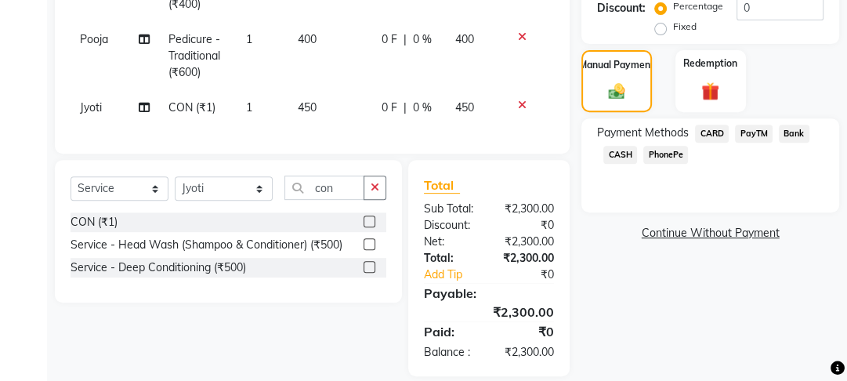
scroll to position [453, 0]
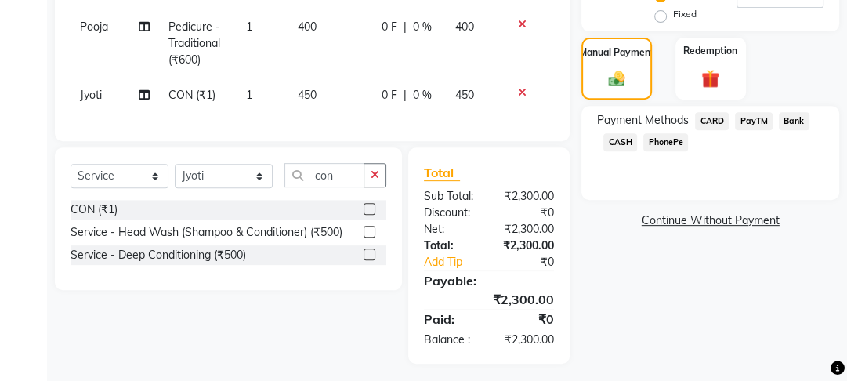
click at [626, 133] on span "CASH" at bounding box center [620, 142] width 34 height 18
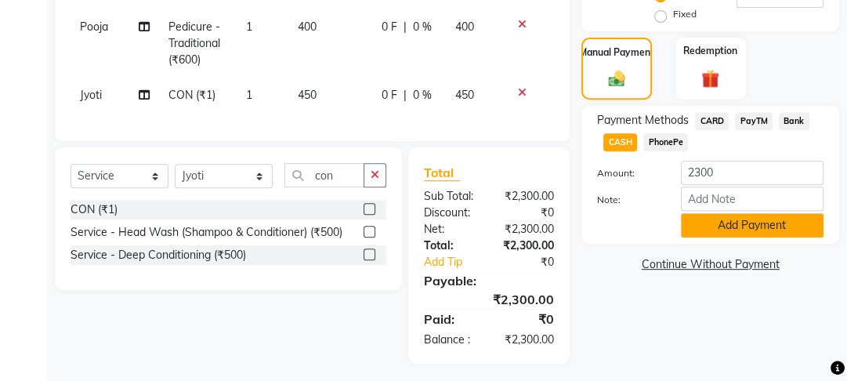
click at [700, 219] on button "Add Payment" at bounding box center [752, 225] width 143 height 24
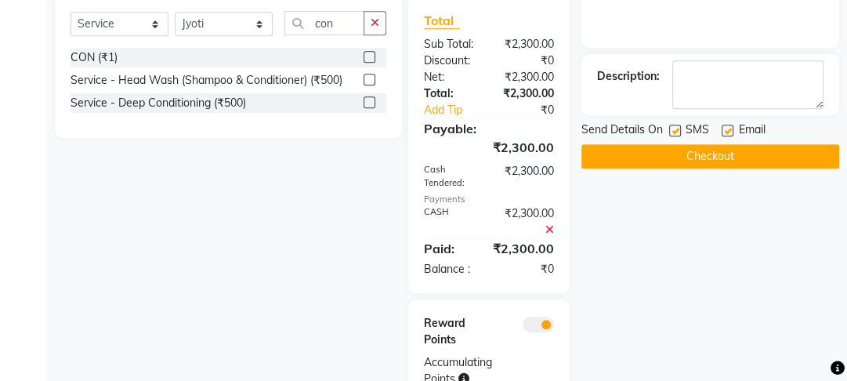
scroll to position [661, 0]
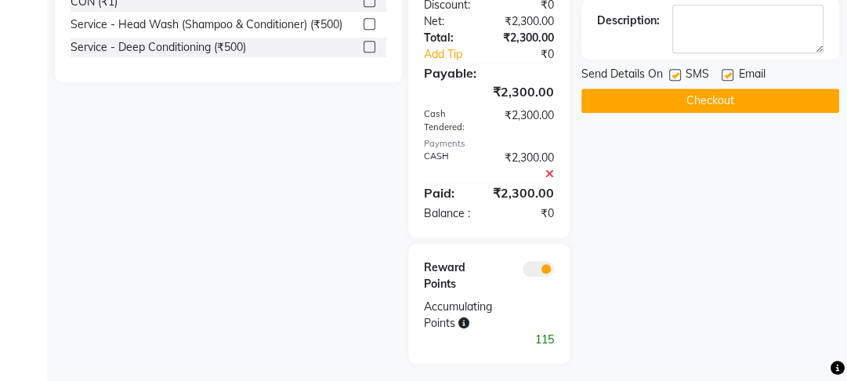
drag, startPoint x: 724, startPoint y: 40, endPoint x: 724, endPoint y: 65, distance: 25.1
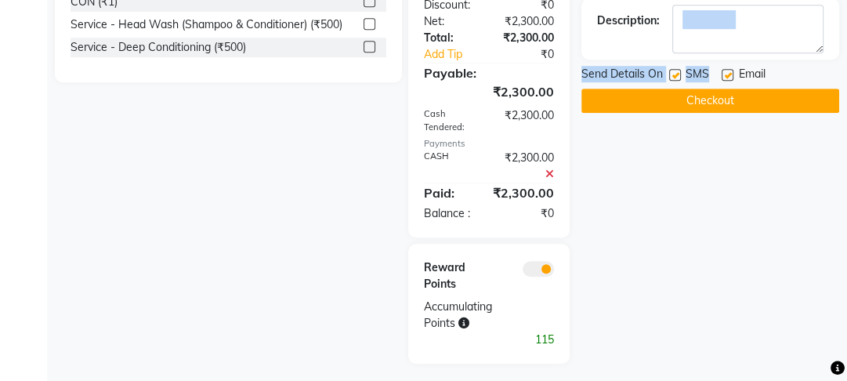
click at [724, 69] on div at bounding box center [726, 77] width 10 height 16
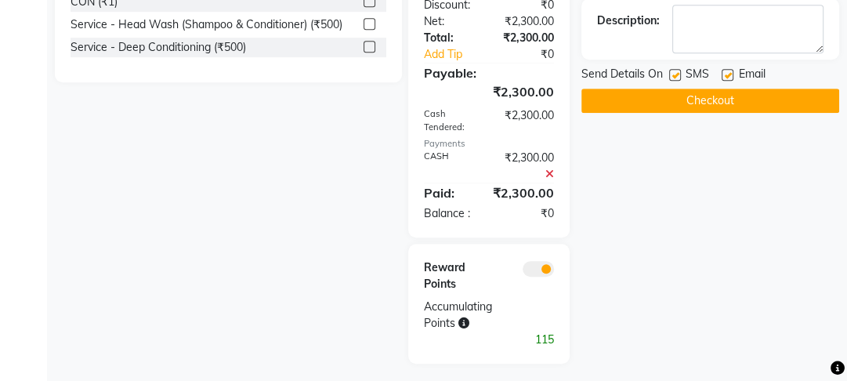
click at [674, 69] on label at bounding box center [675, 75] width 12 height 12
click at [674, 70] on input "checkbox" at bounding box center [674, 75] width 10 height 10
checkbox input "false"
click at [724, 69] on label at bounding box center [727, 75] width 12 height 12
click at [724, 70] on input "checkbox" at bounding box center [726, 75] width 10 height 10
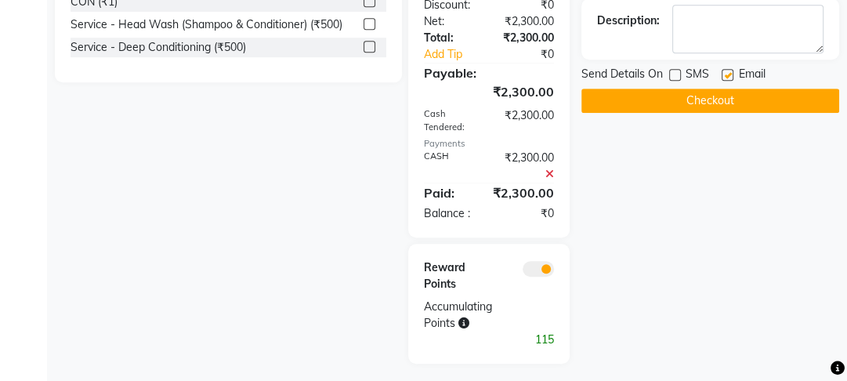
checkbox input "false"
click at [711, 92] on button "Checkout" at bounding box center [710, 100] width 258 height 24
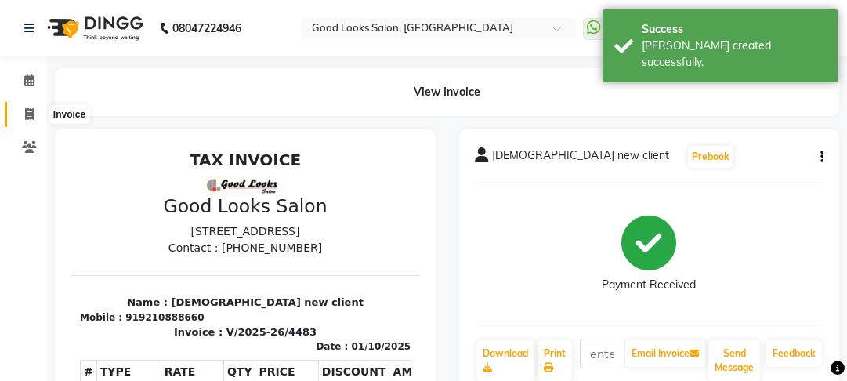
click at [26, 117] on icon at bounding box center [29, 114] width 9 height 12
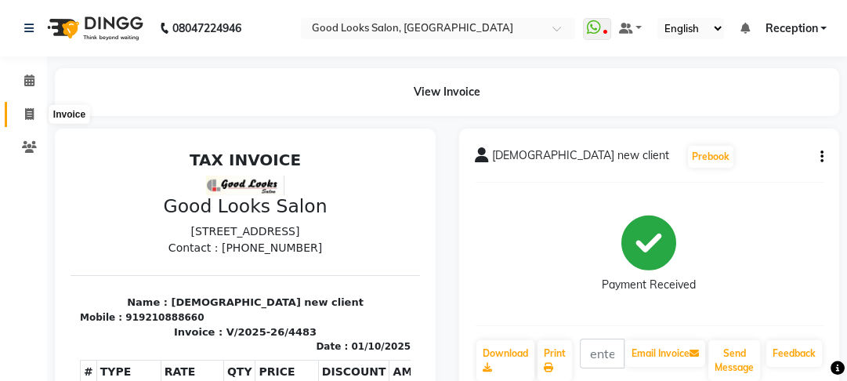
select select "service"
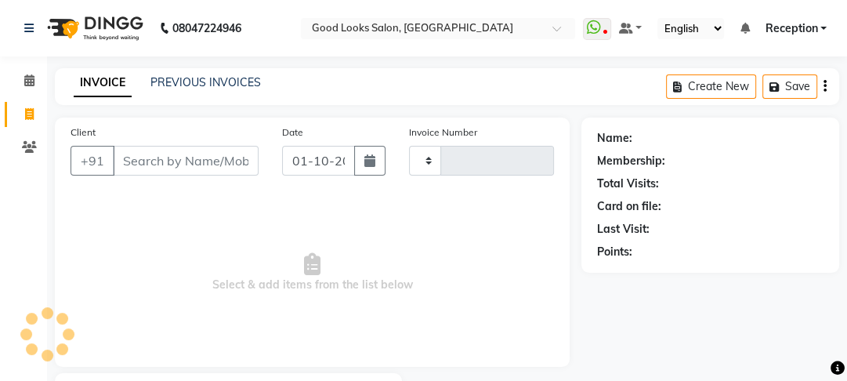
type input "4484"
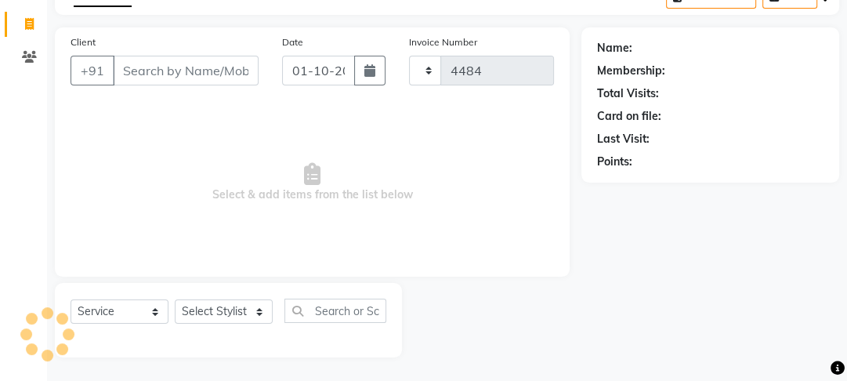
select select "4230"
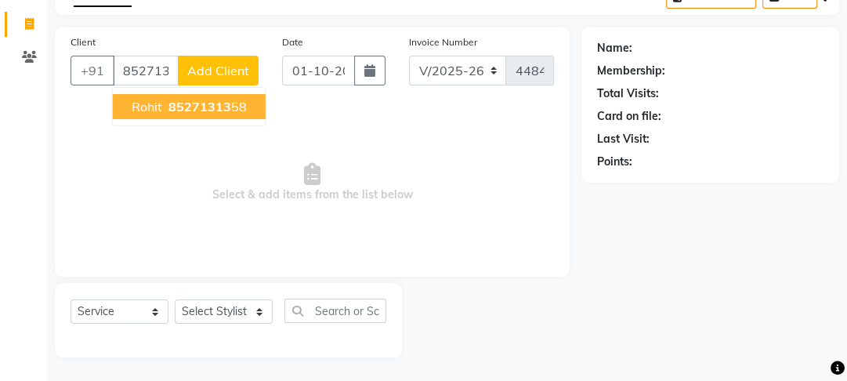
click at [191, 105] on span "85271313" at bounding box center [199, 107] width 63 height 16
type input "8527131358"
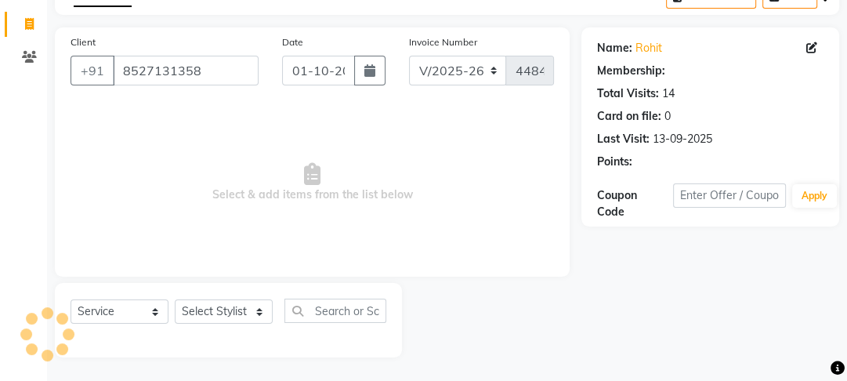
select select "1: Object"
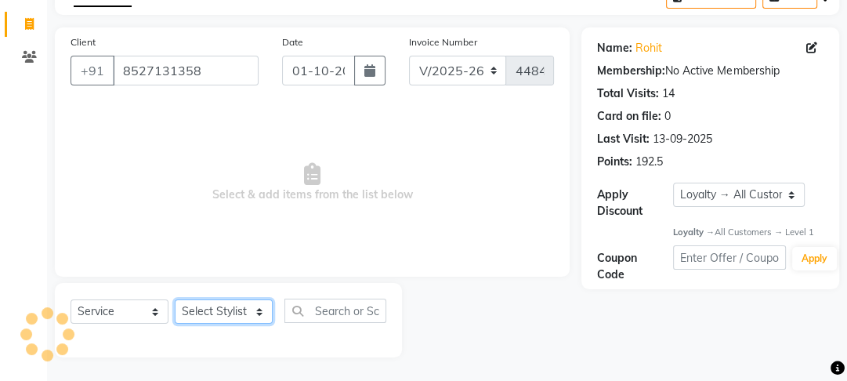
click at [207, 310] on select "Select Stylist Farahan Jyoti Manager Nihal Pooja Prachi Raman Raman 2 Reception…" at bounding box center [224, 311] width 98 height 24
select select "89434"
click at [175, 299] on select "Select Stylist Farahan Jyoti Manager Nihal Pooja Prachi Raman Raman 2 Reception…" at bounding box center [224, 311] width 98 height 24
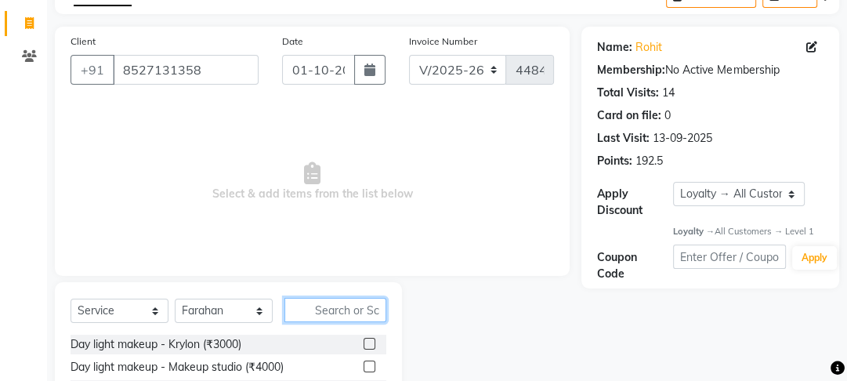
click at [354, 317] on input "text" at bounding box center [335, 310] width 102 height 24
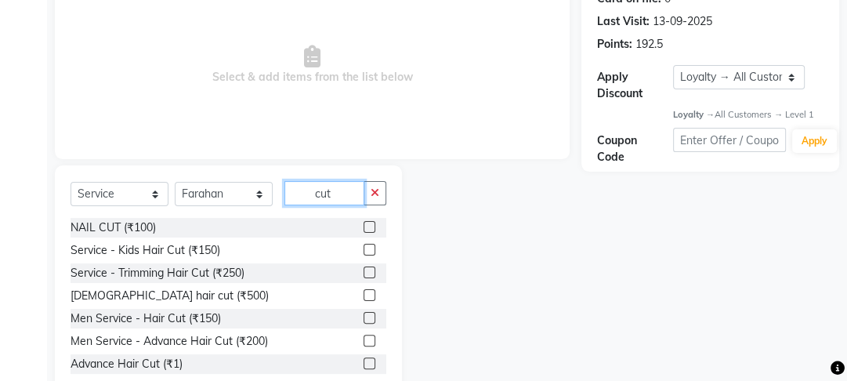
scroll to position [247, 0]
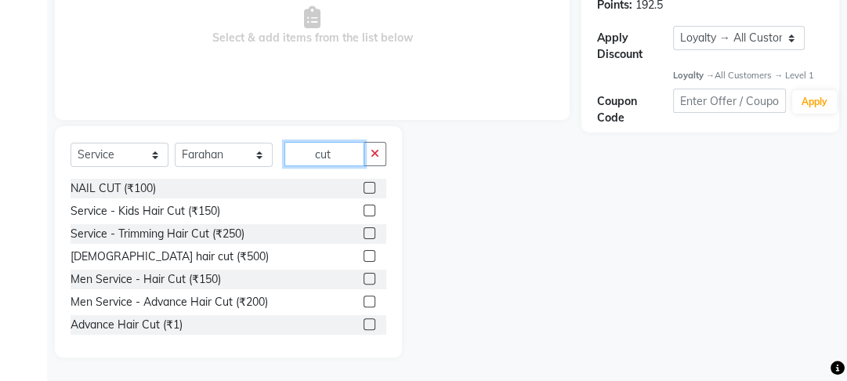
type input "cut"
click at [363, 304] on label at bounding box center [369, 301] width 12 height 12
click at [363, 304] on input "checkbox" at bounding box center [368, 302] width 10 height 10
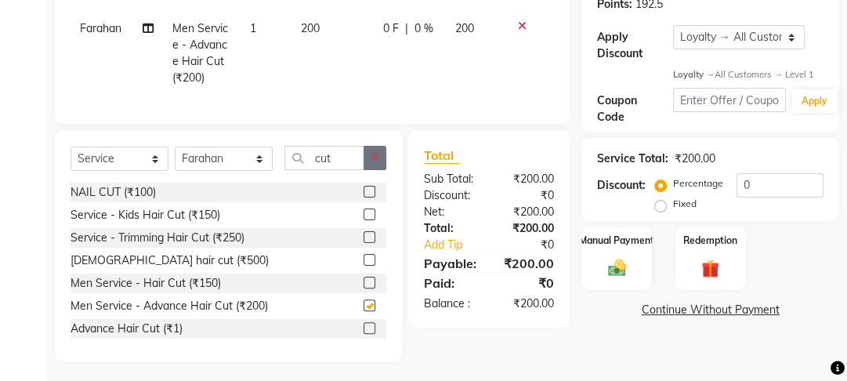
checkbox input "false"
click at [374, 163] on icon "button" at bounding box center [374, 157] width 9 height 11
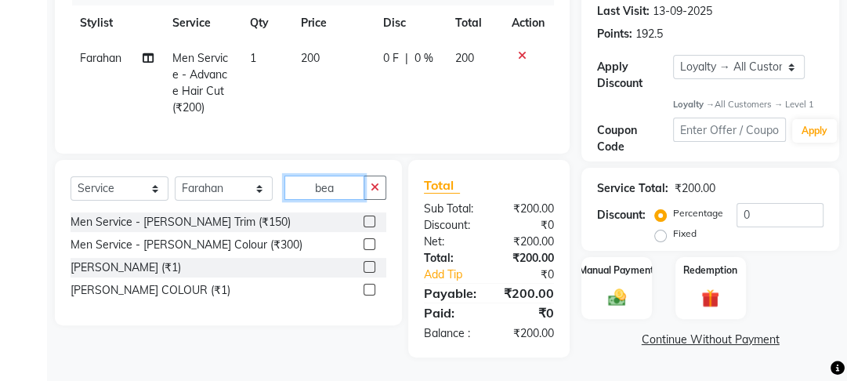
scroll to position [228, 0]
type input "beard"
click at [369, 222] on label at bounding box center [369, 221] width 12 height 12
click at [369, 222] on input "checkbox" at bounding box center [368, 222] width 10 height 10
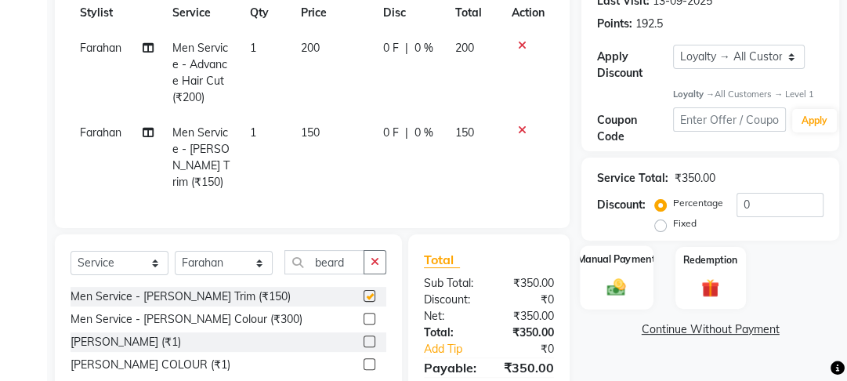
checkbox input "false"
click at [608, 276] on img at bounding box center [616, 286] width 31 height 21
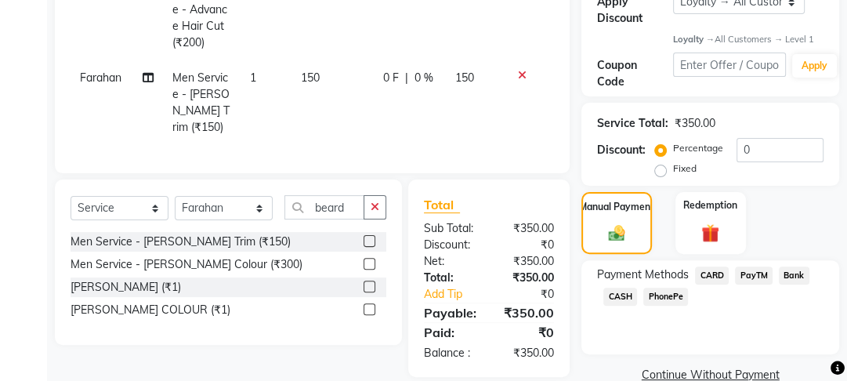
scroll to position [311, 0]
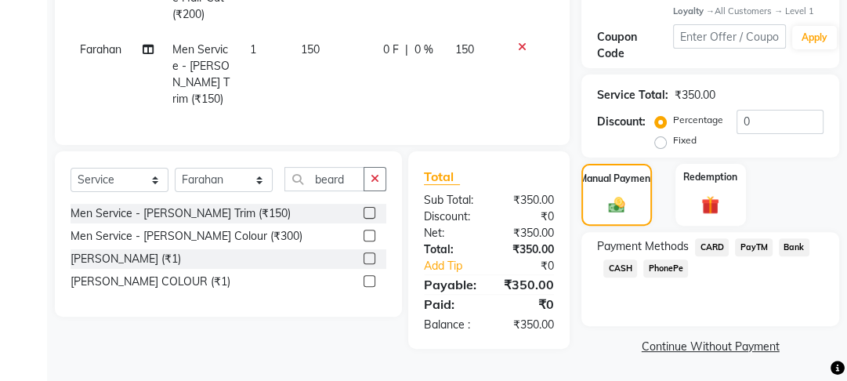
click at [790, 244] on span "Bank" at bounding box center [793, 247] width 31 height 18
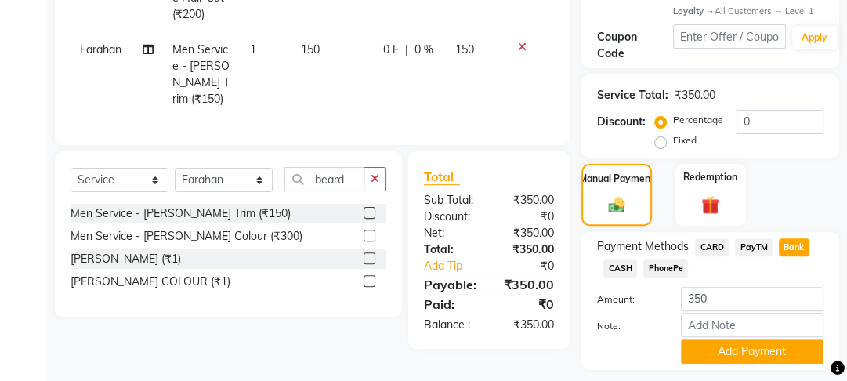
click at [623, 267] on span "CASH" at bounding box center [620, 268] width 34 height 18
click at [717, 345] on button "Add Payment" at bounding box center [752, 351] width 143 height 24
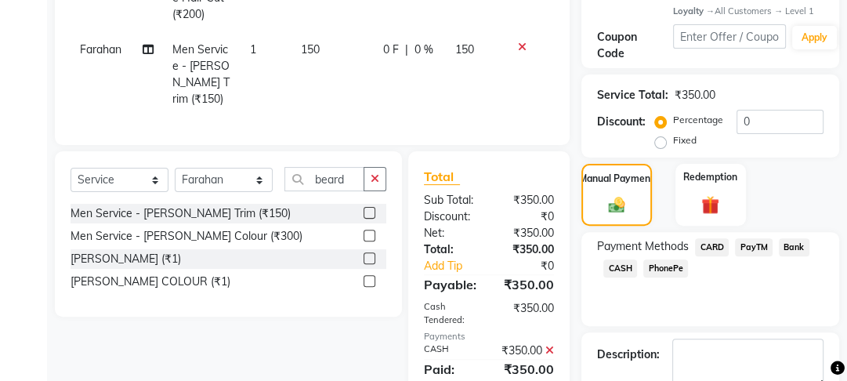
scroll to position [504, 0]
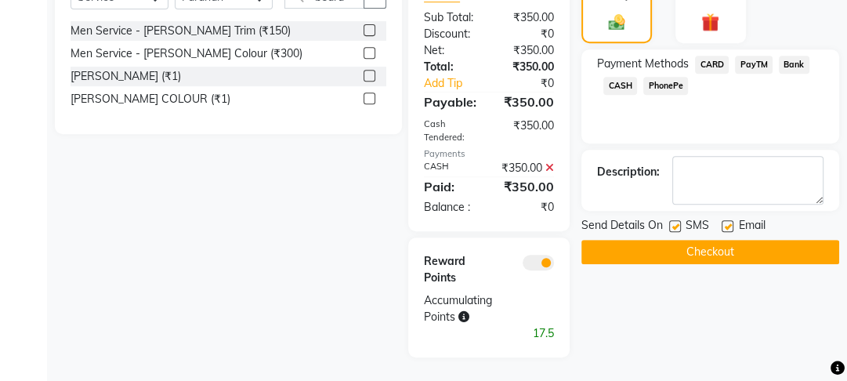
click at [726, 217] on div "Email" at bounding box center [749, 227] width 56 height 20
click at [670, 220] on label at bounding box center [675, 226] width 12 height 12
click at [670, 222] on input "checkbox" at bounding box center [674, 227] width 10 height 10
checkbox input "false"
click at [723, 220] on label at bounding box center [727, 226] width 12 height 12
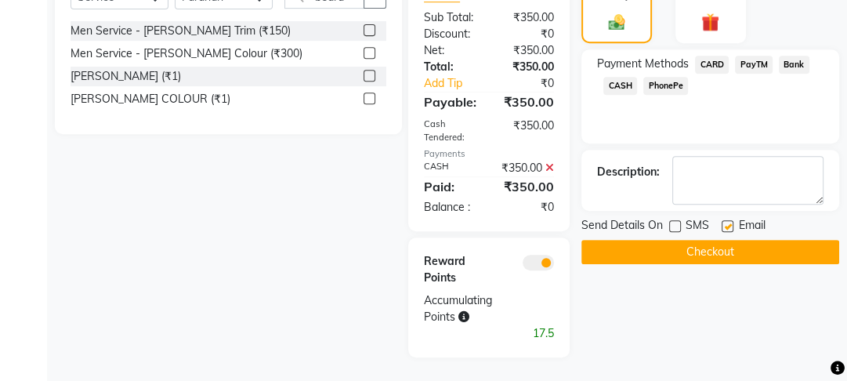
click at [723, 222] on input "checkbox" at bounding box center [726, 227] width 10 height 10
checkbox input "false"
click at [708, 240] on button "Checkout" at bounding box center [710, 252] width 258 height 24
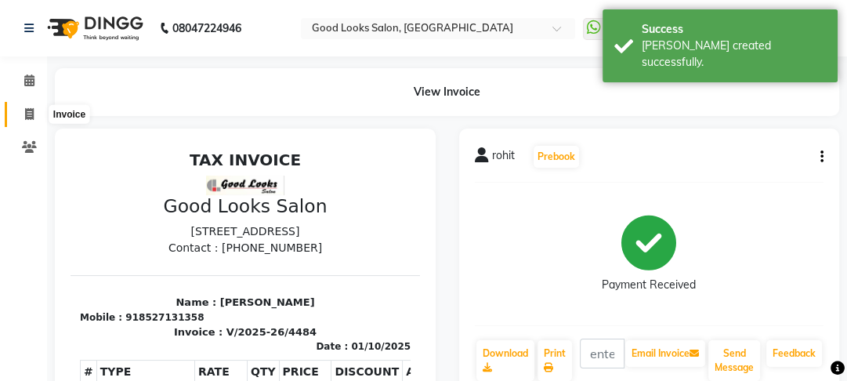
click at [28, 118] on icon at bounding box center [29, 114] width 9 height 12
select select "service"
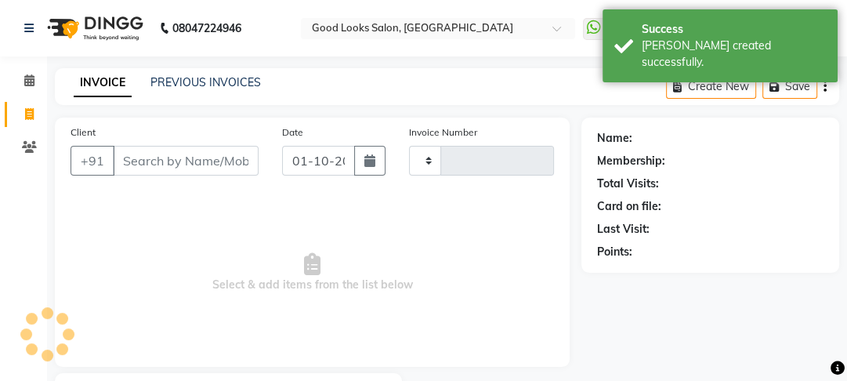
type input "4485"
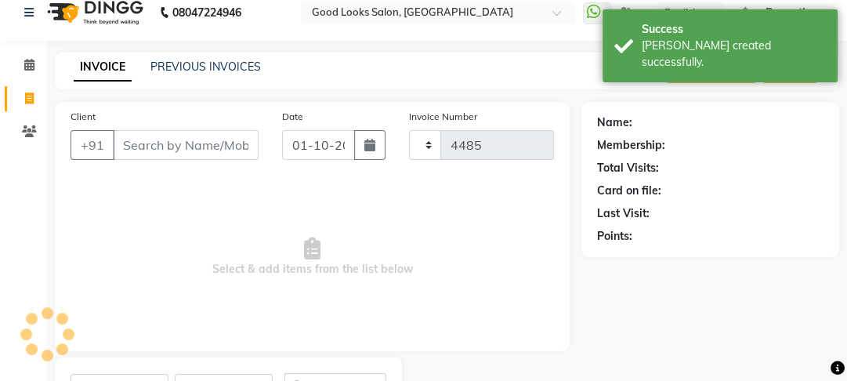
select select "4230"
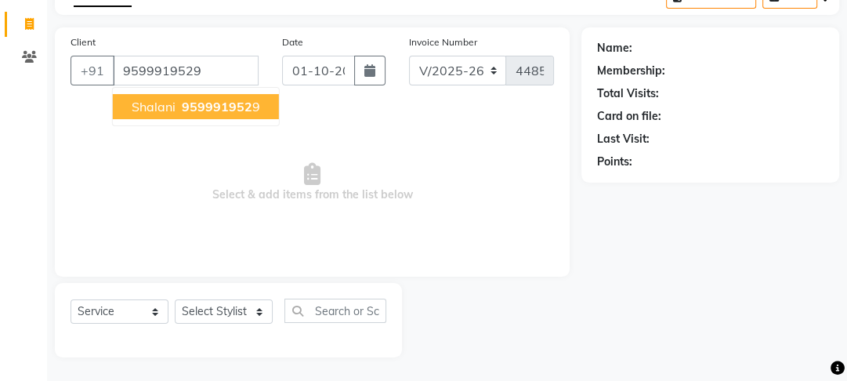
type input "9599919529"
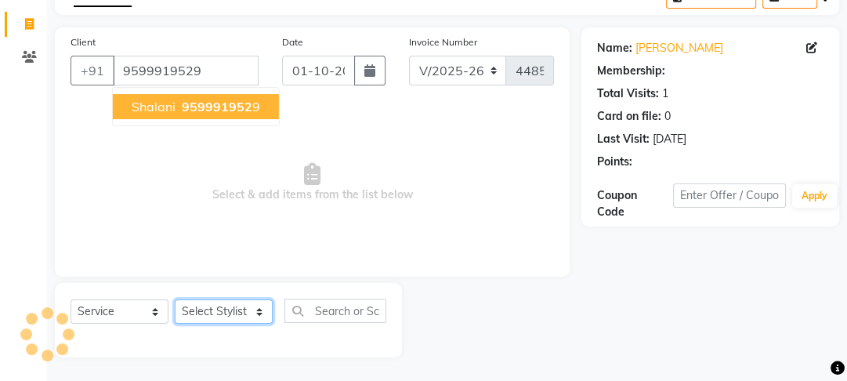
click at [208, 310] on select "Select Stylist Farahan Jyoti Manager Nihal Pooja Prachi Raman Raman 2 Reception…" at bounding box center [224, 311] width 98 height 24
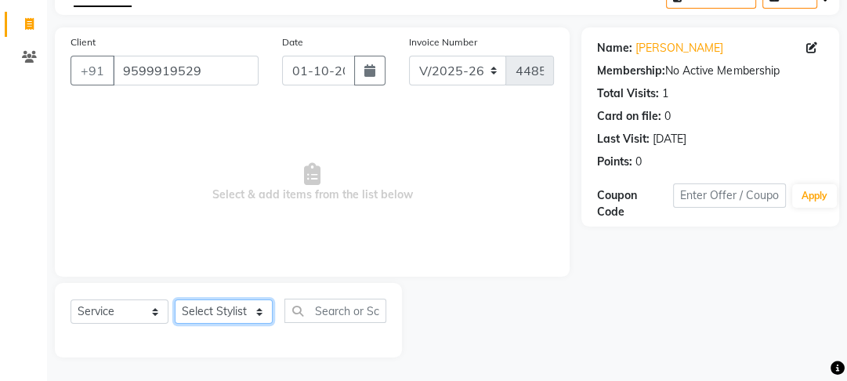
click at [175, 299] on select "Select Stylist Farahan Jyoti Manager Nihal Pooja Prachi Raman Raman 2 Reception…" at bounding box center [224, 311] width 98 height 24
click at [226, 301] on select "Select Stylist Farahan Jyoti Manager Nihal Pooja Prachi Raman Raman 2 Reception…" at bounding box center [224, 311] width 98 height 24
click at [175, 299] on select "Select Stylist Farahan Jyoti Manager Nihal Pooja Prachi Raman Raman 2 Reception…" at bounding box center [224, 311] width 98 height 24
click at [219, 305] on select "Select Stylist Farahan Jyoti Manager Nihal Pooja Prachi Raman Raman 2 Reception…" at bounding box center [224, 311] width 98 height 24
select select "89434"
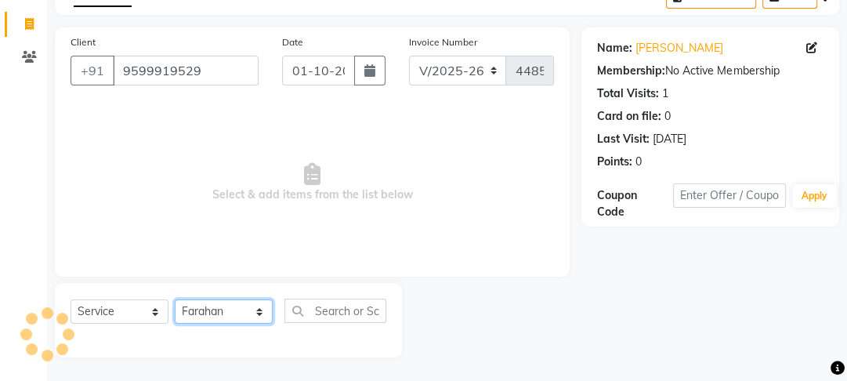
click at [175, 299] on select "Select Stylist Farahan Jyoti Manager Nihal Pooja Prachi Raman Raman 2 Reception…" at bounding box center [224, 311] width 98 height 24
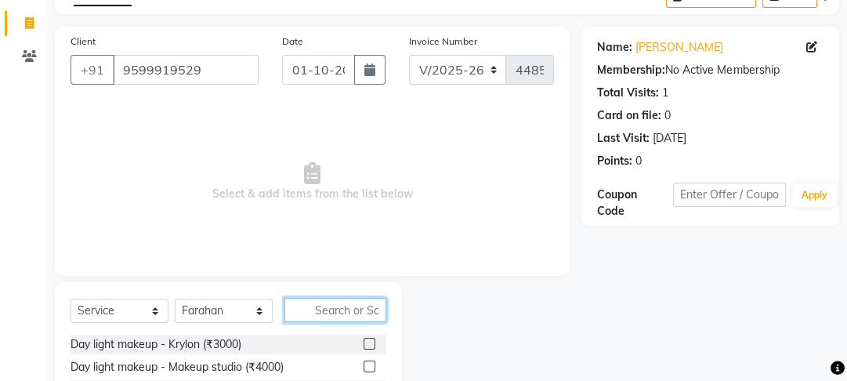
click at [360, 309] on input "text" at bounding box center [335, 310] width 102 height 24
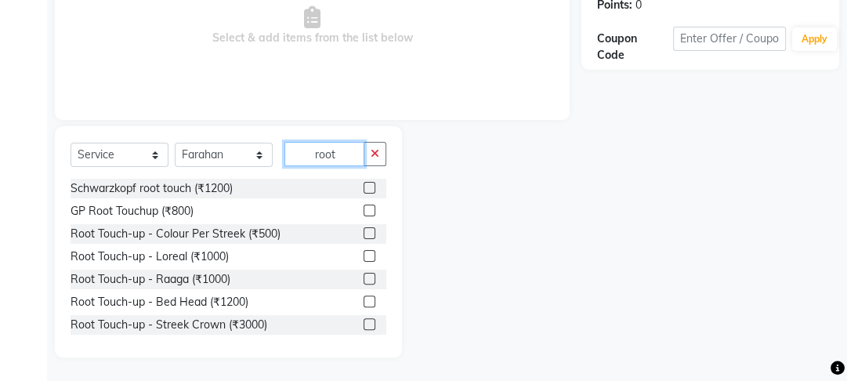
type input "root"
click at [363, 258] on label at bounding box center [369, 256] width 12 height 12
click at [363, 258] on input "checkbox" at bounding box center [368, 256] width 10 height 10
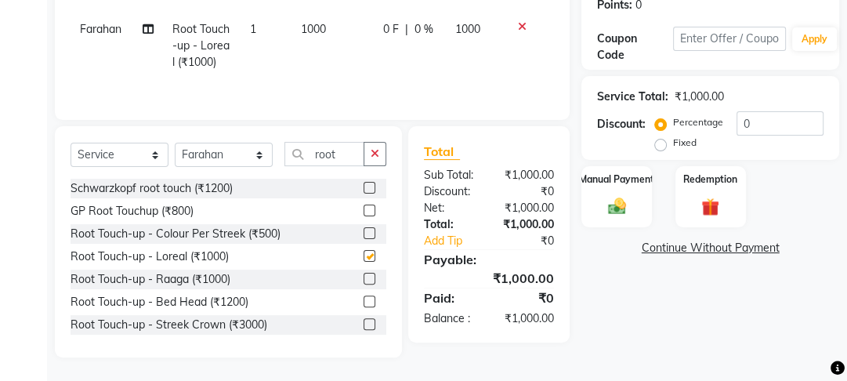
click at [363, 72] on td "1000" at bounding box center [332, 46] width 82 height 68
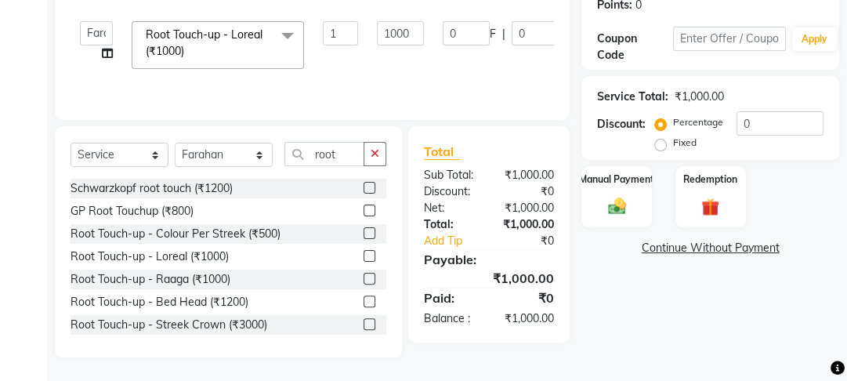
checkbox input "false"
drag, startPoint x: 396, startPoint y: 34, endPoint x: 363, endPoint y: 34, distance: 32.9
click at [364, 31] on tr "Farahan Jyoti Manager Nihal Pooja Prachi Raman Raman 2 Reception Sameer SUNNY y…" at bounding box center [372, 45] width 604 height 67
type input "800"
drag, startPoint x: 360, startPoint y: 55, endPoint x: 374, endPoint y: 117, distance: 63.3
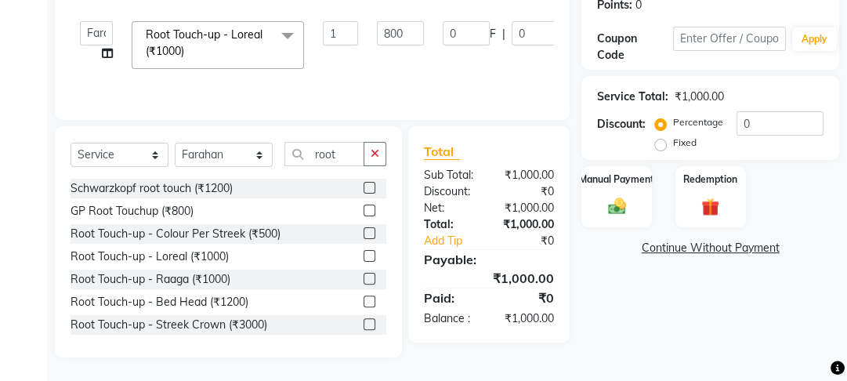
click at [360, 56] on tr "Farahan Jyoti Manager Nihal Pooja Prachi Raman Raman 2 Reception Sameer SUNNY y…" at bounding box center [372, 45] width 604 height 67
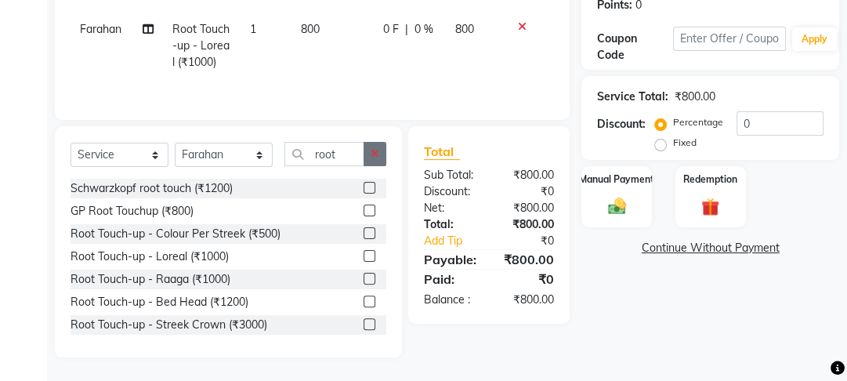
click at [373, 155] on icon "button" at bounding box center [374, 153] width 9 height 11
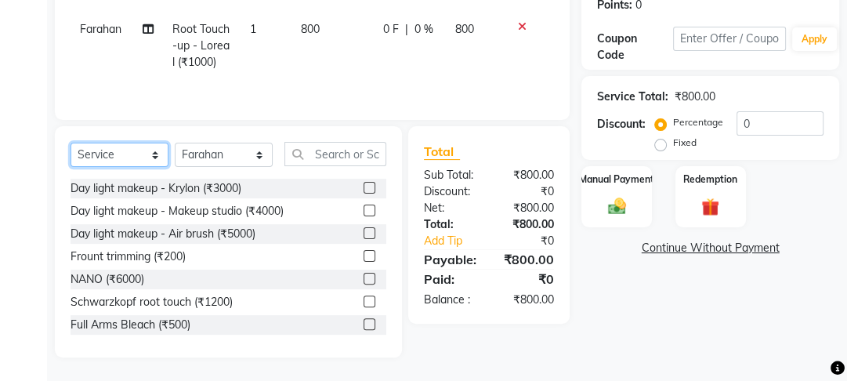
drag, startPoint x: 157, startPoint y: 153, endPoint x: 222, endPoint y: 154, distance: 64.2
click at [169, 153] on div "Select Service Product Membership Package Voucher Prepaid Gift Card Select Styl…" at bounding box center [228, 160] width 316 height 37
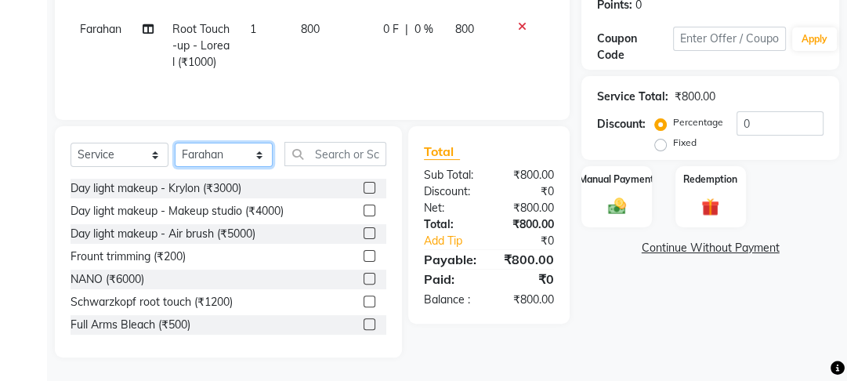
click at [222, 154] on select "Select Stylist Farahan Jyoti Manager Nihal Pooja Prachi Raman Raman 2 Reception…" at bounding box center [224, 155] width 98 height 24
select select "22726"
click at [175, 143] on select "Select Stylist Farahan Jyoti Manager Nihal Pooja Prachi Raman Raman 2 Reception…" at bounding box center [224, 155] width 98 height 24
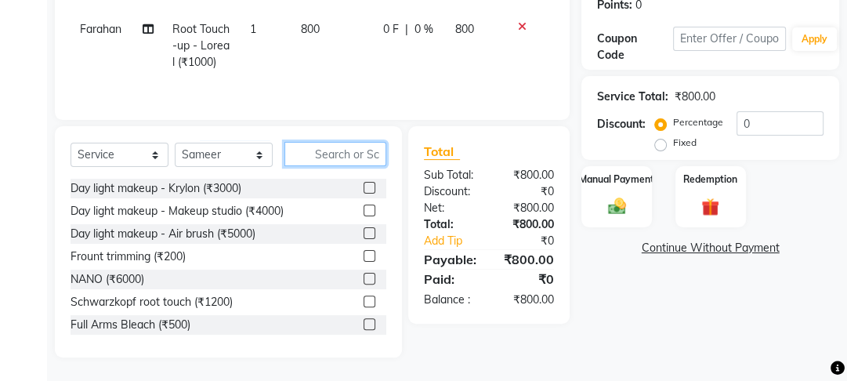
click at [341, 164] on input "text" at bounding box center [335, 154] width 102 height 24
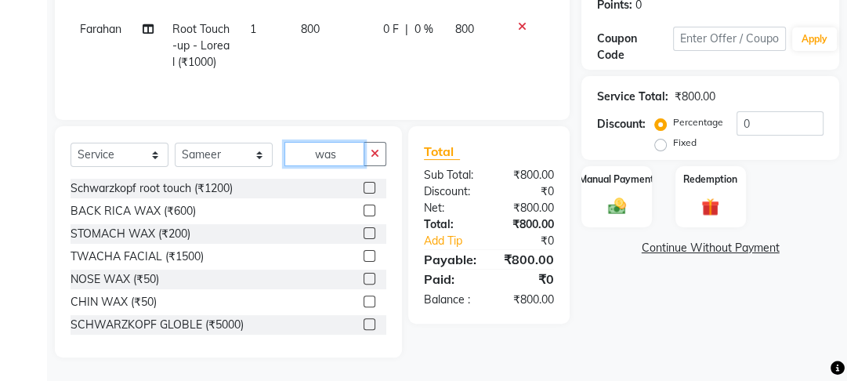
scroll to position [213, 0]
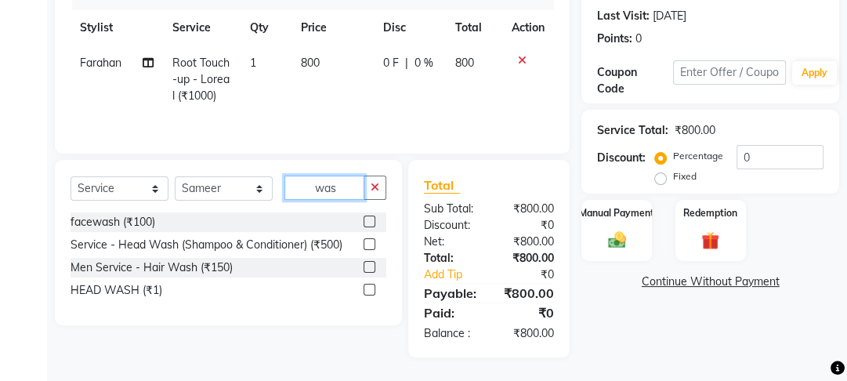
type input "was"
drag, startPoint x: 361, startPoint y: 280, endPoint x: 363, endPoint y: 289, distance: 9.7
click at [363, 287] on div "HEAD WASH (₹1)" at bounding box center [228, 290] width 316 height 20
click at [364, 291] on label at bounding box center [369, 289] width 12 height 12
click at [364, 291] on input "checkbox" at bounding box center [368, 290] width 10 height 10
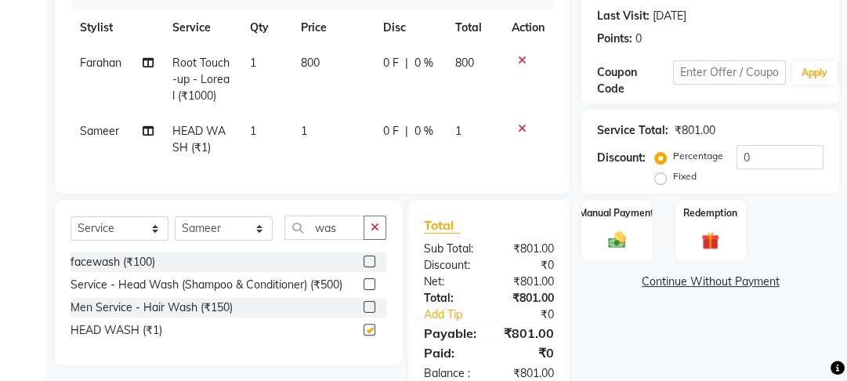
checkbox input "false"
click at [357, 143] on td "1" at bounding box center [332, 140] width 82 height 52
select select "22726"
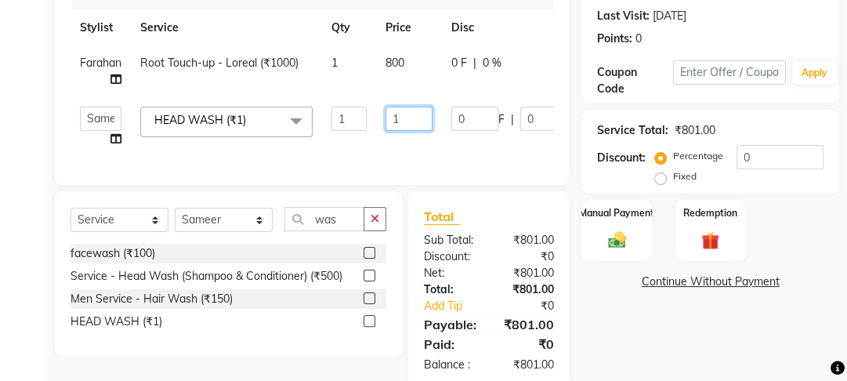
click at [405, 121] on input "1" at bounding box center [408, 119] width 47 height 24
type input "20"
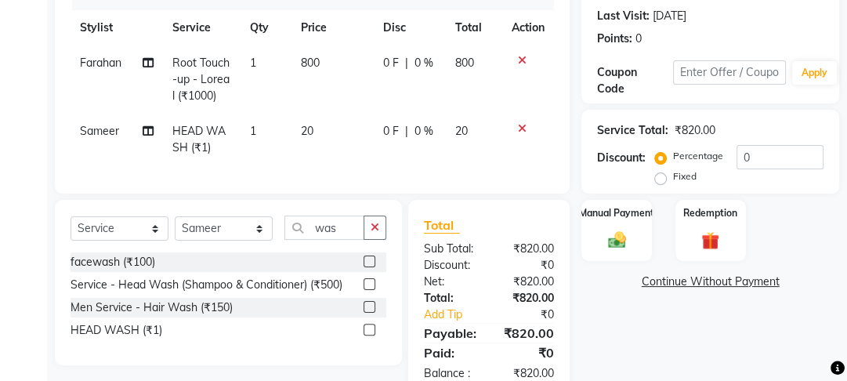
click at [392, 156] on tr "Sameer HEAD WASH (₹1) 1 20 0 F | 0 % 20" at bounding box center [311, 140] width 483 height 52
click at [401, 144] on td "0 F | 0 %" at bounding box center [410, 140] width 73 height 52
select select "22726"
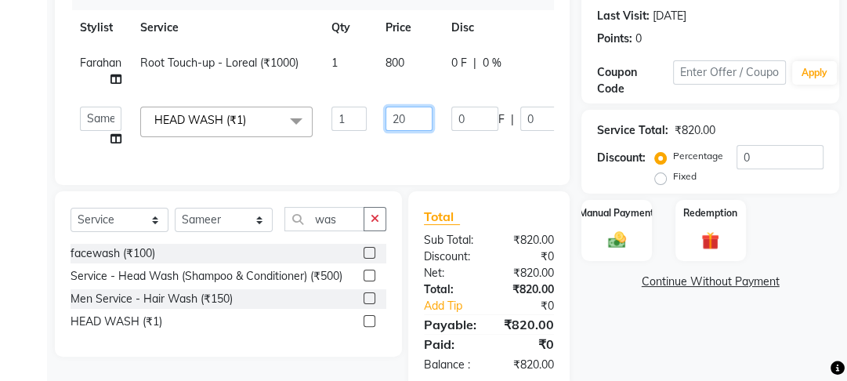
click at [420, 117] on input "20" at bounding box center [408, 119] width 47 height 24
type input "200"
click at [398, 165] on div "Services Stylist Service Qty Price Disc Total Action Farahan Root Touch-up - Lo…" at bounding box center [311, 75] width 483 height 188
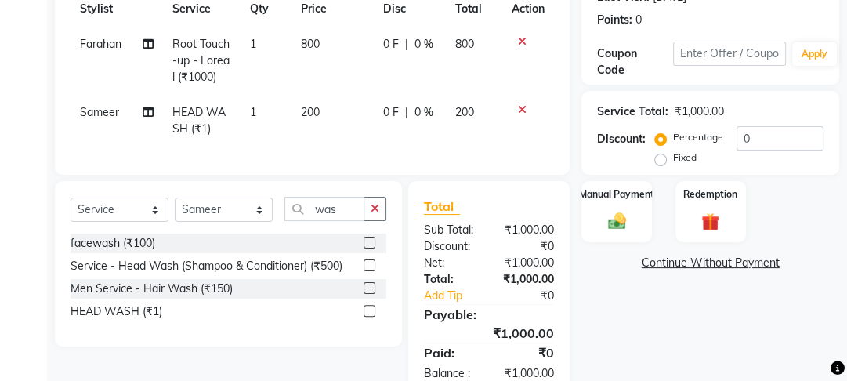
scroll to position [282, 0]
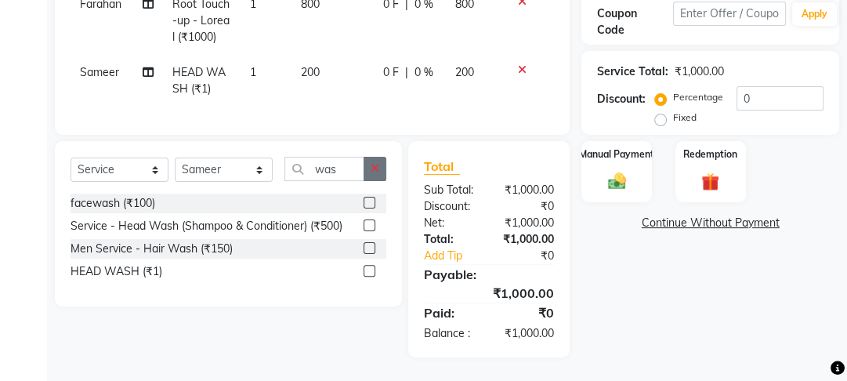
click at [379, 168] on icon "button" at bounding box center [374, 168] width 9 height 11
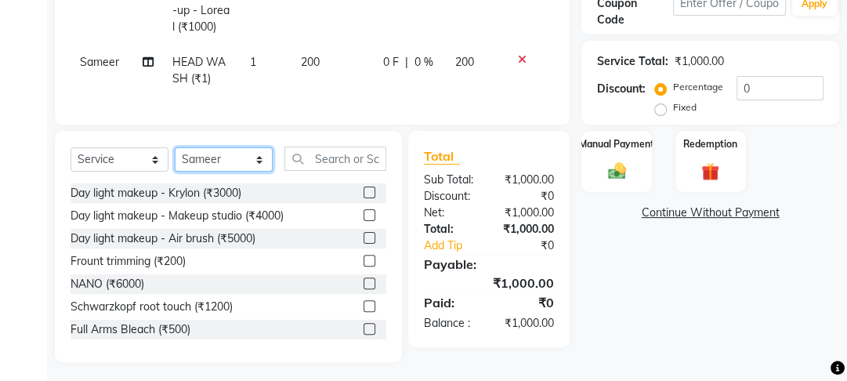
click at [215, 172] on select "Select Stylist Farahan Jyoti Manager Nihal Pooja Prachi Raman Raman 2 Reception…" at bounding box center [224, 159] width 98 height 24
select select "43944"
click at [175, 157] on select "Select Stylist Farahan Jyoti Manager Nihal Pooja Prachi Raman Raman 2 Reception…" at bounding box center [224, 159] width 98 height 24
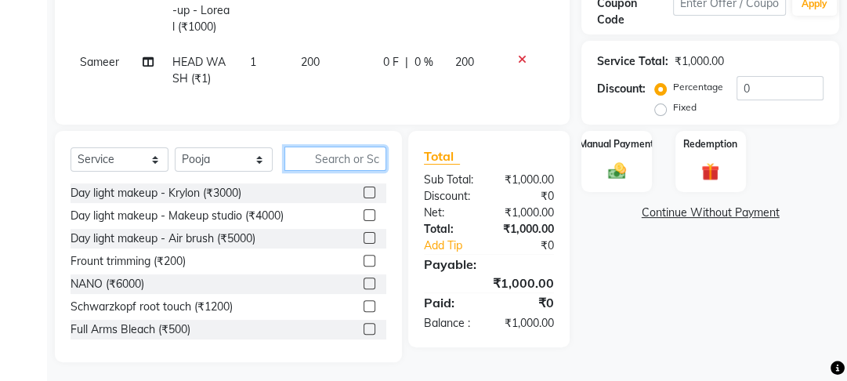
click at [334, 170] on input "text" at bounding box center [335, 158] width 102 height 24
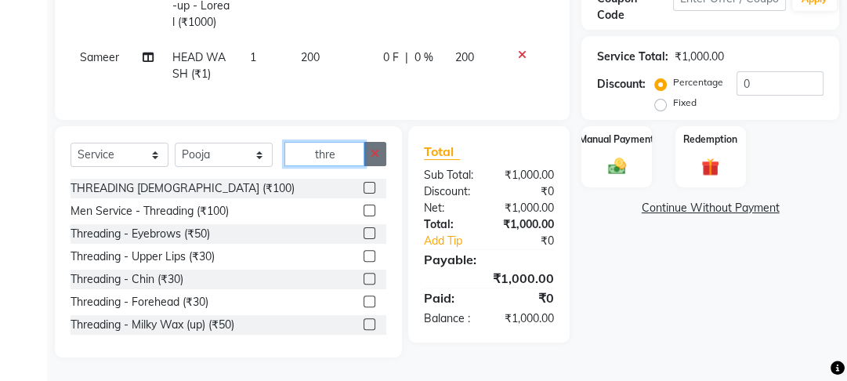
scroll to position [297, 0]
type input "thre"
click at [363, 230] on label at bounding box center [369, 233] width 12 height 12
click at [363, 230] on input "checkbox" at bounding box center [368, 234] width 10 height 10
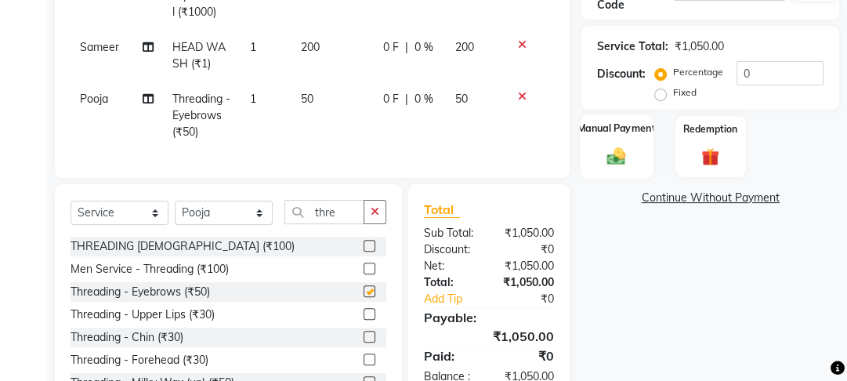
checkbox input "false"
click at [641, 143] on div "Manual Payment" at bounding box center [616, 146] width 73 height 64
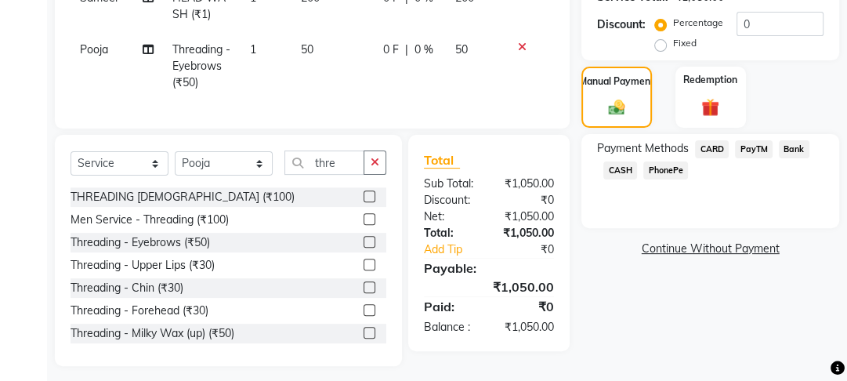
scroll to position [365, 0]
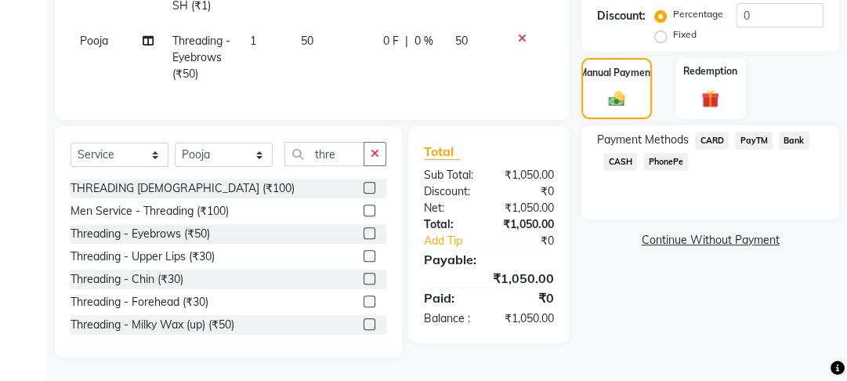
click at [746, 132] on span "PayTM" at bounding box center [754, 141] width 38 height 18
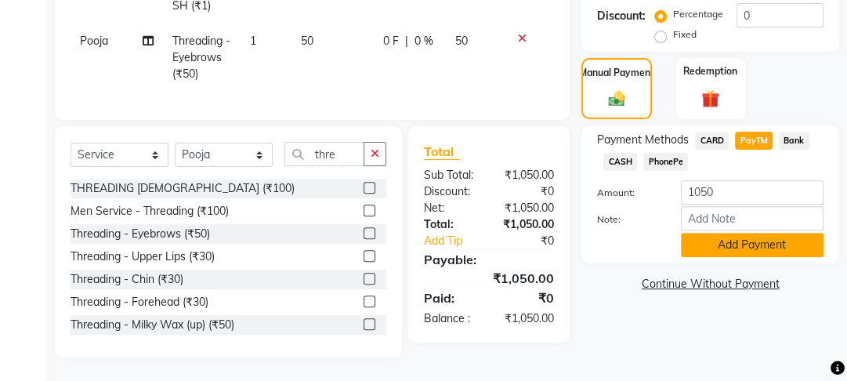
click at [749, 233] on button "Add Payment" at bounding box center [752, 245] width 143 height 24
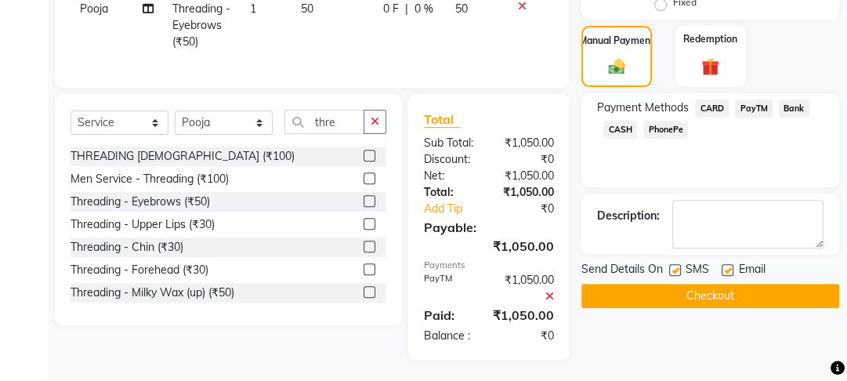
scroll to position [399, 0]
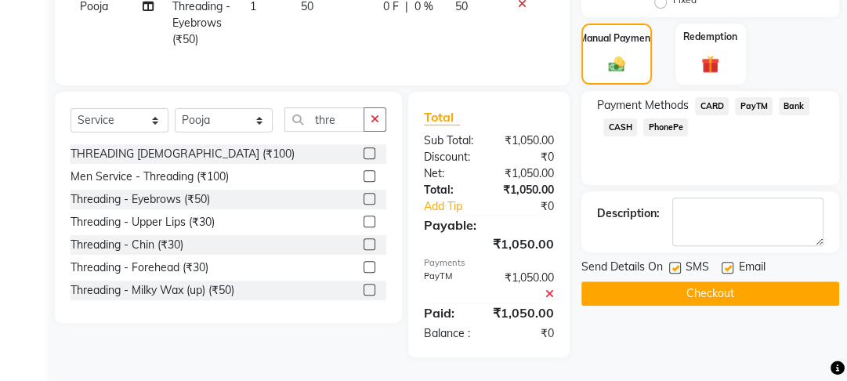
click at [727, 262] on label at bounding box center [727, 268] width 12 height 12
click at [727, 263] on input "checkbox" at bounding box center [726, 268] width 10 height 10
checkbox input "false"
drag, startPoint x: 667, startPoint y: 256, endPoint x: 674, endPoint y: 273, distance: 17.6
click at [669, 258] on div "Send Details On SMS Email" at bounding box center [710, 268] width 258 height 20
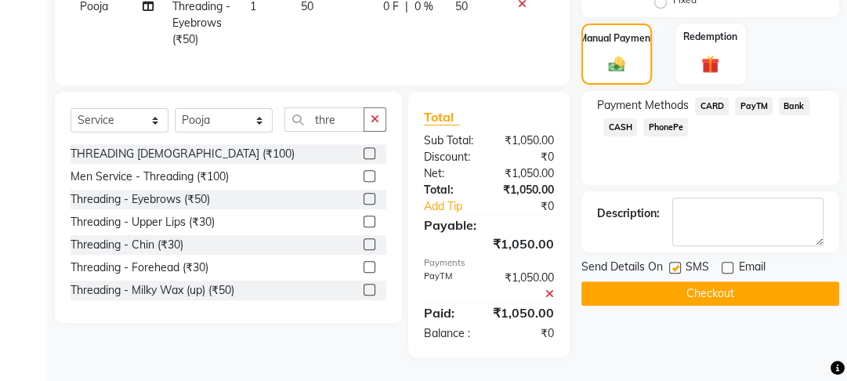
click at [677, 262] on div at bounding box center [674, 270] width 10 height 16
click at [677, 262] on label at bounding box center [675, 268] width 12 height 12
click at [677, 263] on input "checkbox" at bounding box center [674, 268] width 10 height 10
checkbox input "false"
click at [680, 282] on button "Checkout" at bounding box center [710, 293] width 258 height 24
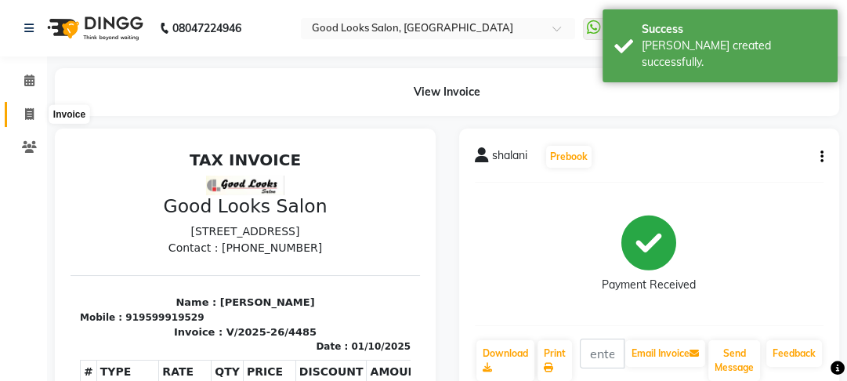
click at [38, 116] on span at bounding box center [29, 115] width 27 height 18
select select "service"
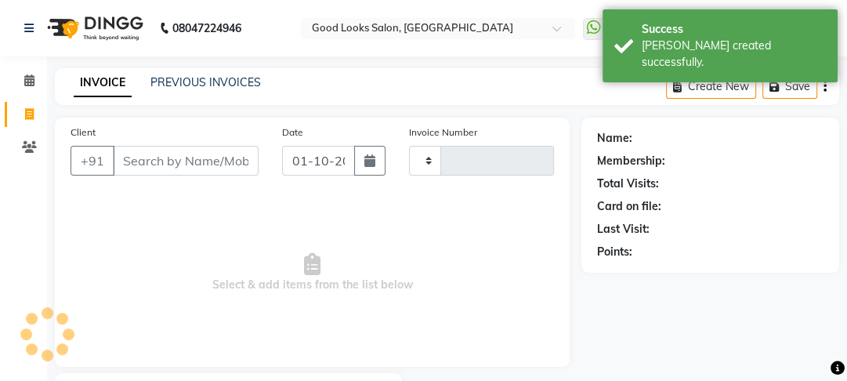
scroll to position [91, 0]
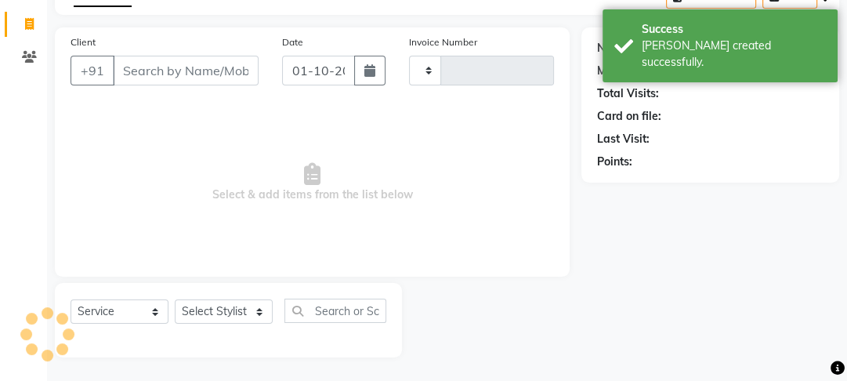
type input "4486"
select select "4230"
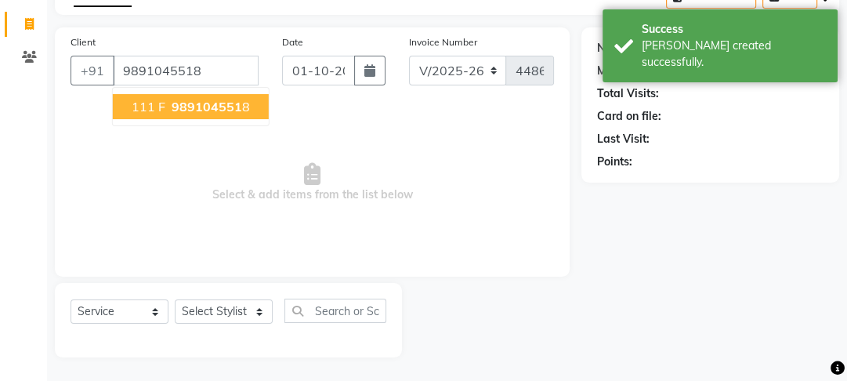
type input "9891045518"
select select "1: Object"
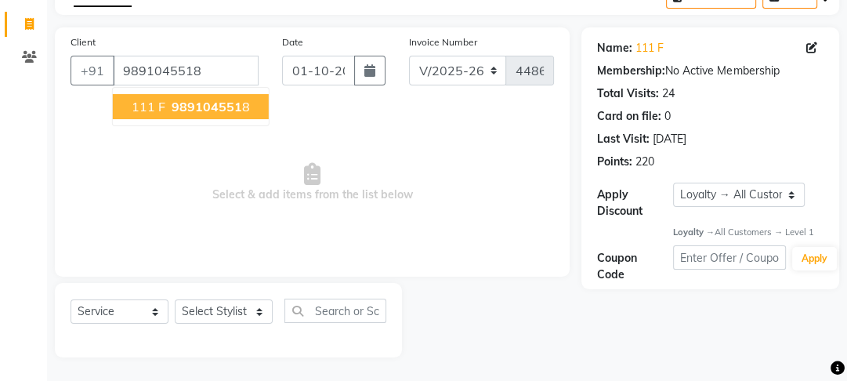
click at [171, 117] on button "111 F 989104551 8" at bounding box center [191, 106] width 156 height 25
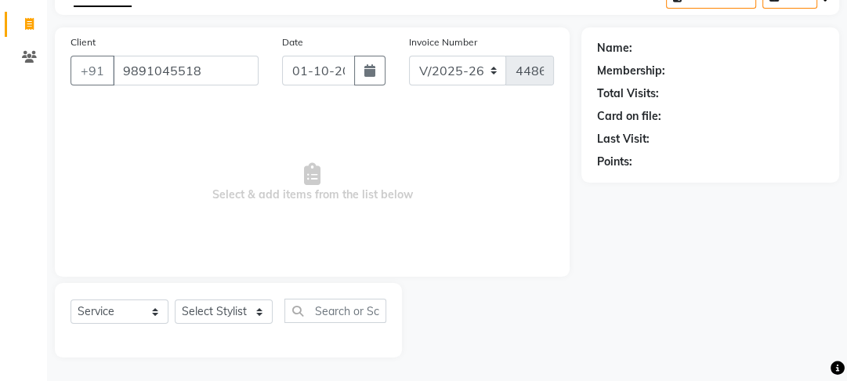
select select "1: Object"
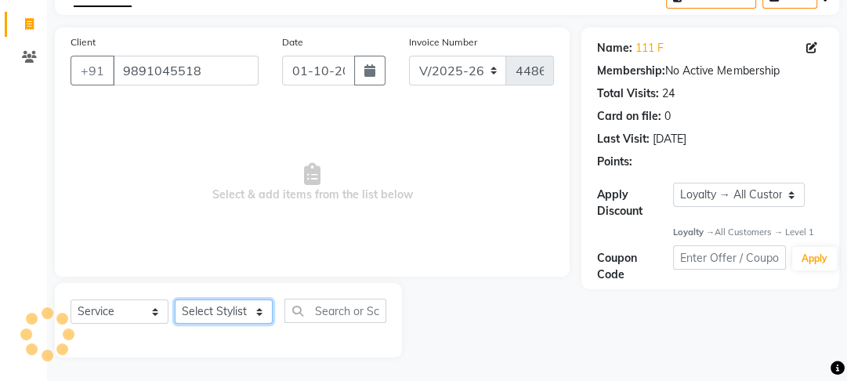
click at [237, 313] on select "Select Stylist Farahan Jyoti Manager Nihal Pooja Prachi Raman Raman 2 Reception…" at bounding box center [224, 311] width 98 height 24
select select "70835"
click at [175, 299] on select "Select Stylist Farahan Jyoti Manager Nihal Pooja Prachi Raman Raman 2 Reception…" at bounding box center [224, 311] width 98 height 24
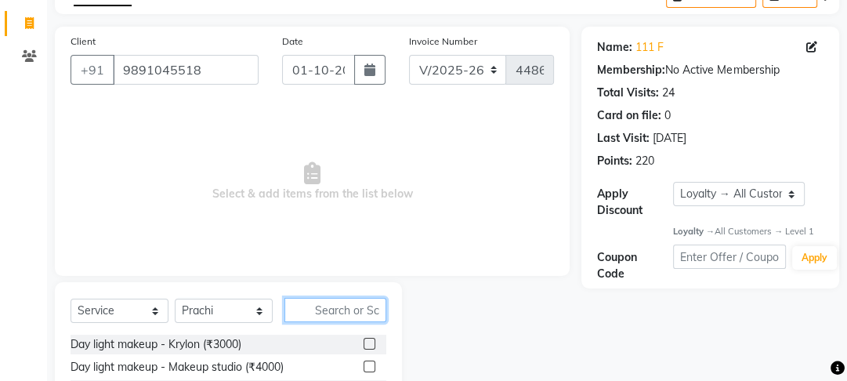
click at [318, 304] on input "text" at bounding box center [335, 310] width 102 height 24
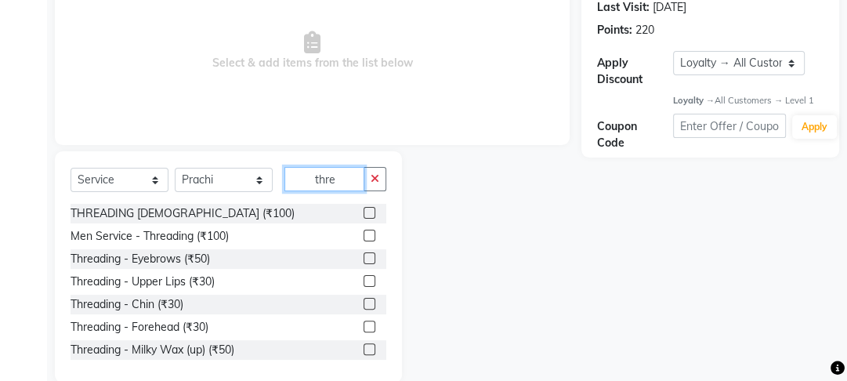
scroll to position [247, 0]
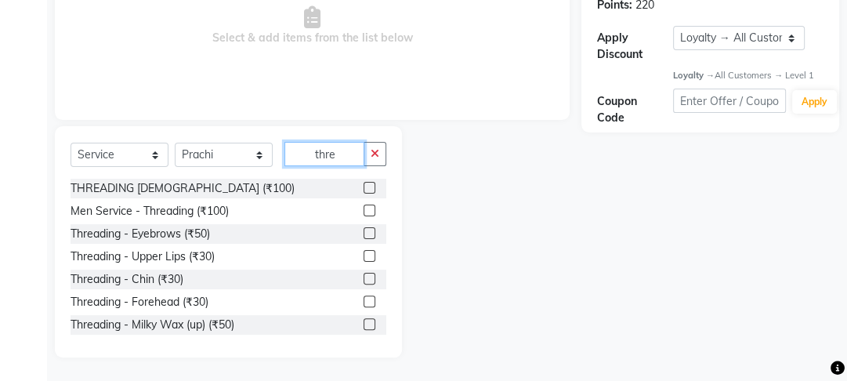
type input "thre"
click at [363, 235] on label at bounding box center [369, 233] width 12 height 12
click at [363, 235] on input "checkbox" at bounding box center [368, 234] width 10 height 10
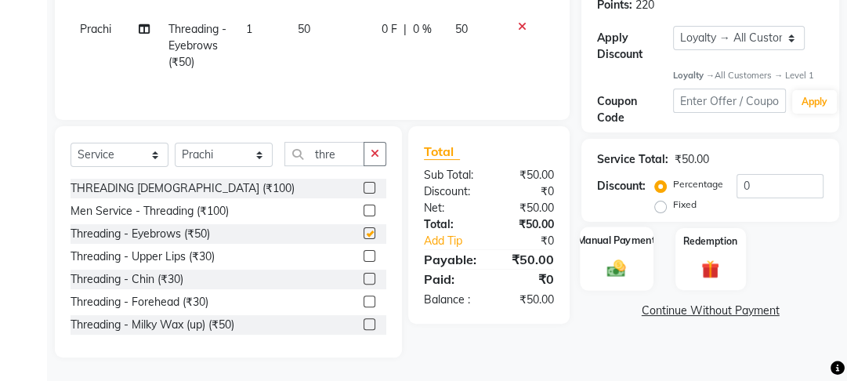
checkbox input "false"
click at [599, 257] on div "Manual Payment" at bounding box center [616, 259] width 73 height 64
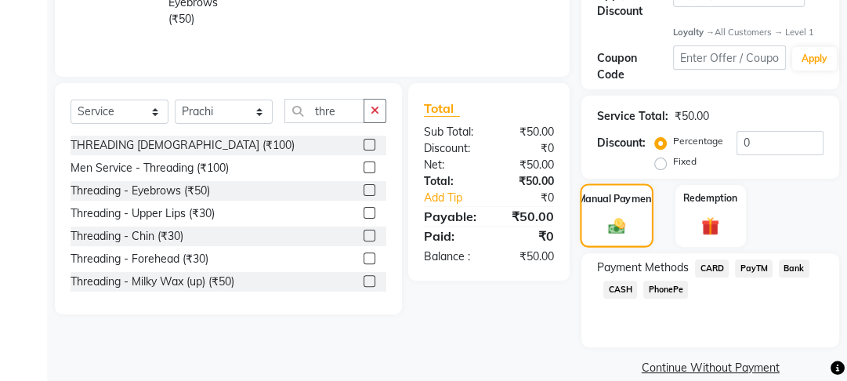
scroll to position [311, 0]
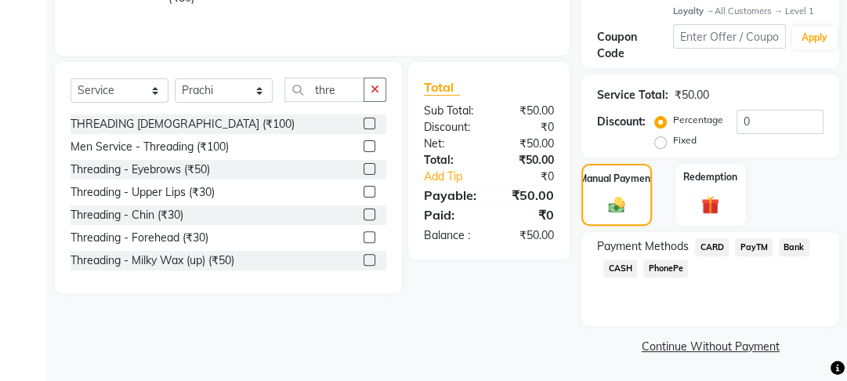
click at [770, 251] on span "PayTM" at bounding box center [754, 247] width 38 height 18
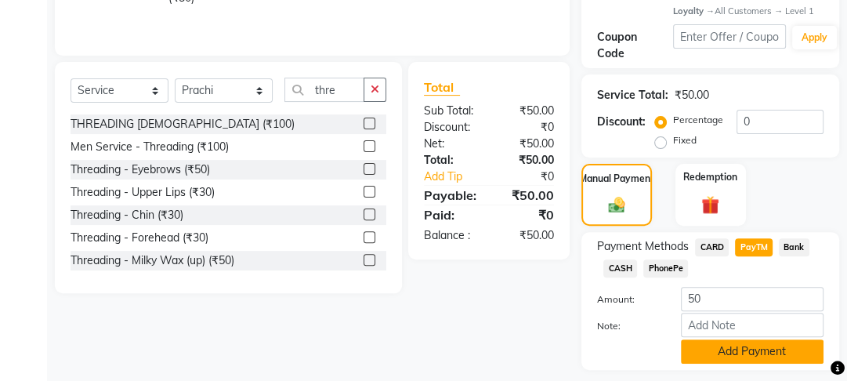
click at [745, 363] on button "Add Payment" at bounding box center [752, 351] width 143 height 24
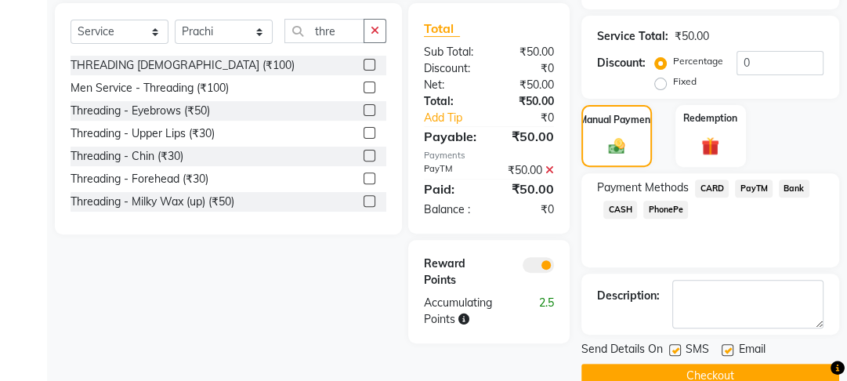
scroll to position [399, 0]
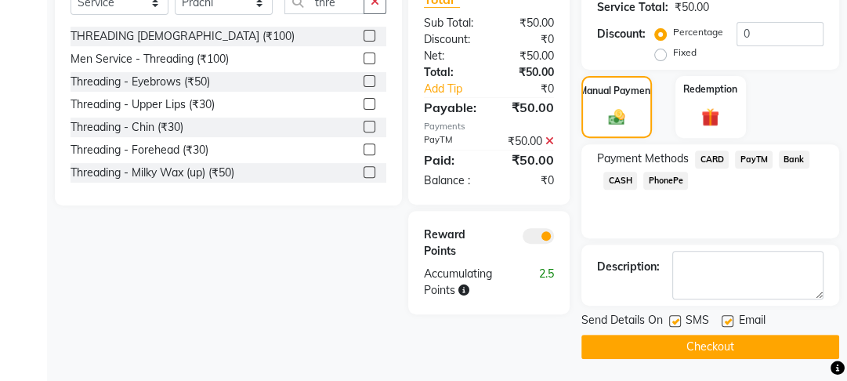
click at [727, 316] on label at bounding box center [727, 321] width 12 height 12
click at [727, 316] on input "checkbox" at bounding box center [726, 321] width 10 height 10
checkbox input "false"
click at [673, 320] on label at bounding box center [675, 321] width 12 height 12
click at [673, 320] on input "checkbox" at bounding box center [674, 321] width 10 height 10
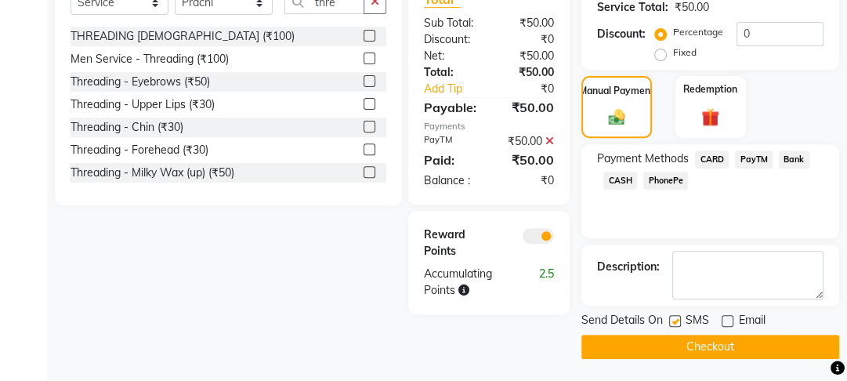
checkbox input "false"
click at [666, 345] on button "Checkout" at bounding box center [710, 346] width 258 height 24
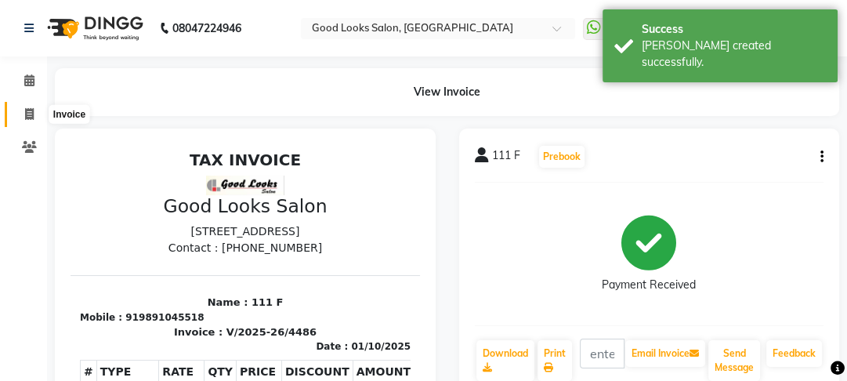
click at [29, 116] on icon at bounding box center [29, 114] width 9 height 12
select select "4230"
select select "service"
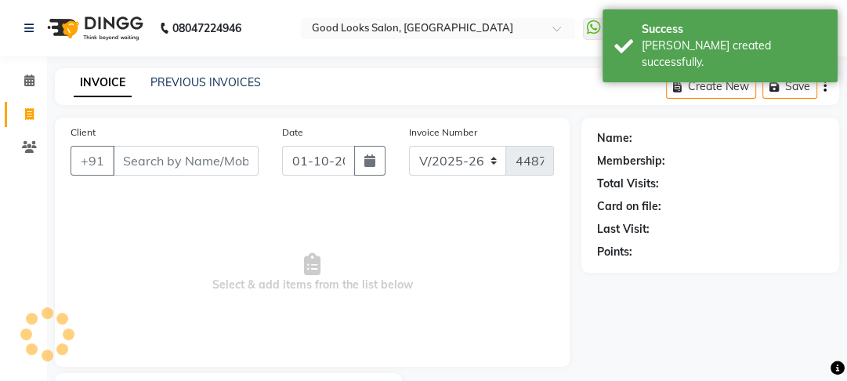
scroll to position [91, 0]
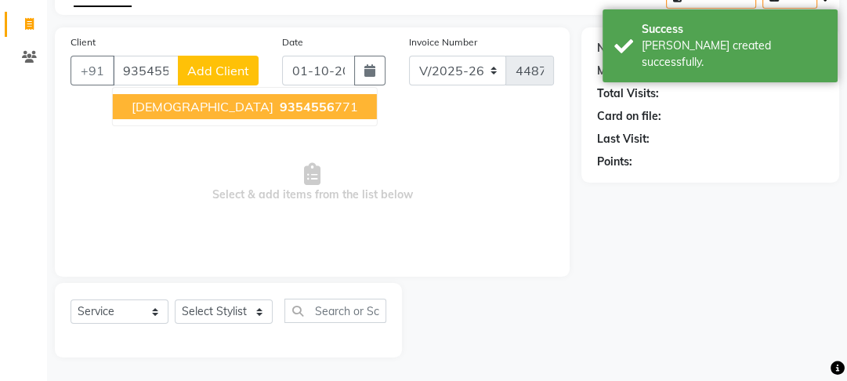
click at [280, 110] on span "9354556" at bounding box center [307, 107] width 55 height 16
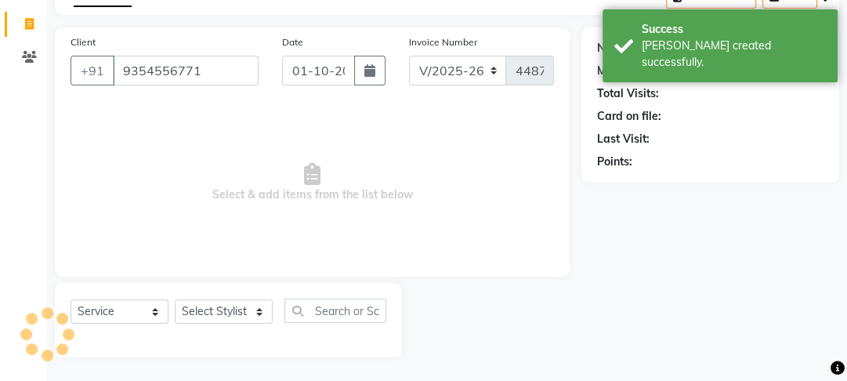
type input "9354556771"
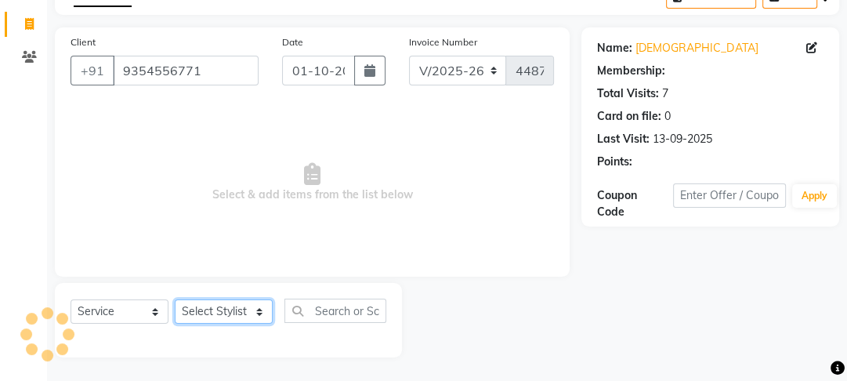
click at [226, 317] on select "Select Stylist Farahan Jyoti Manager Nihal Pooja Prachi Raman Raman 2 Reception…" at bounding box center [224, 311] width 98 height 24
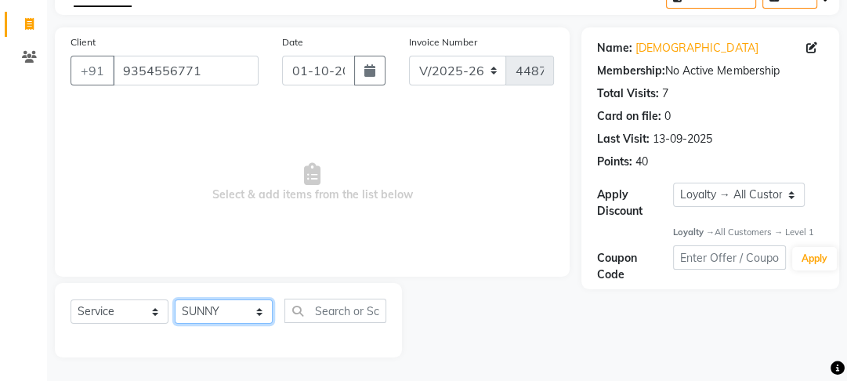
click at [175, 299] on select "Select Stylist Farahan Jyoti Manager Nihal Pooja Prachi Raman Raman 2 Reception…" at bounding box center [224, 311] width 98 height 24
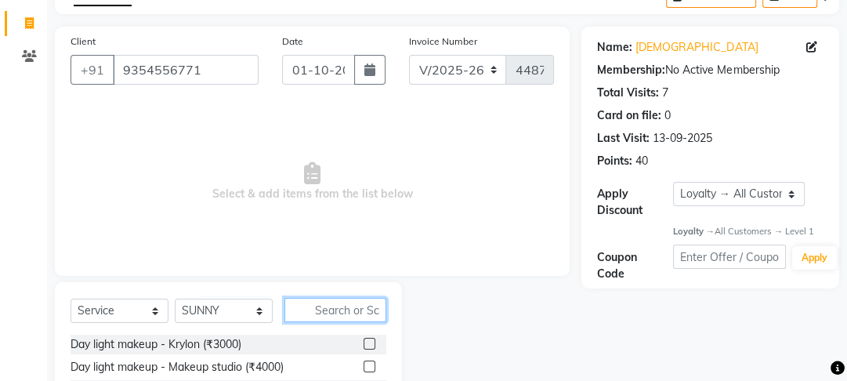
click at [345, 303] on input "text" at bounding box center [335, 310] width 102 height 24
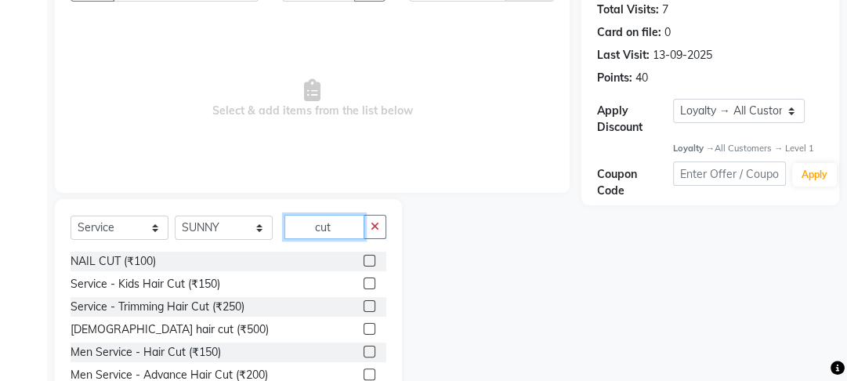
scroll to position [247, 0]
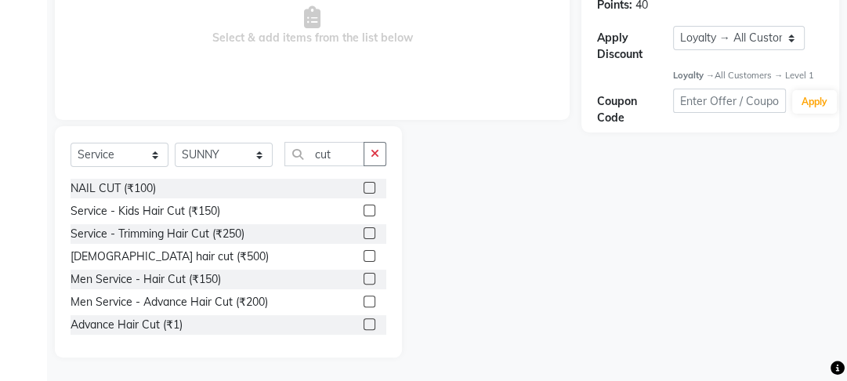
click at [363, 303] on label at bounding box center [369, 301] width 12 height 12
click at [363, 303] on input "checkbox" at bounding box center [368, 302] width 10 height 10
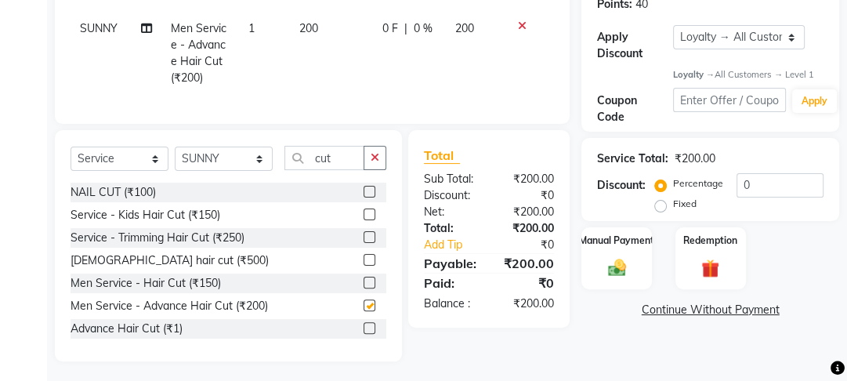
click at [341, 69] on td "200" at bounding box center [331, 53] width 83 height 85
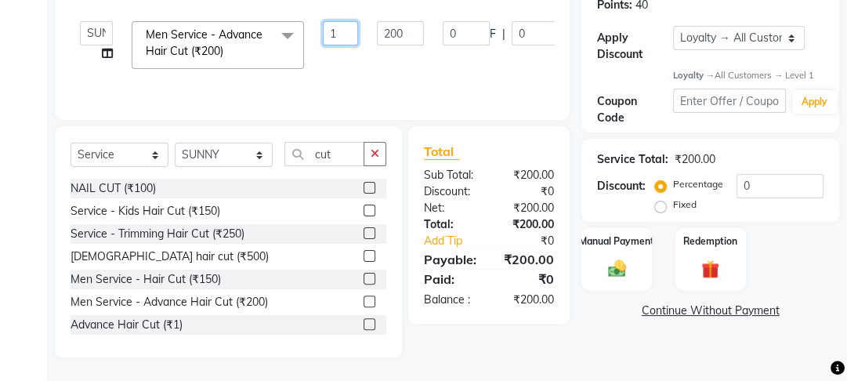
drag, startPoint x: 343, startPoint y: 38, endPoint x: 286, endPoint y: 31, distance: 57.6
click at [286, 31] on tr "Farahan Jyoti Manager Nihal Pooja Prachi Raman Raman 2 Reception Sameer SUNNY y…" at bounding box center [372, 45] width 604 height 67
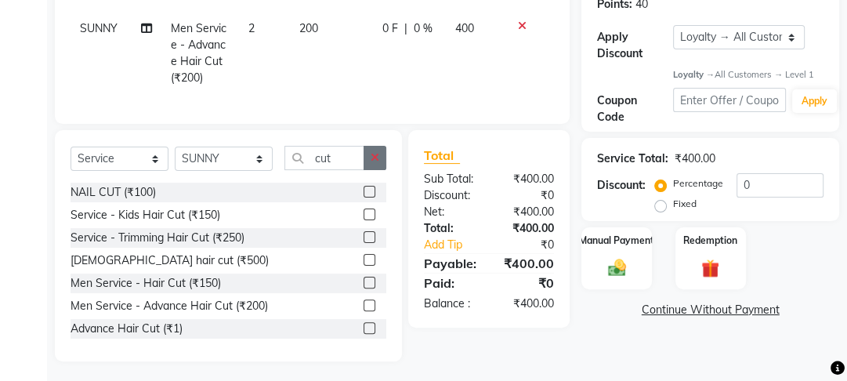
click at [363, 165] on button "button" at bounding box center [374, 158] width 23 height 24
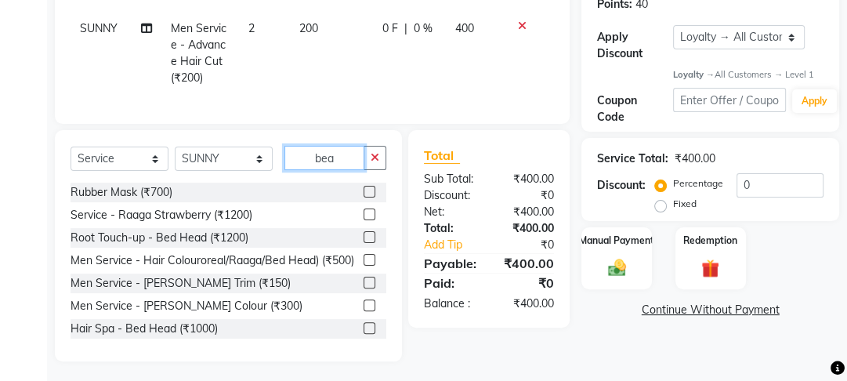
scroll to position [228, 0]
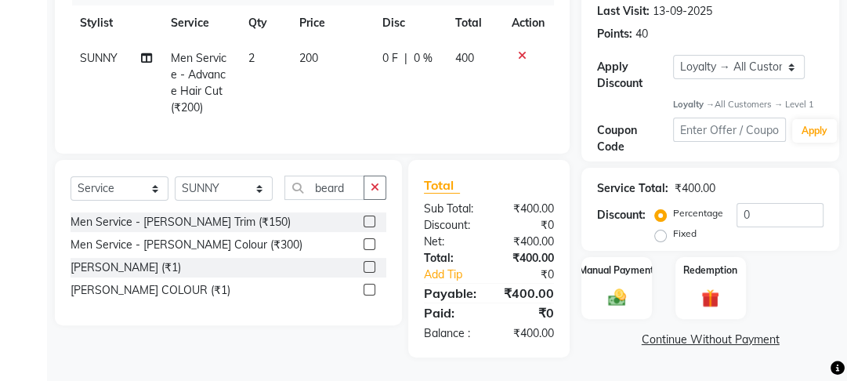
click at [366, 218] on label at bounding box center [369, 221] width 12 height 12
click at [366, 218] on input "checkbox" at bounding box center [368, 222] width 10 height 10
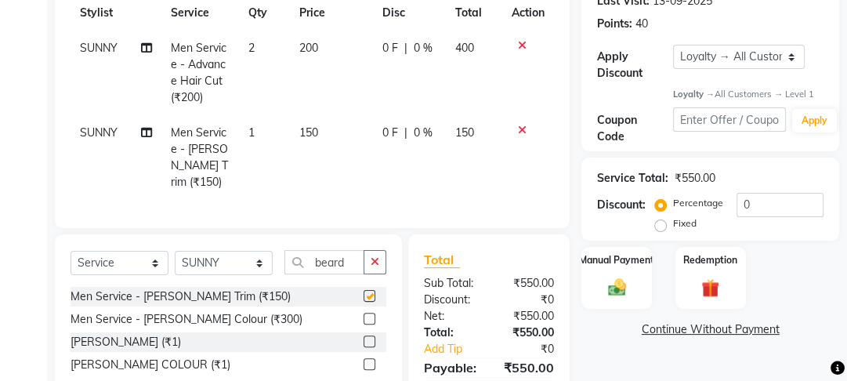
click at [365, 137] on td "150" at bounding box center [331, 157] width 83 height 85
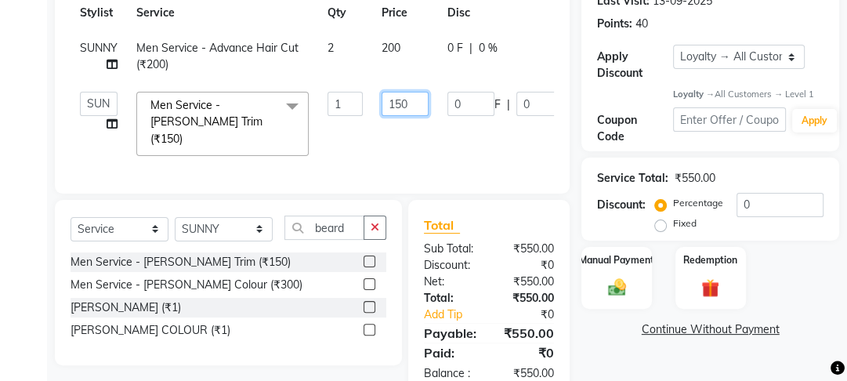
click at [404, 107] on input "150" at bounding box center [404, 104] width 47 height 24
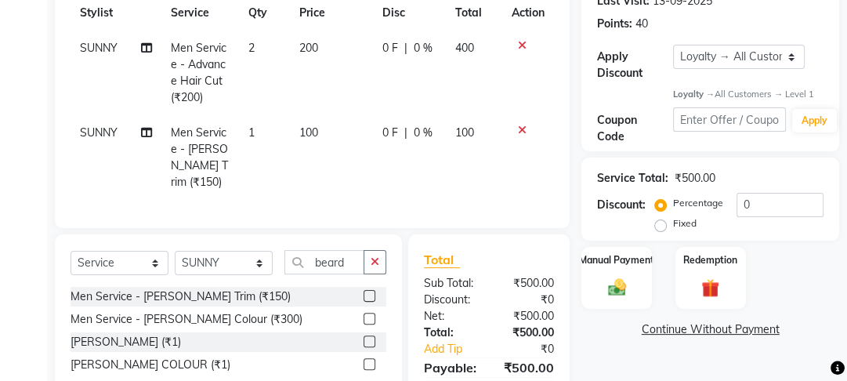
click at [404, 123] on tr "SUNNY Men Service - Beard Trim (₹150) 1 100 0 F | 0 % 100" at bounding box center [311, 157] width 483 height 85
click at [598, 281] on div "Manual Payment" at bounding box center [616, 278] width 73 height 64
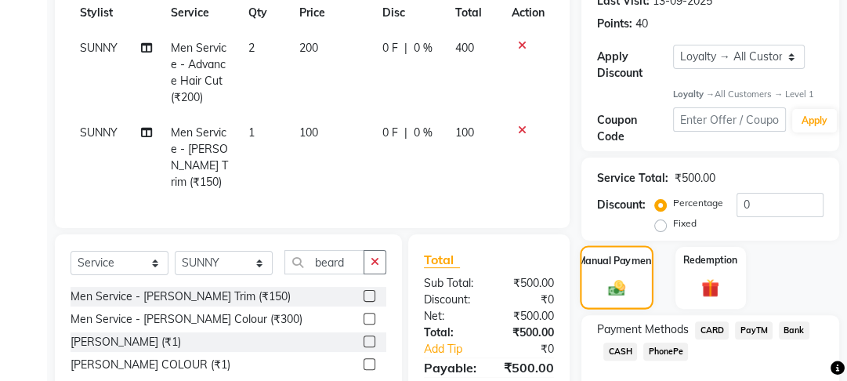
scroll to position [311, 0]
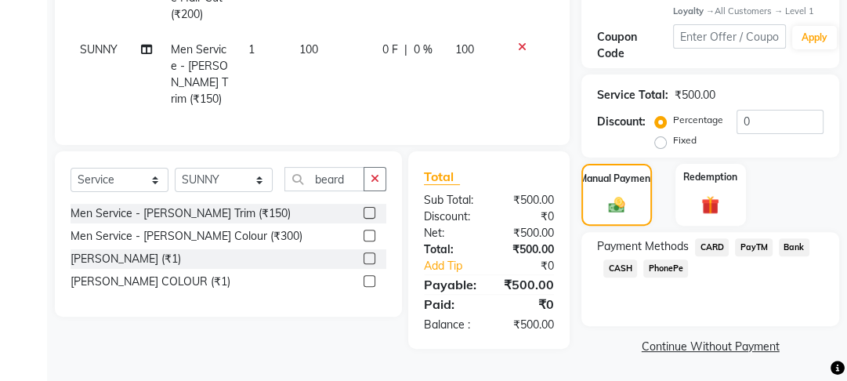
click at [753, 247] on span "PayTM" at bounding box center [754, 247] width 38 height 18
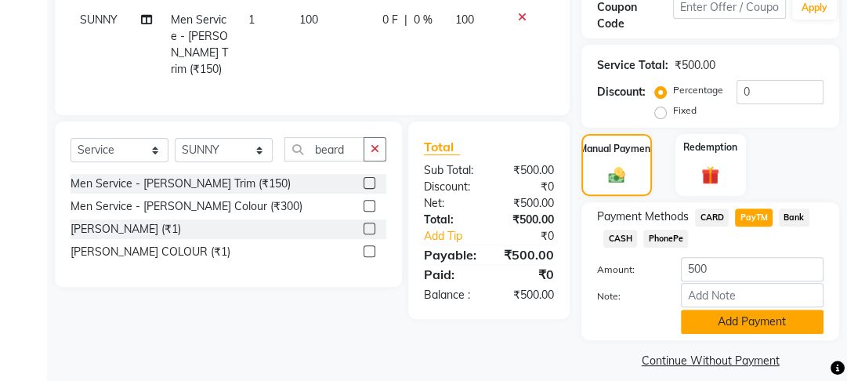
scroll to position [357, 0]
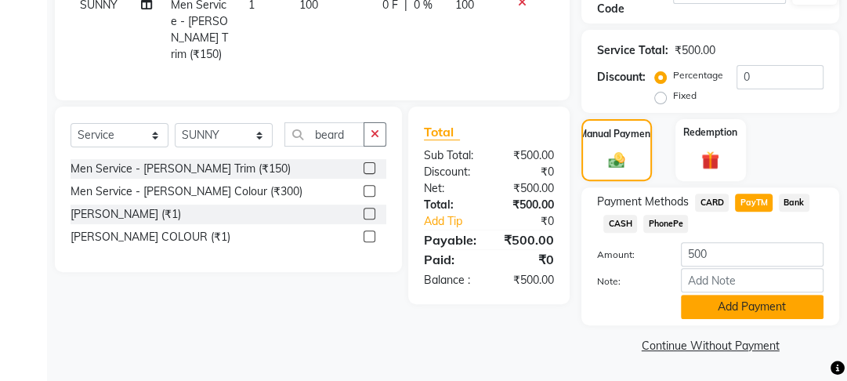
click at [728, 321] on div "Payment Methods CARD PayTM Bank CASH PhonePe Amount: 500 Note: Add Payment" at bounding box center [710, 256] width 258 height 138
click at [728, 316] on button "Add Payment" at bounding box center [752, 306] width 143 height 24
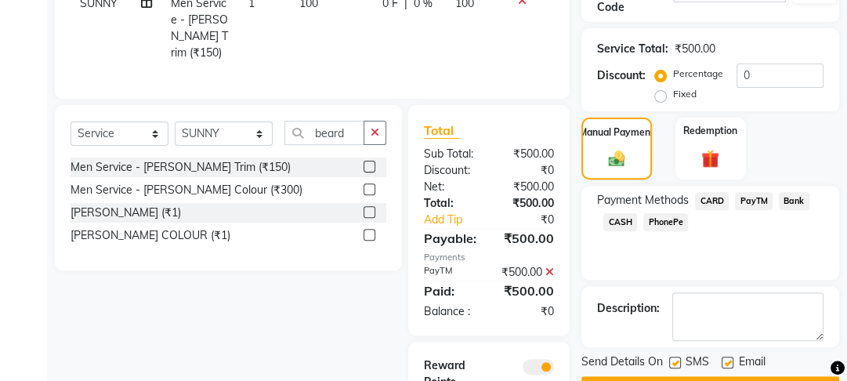
click at [730, 366] on label at bounding box center [727, 362] width 12 height 12
click at [730, 366] on input "checkbox" at bounding box center [726, 363] width 10 height 10
click at [678, 361] on label at bounding box center [675, 362] width 12 height 12
click at [678, 361] on input "checkbox" at bounding box center [674, 363] width 10 height 10
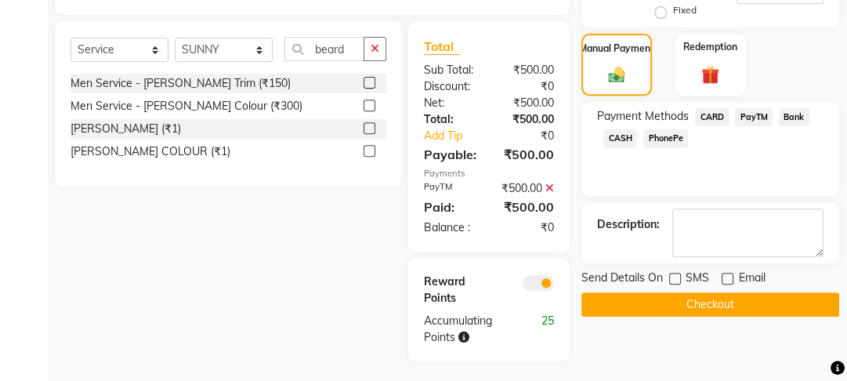
scroll to position [454, 0]
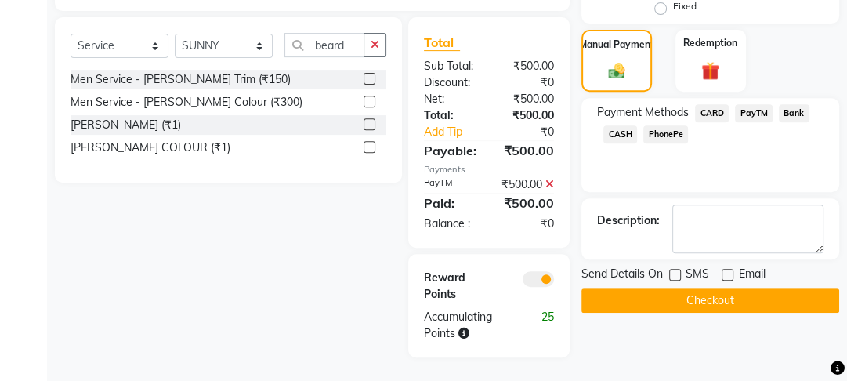
click at [686, 322] on div "Name: Rigved Membership: No Active Membership Total Visits: 7 Card on file: 0 L…" at bounding box center [715, 15] width 269 height 684
click at [681, 288] on button "Checkout" at bounding box center [710, 300] width 258 height 24
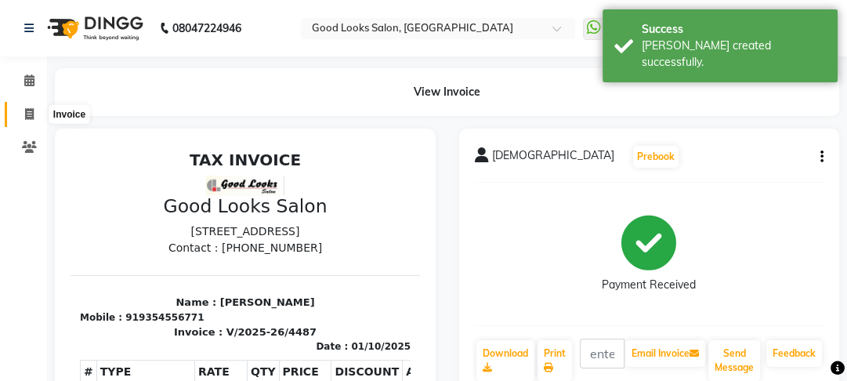
click at [25, 117] on icon at bounding box center [29, 114] width 9 height 12
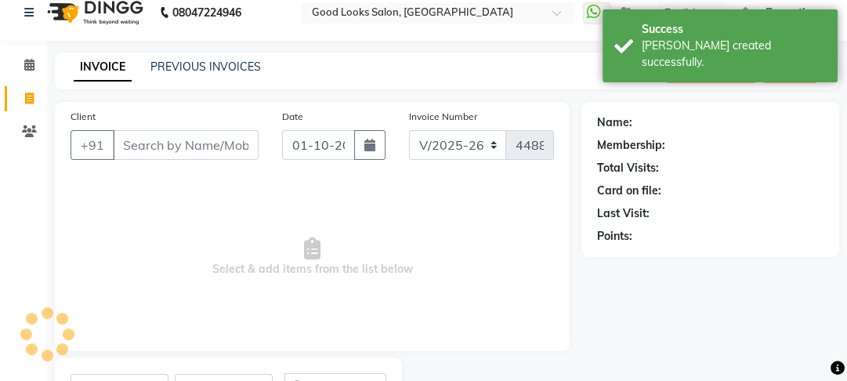
scroll to position [91, 0]
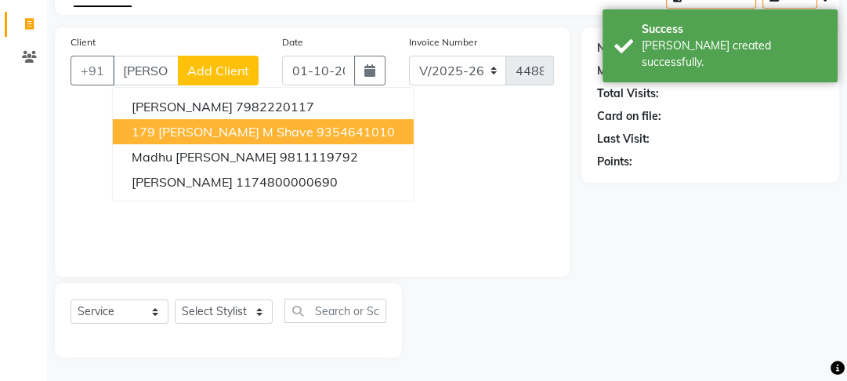
click at [218, 131] on span "179 Dimpy M shave" at bounding box center [223, 132] width 182 height 16
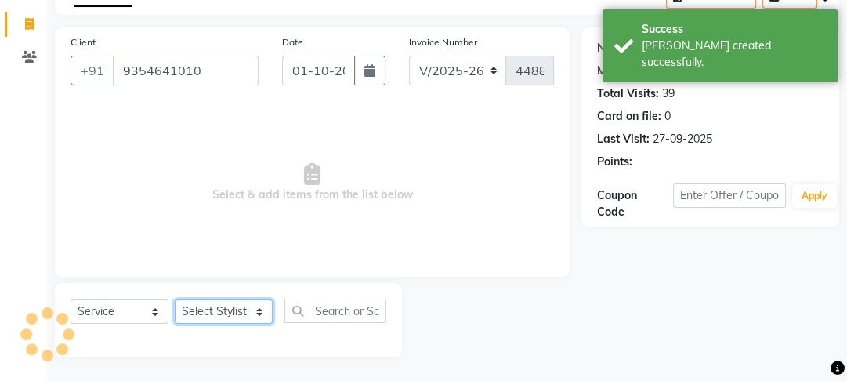
click at [247, 304] on select "Select Stylist Farahan Jyoti Manager Nihal Pooja Prachi Raman Raman 2 Reception…" at bounding box center [224, 311] width 98 height 24
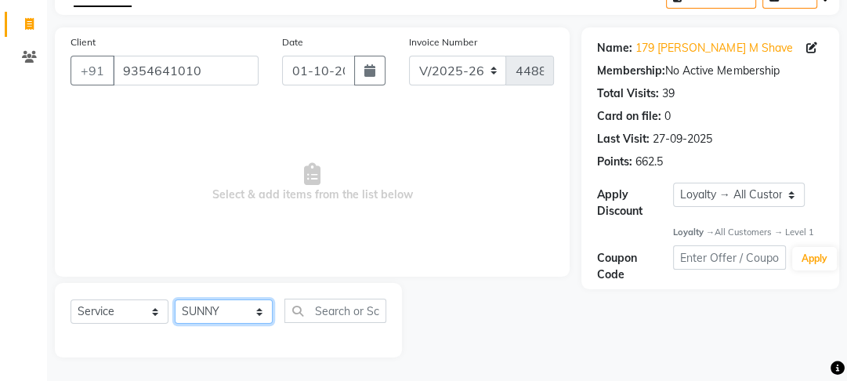
click at [175, 299] on select "Select Stylist Farahan Jyoti Manager Nihal Pooja Prachi Raman Raman 2 Reception…" at bounding box center [224, 311] width 98 height 24
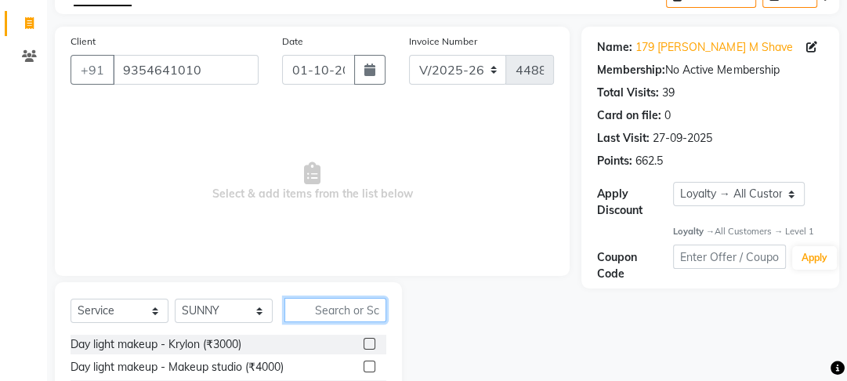
click at [305, 313] on input "text" at bounding box center [335, 310] width 102 height 24
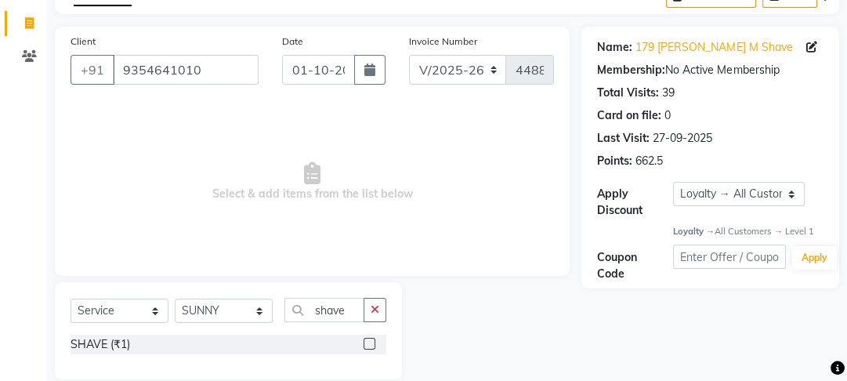
click at [367, 341] on label at bounding box center [369, 344] width 12 height 12
click at [367, 341] on input "checkbox" at bounding box center [368, 344] width 10 height 10
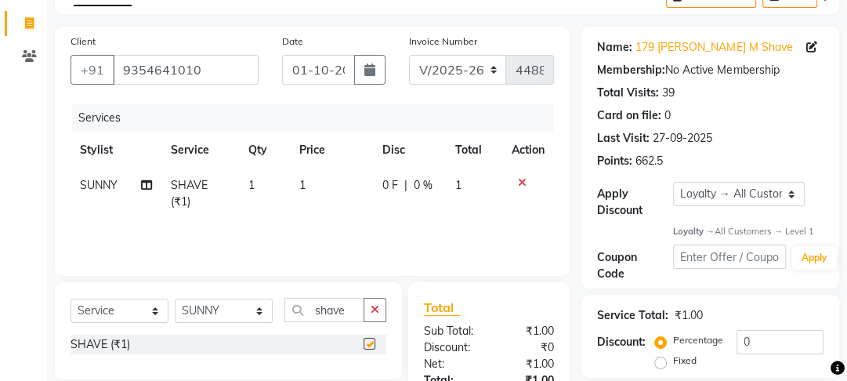
click at [373, 207] on td "0 F | 0 %" at bounding box center [409, 194] width 73 height 52
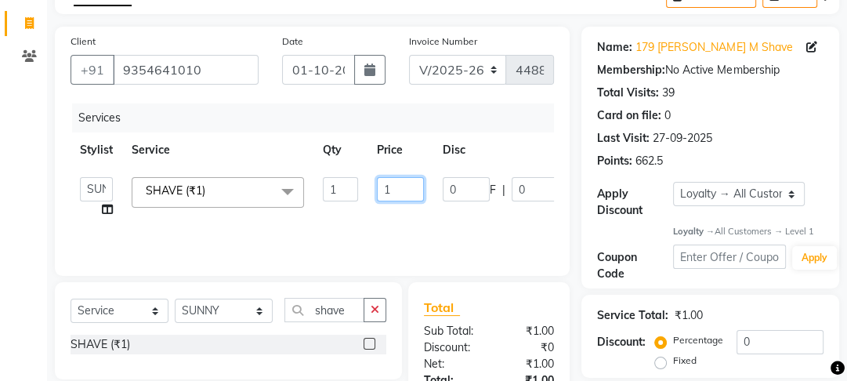
click at [380, 200] on input "1" at bounding box center [400, 189] width 47 height 24
drag, startPoint x: 385, startPoint y: 201, endPoint x: 394, endPoint y: 205, distance: 9.5
click at [388, 203] on td "1" at bounding box center [400, 198] width 66 height 60
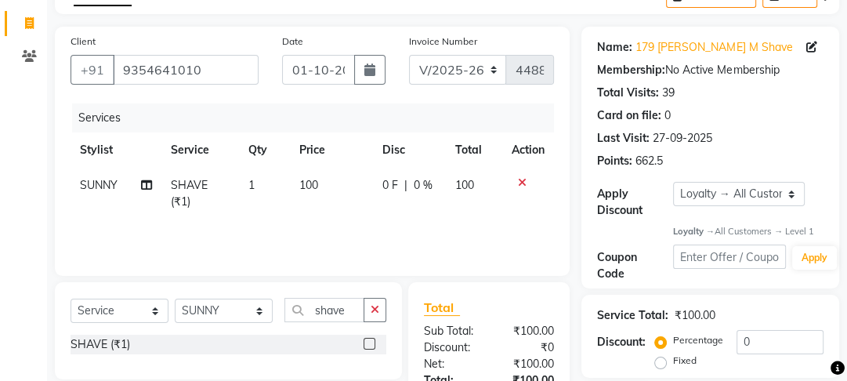
click at [396, 208] on tr "SUNNY SHAVE (₹1) 1 100 0 F | 0 % 100" at bounding box center [311, 194] width 483 height 52
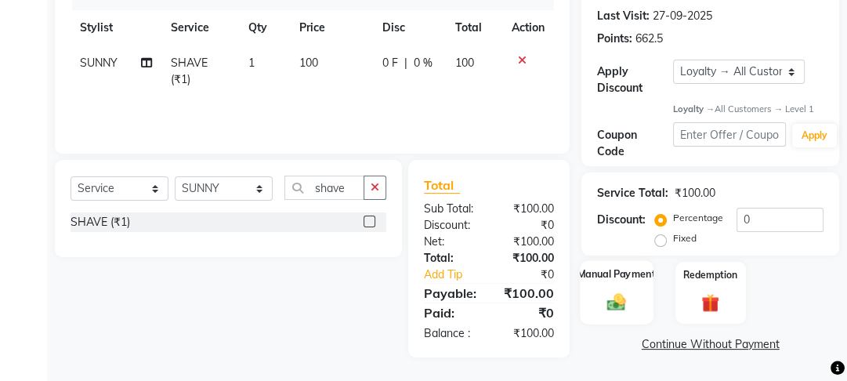
drag, startPoint x: 644, startPoint y: 251, endPoint x: 622, endPoint y: 283, distance: 38.9
click at [641, 260] on div "Name: 179 Dimpy M Shave Membership: No Active Membership Total Visits: 39 Card …" at bounding box center [715, 130] width 269 height 453
click at [622, 283] on div "Manual Payment" at bounding box center [616, 293] width 73 height 64
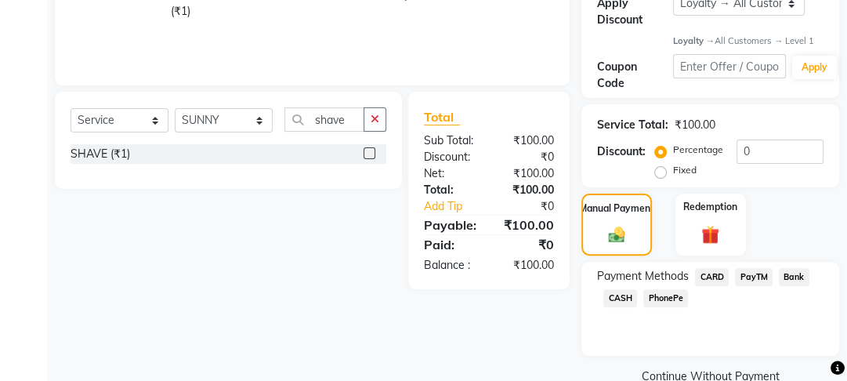
scroll to position [311, 0]
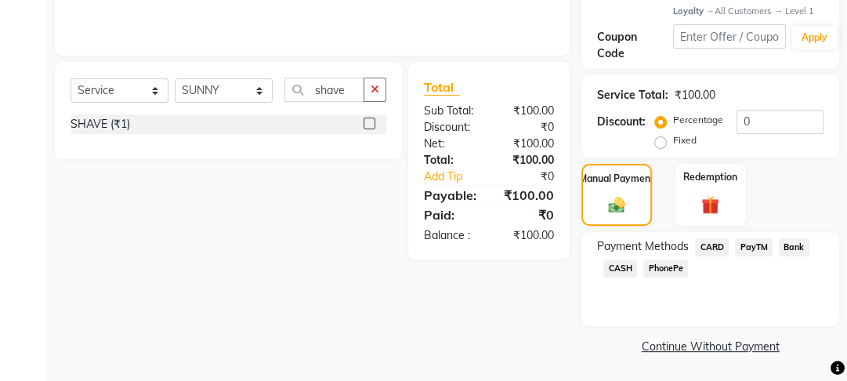
click at [618, 265] on span "CASH" at bounding box center [620, 268] width 34 height 18
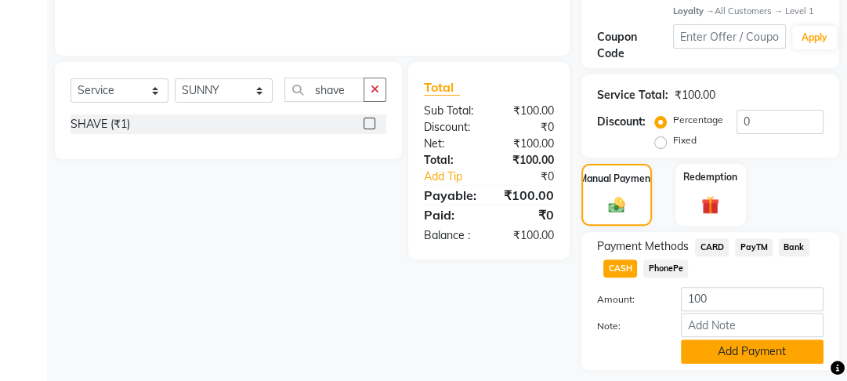
click at [739, 358] on button "Add Payment" at bounding box center [752, 351] width 143 height 24
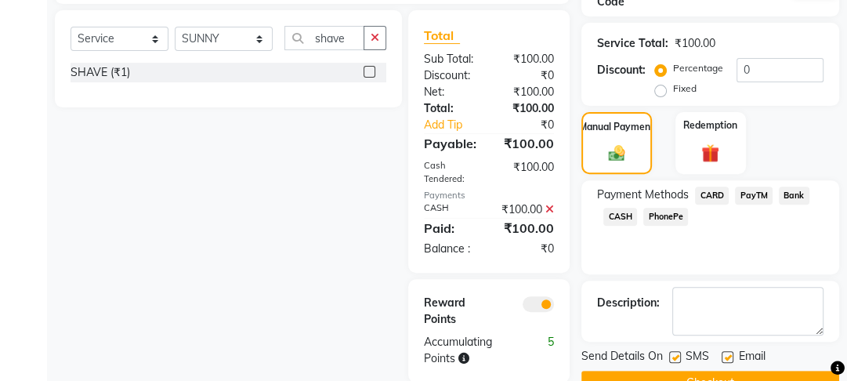
scroll to position [405, 0]
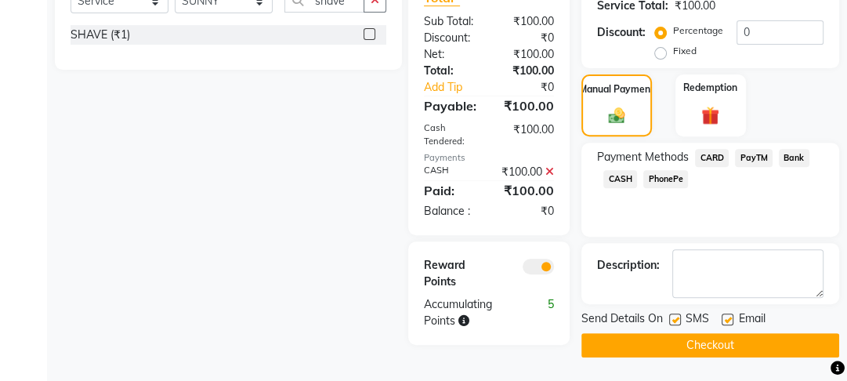
click at [721, 316] on label at bounding box center [727, 319] width 12 height 12
click at [721, 316] on input "checkbox" at bounding box center [726, 320] width 10 height 10
click at [670, 313] on label at bounding box center [675, 319] width 12 height 12
click at [670, 315] on input "checkbox" at bounding box center [674, 320] width 10 height 10
click at [684, 334] on button "Checkout" at bounding box center [710, 345] width 258 height 24
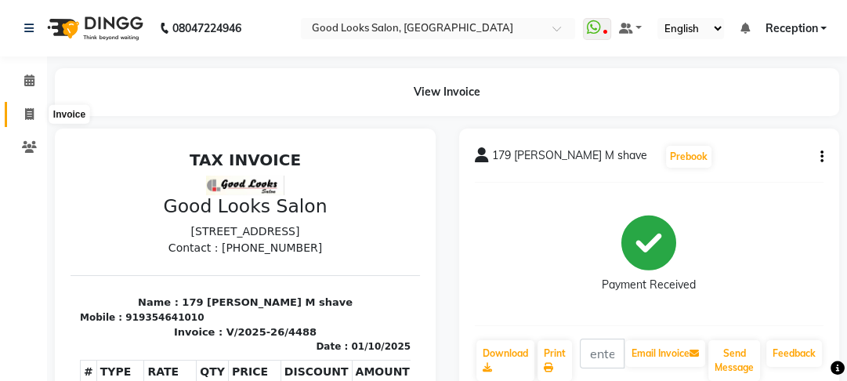
click at [32, 117] on icon at bounding box center [29, 114] width 9 height 12
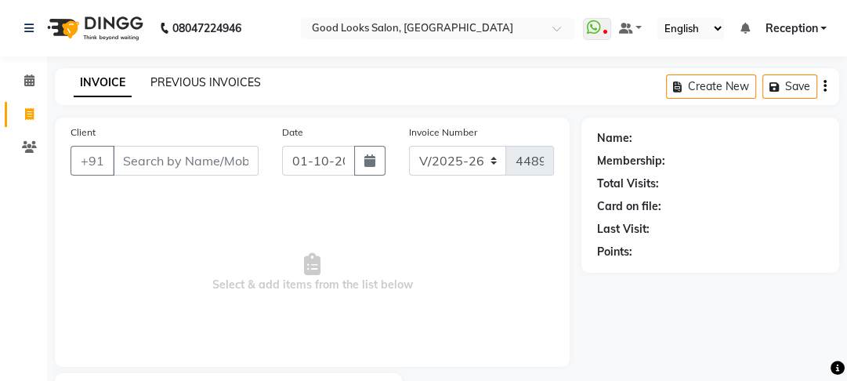
click at [185, 81] on link "PREVIOUS INVOICES" at bounding box center [205, 82] width 110 height 14
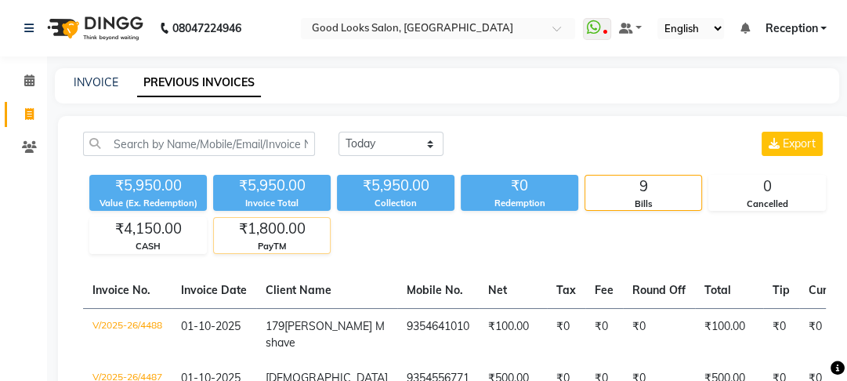
click at [330, 233] on div "₹1,800.00" at bounding box center [272, 229] width 116 height 22
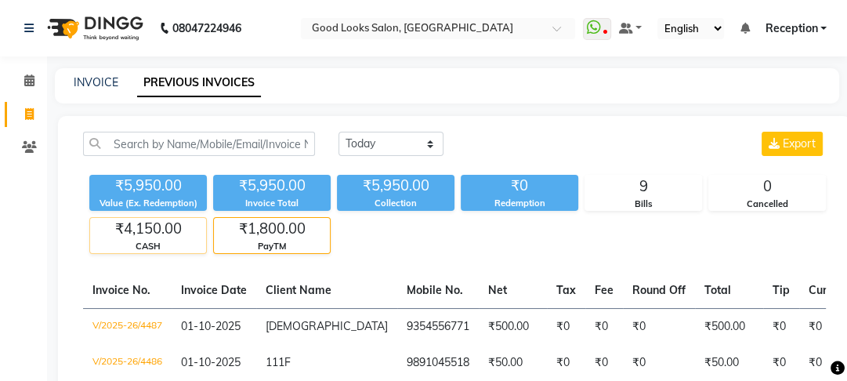
click at [206, 240] on div "CASH" at bounding box center [148, 246] width 116 height 13
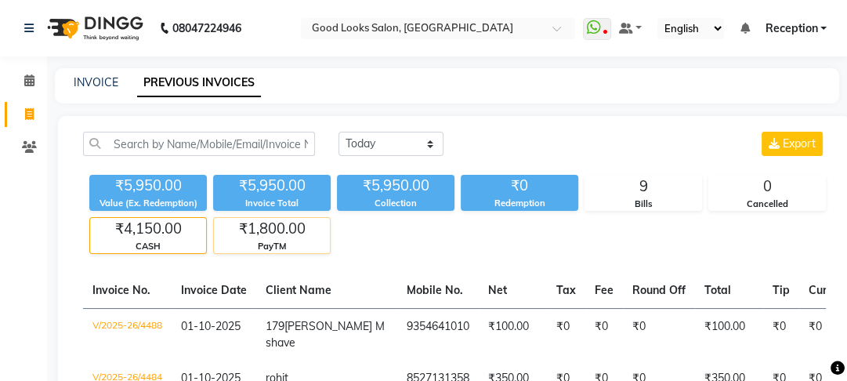
click at [330, 235] on div "₹1,800.00" at bounding box center [272, 229] width 116 height 22
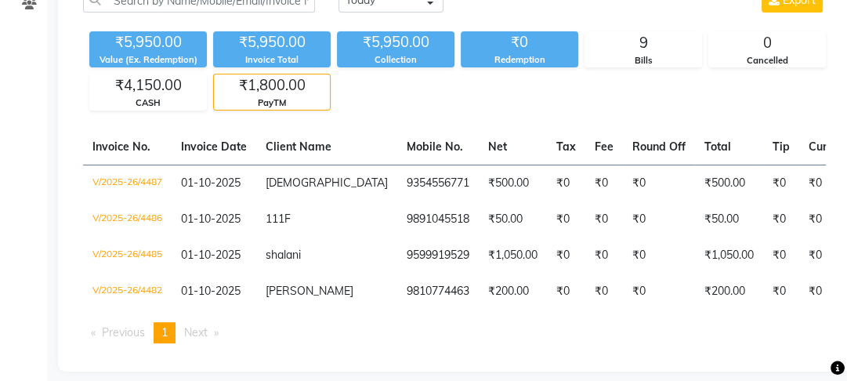
scroll to position [166, 0]
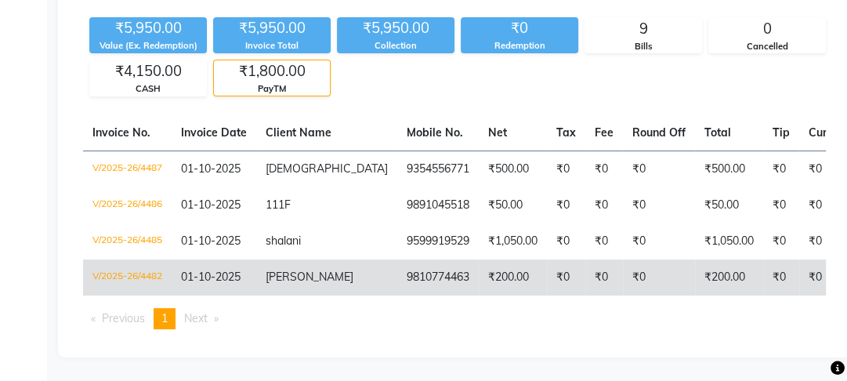
click at [397, 259] on td "9810774463" at bounding box center [437, 277] width 81 height 36
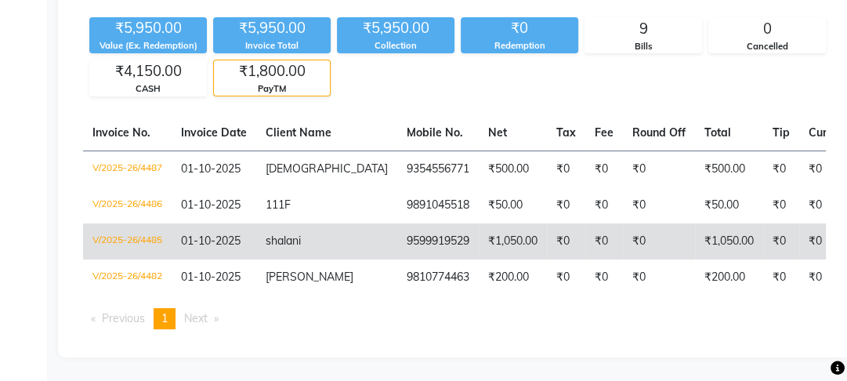
click at [397, 238] on td "9599919529" at bounding box center [437, 241] width 81 height 36
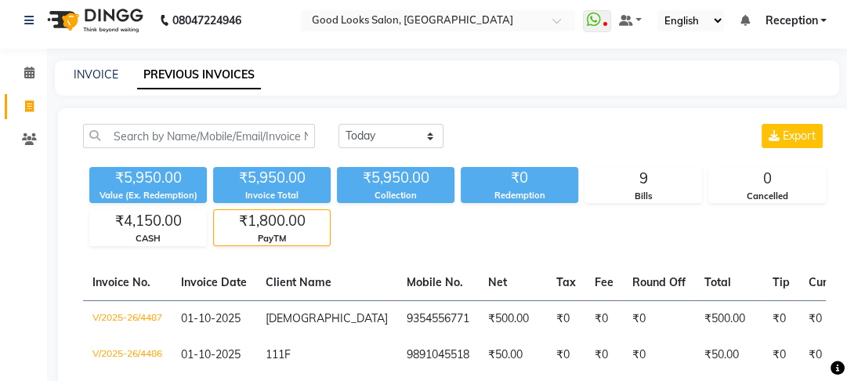
scroll to position [0, 0]
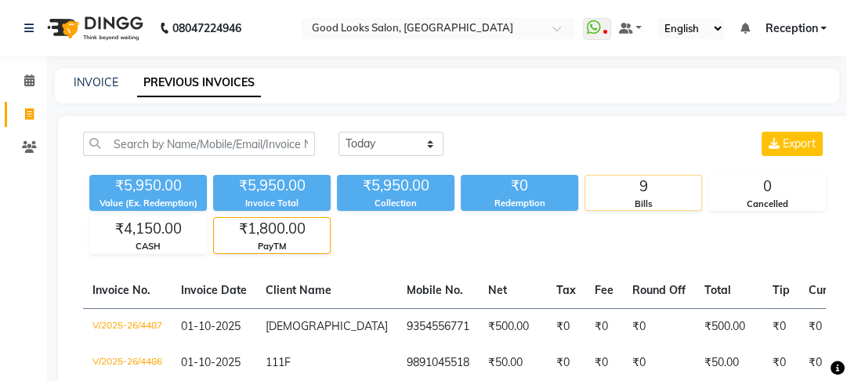
click at [623, 196] on div "9" at bounding box center [643, 186] width 116 height 22
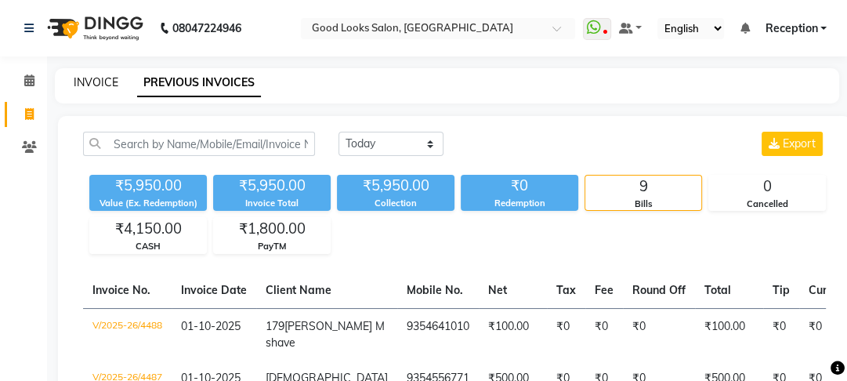
click at [101, 87] on link "INVOICE" at bounding box center [96, 82] width 45 height 14
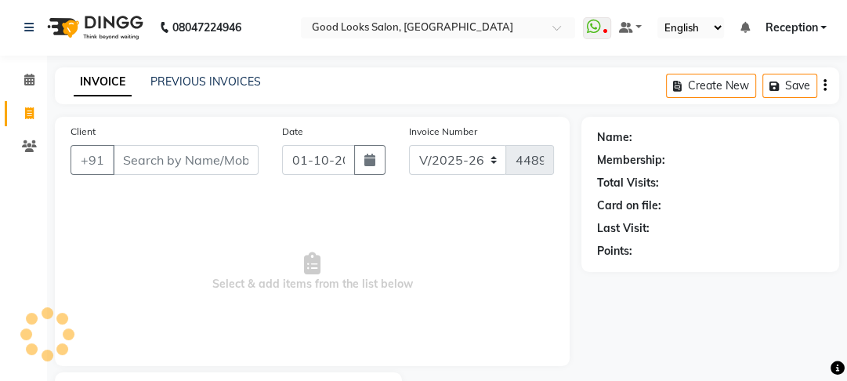
scroll to position [91, 0]
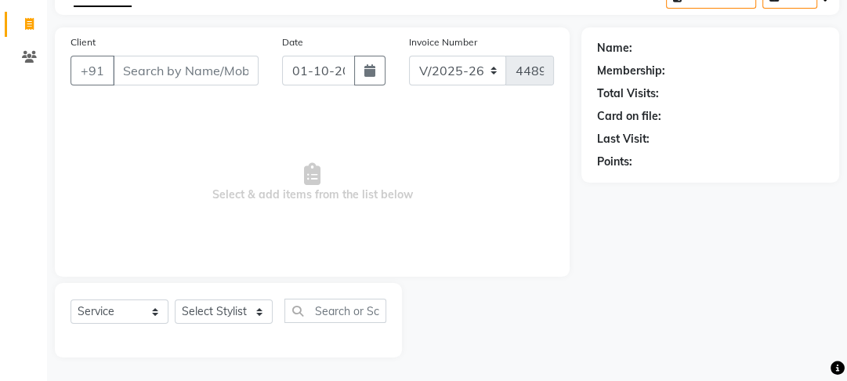
click at [217, 68] on input "Client" at bounding box center [186, 71] width 146 height 30
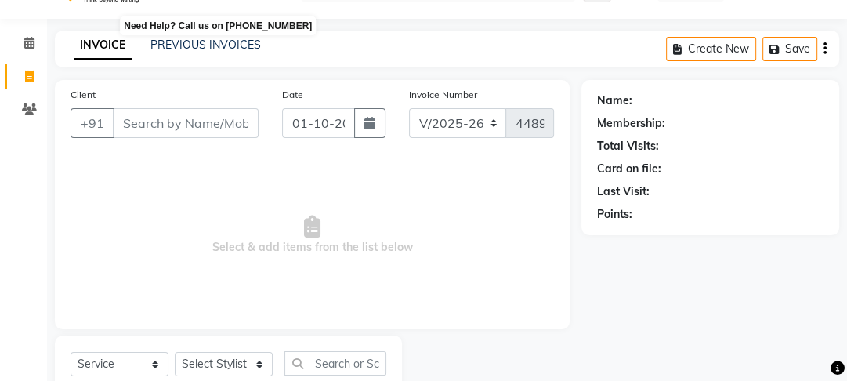
scroll to position [0, 0]
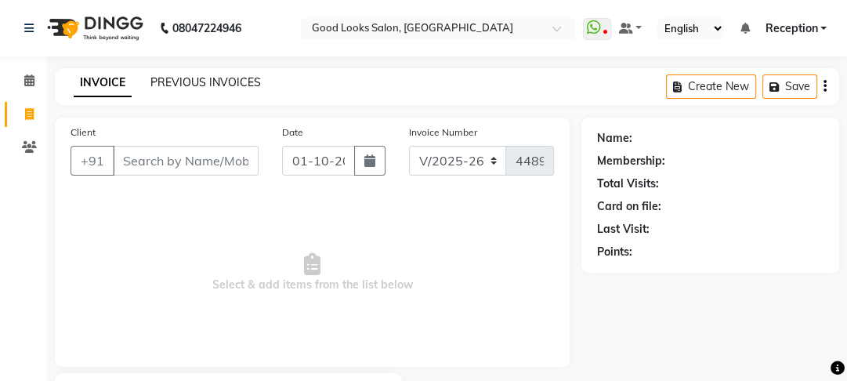
click at [200, 82] on link "PREVIOUS INVOICES" at bounding box center [205, 82] width 110 height 14
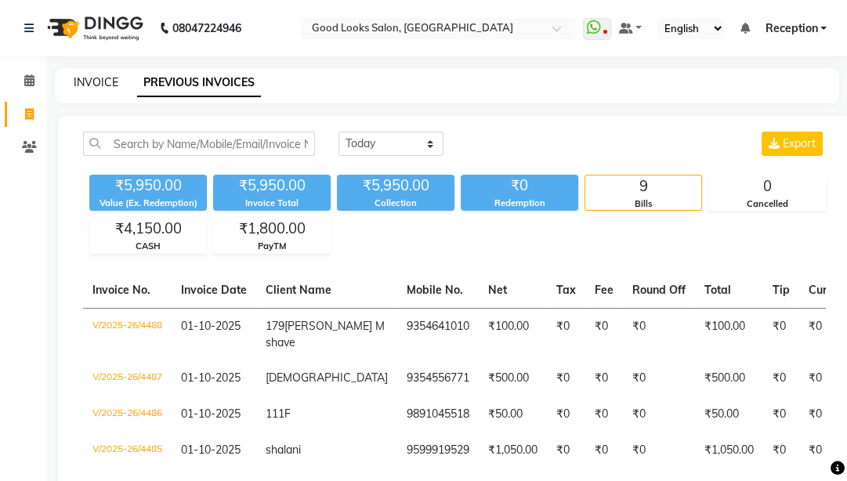
click at [105, 85] on link "INVOICE" at bounding box center [96, 82] width 45 height 14
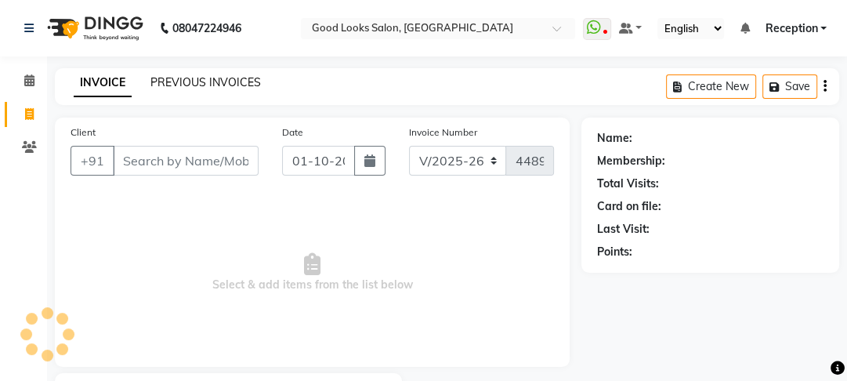
click at [215, 85] on link "PREVIOUS INVOICES" at bounding box center [205, 82] width 110 height 14
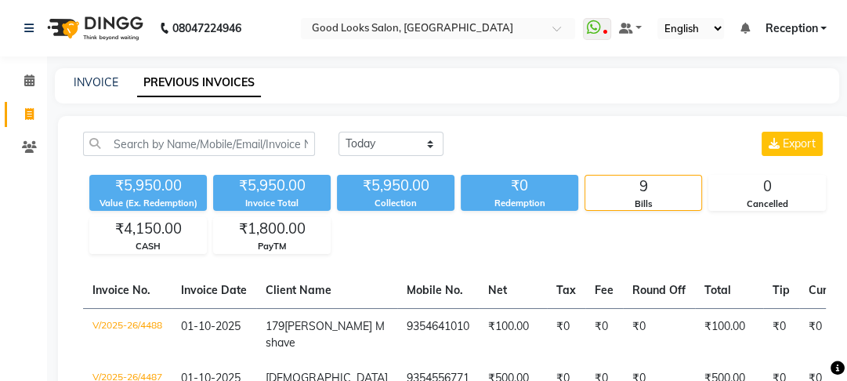
click at [95, 91] on div "INVOICE PREVIOUS INVOICES" at bounding box center [447, 85] width 784 height 35
click at [91, 82] on link "INVOICE" at bounding box center [96, 82] width 45 height 14
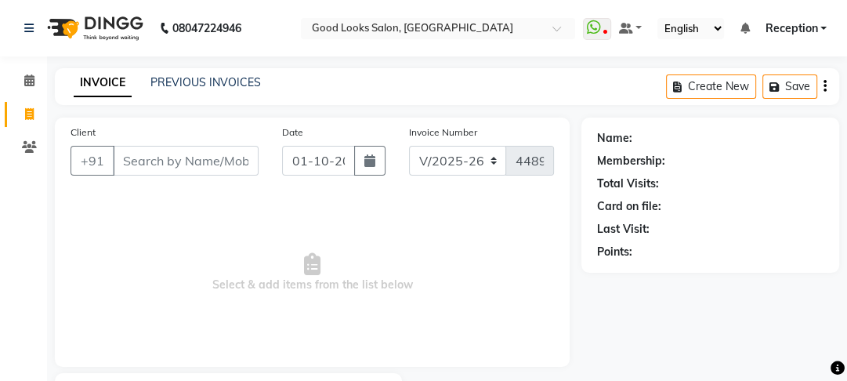
click at [781, 34] on span "Reception" at bounding box center [790, 28] width 52 height 16
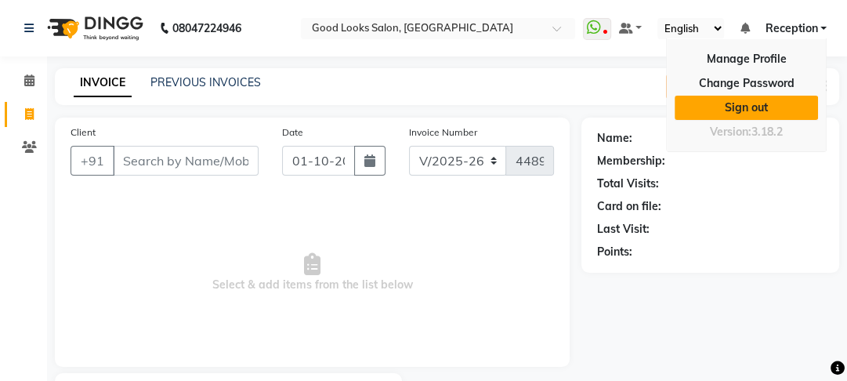
click at [752, 111] on link "Sign out" at bounding box center [745, 108] width 143 height 24
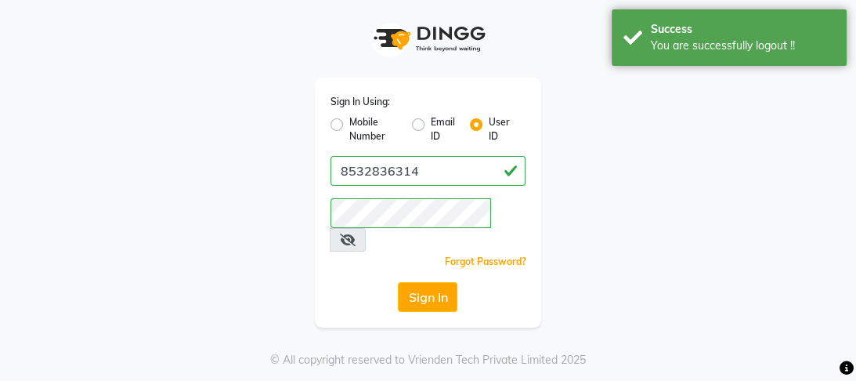
click at [349, 122] on label "Mobile Number" at bounding box center [374, 129] width 50 height 28
click at [349, 122] on input "Mobile Number" at bounding box center [354, 120] width 10 height 10
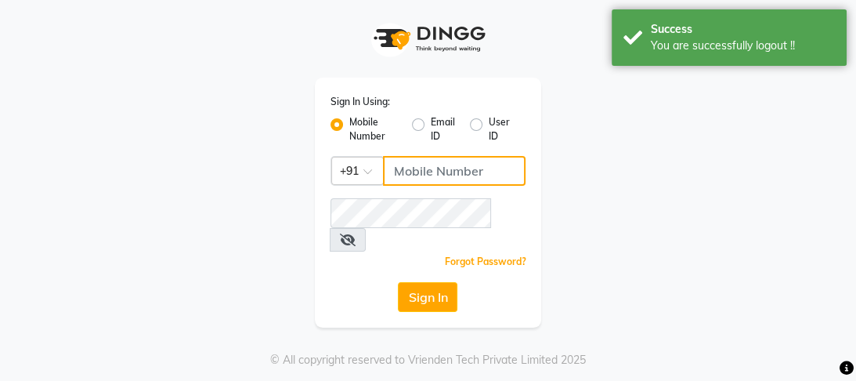
click at [418, 171] on input "Username" at bounding box center [454, 171] width 143 height 30
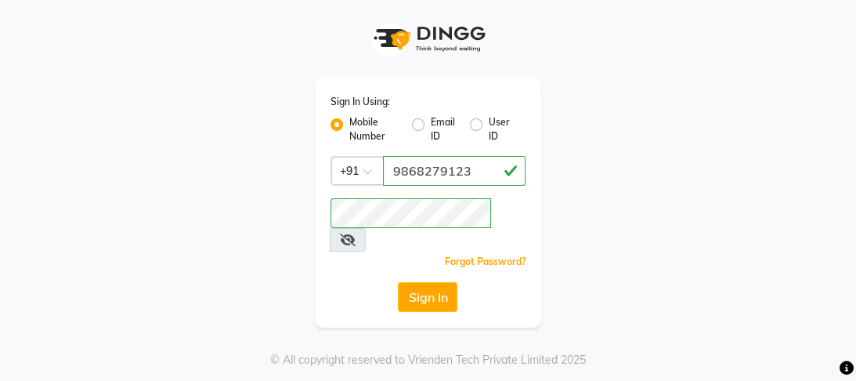
click at [676, 208] on div "Sign In Using: Mobile Number Email ID User ID Country Code × +91 9868279123 Rem…" at bounding box center [428, 163] width 752 height 327
click at [414, 282] on button "Sign In" at bounding box center [428, 297] width 60 height 30
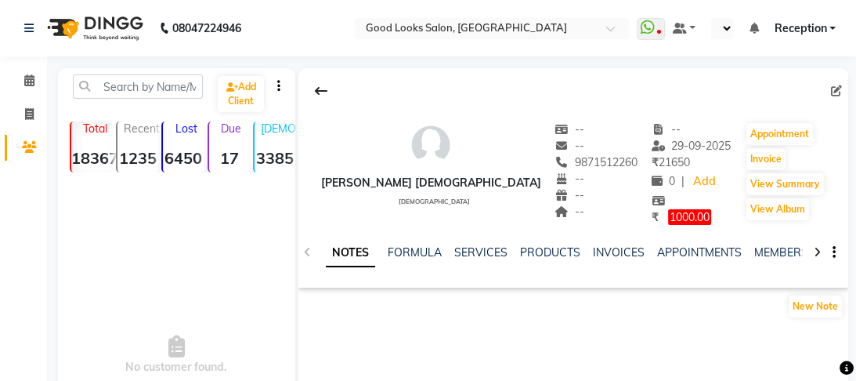
select select "en"
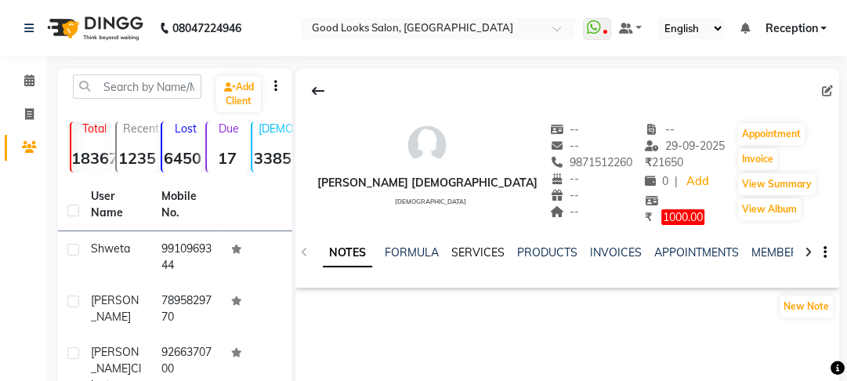
click at [479, 255] on link "SERVICES" at bounding box center [477, 252] width 53 height 14
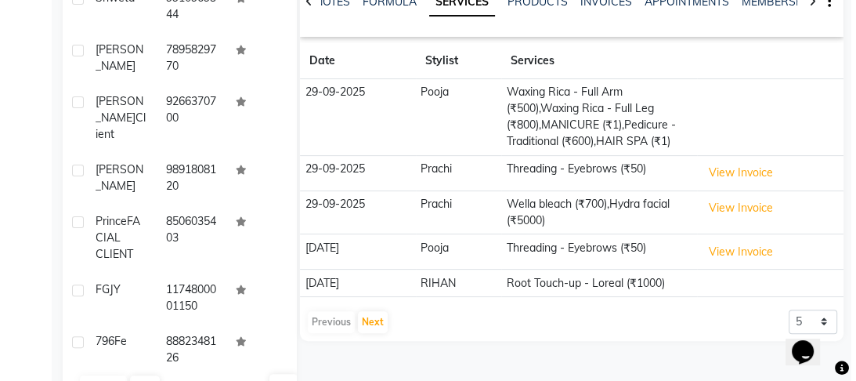
scroll to position [298, 0]
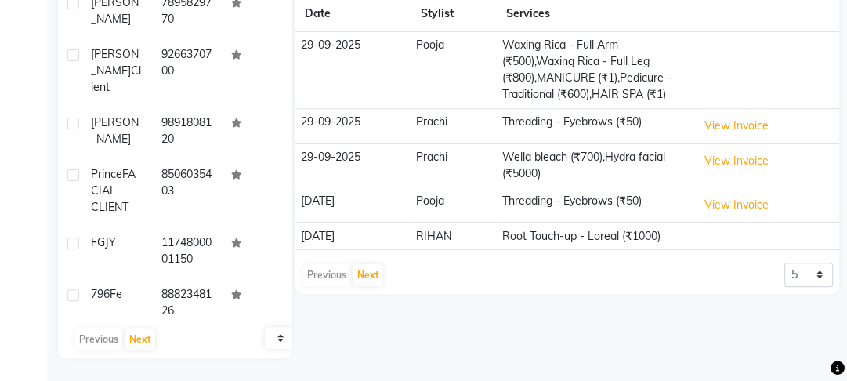
click at [695, 121] on td "View Invoice" at bounding box center [765, 125] width 146 height 35
click at [720, 131] on button "View Invoice" at bounding box center [736, 126] width 78 height 24
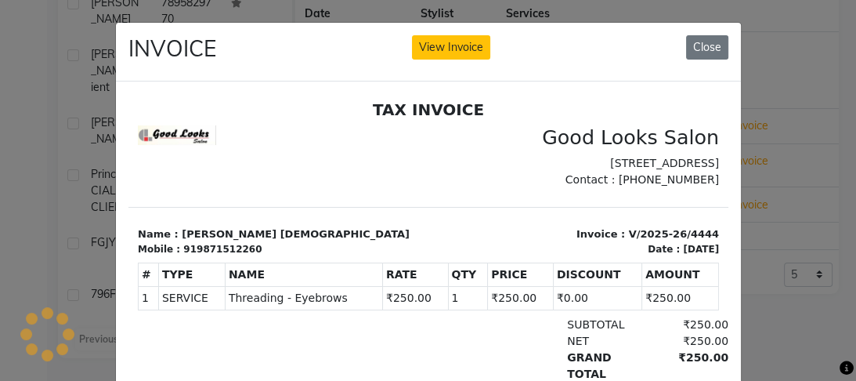
scroll to position [0, 0]
click at [793, 157] on ngb-modal-window "INVOICE View Invoice Close" at bounding box center [428, 190] width 856 height 381
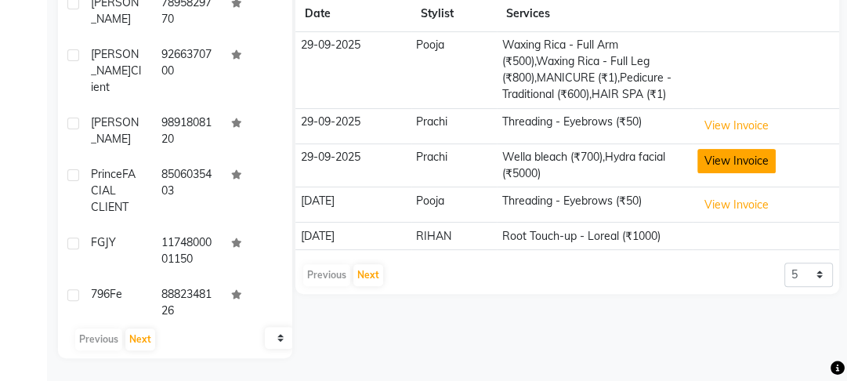
click at [752, 159] on button "View Invoice" at bounding box center [736, 161] width 78 height 24
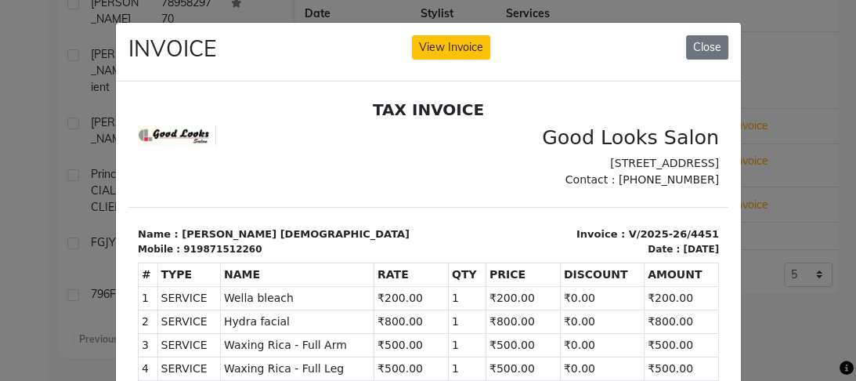
click at [765, 275] on ngb-modal-window "INVOICE View Invoice Close" at bounding box center [428, 190] width 856 height 381
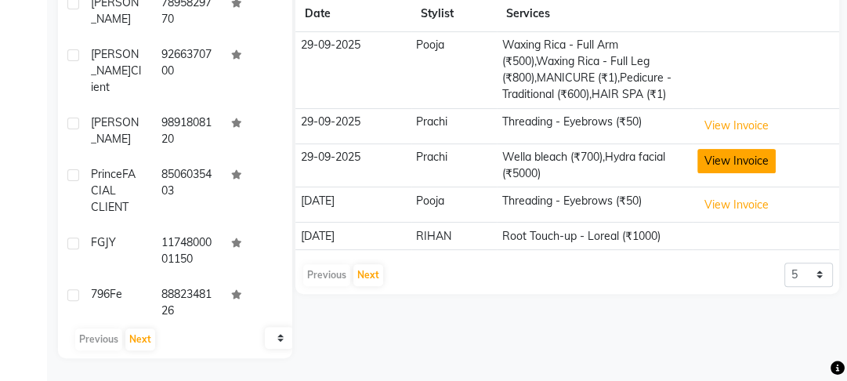
click at [738, 166] on button "View Invoice" at bounding box center [736, 161] width 78 height 24
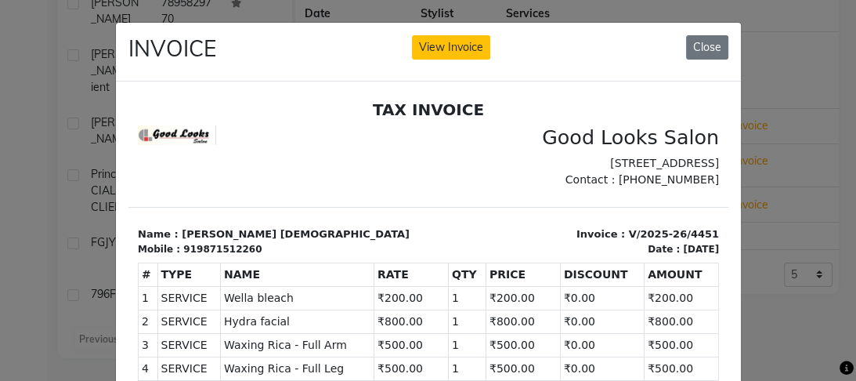
click at [777, 227] on ngb-modal-window "INVOICE View Invoice Close" at bounding box center [428, 190] width 856 height 381
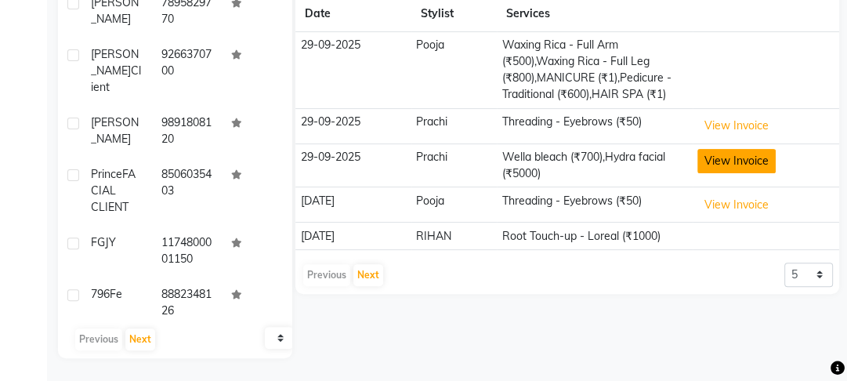
click at [748, 158] on button "View Invoice" at bounding box center [736, 161] width 78 height 24
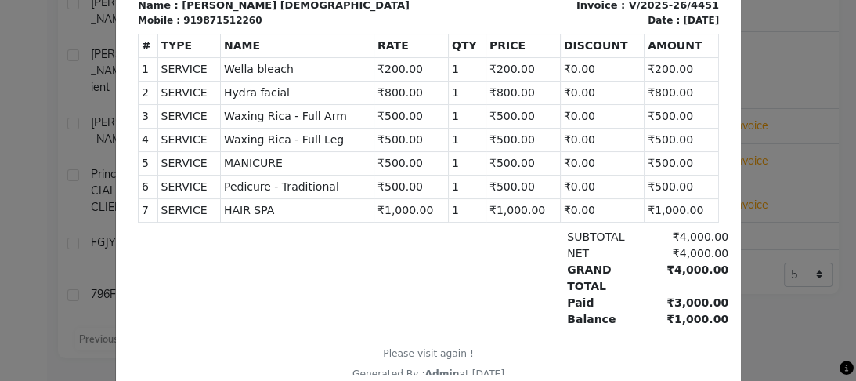
scroll to position [269, 0]
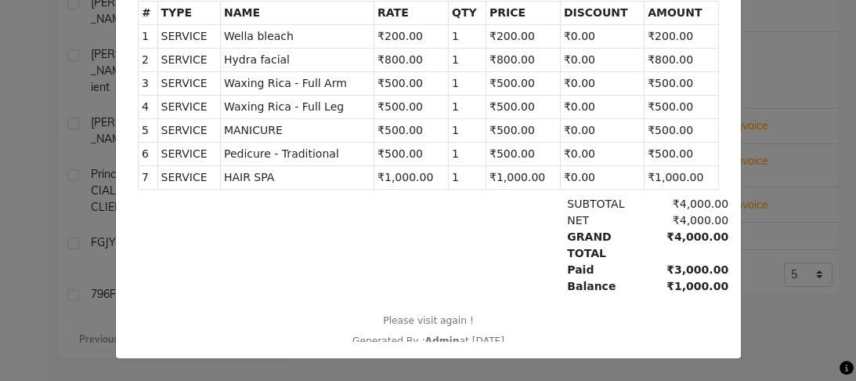
click at [777, 258] on ngb-modal-window "INVOICE View Invoice Close" at bounding box center [428, 190] width 856 height 381
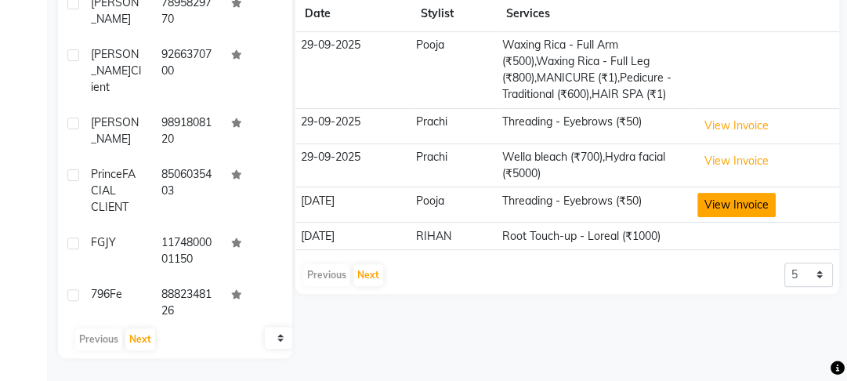
click at [743, 193] on button "View Invoice" at bounding box center [736, 205] width 78 height 24
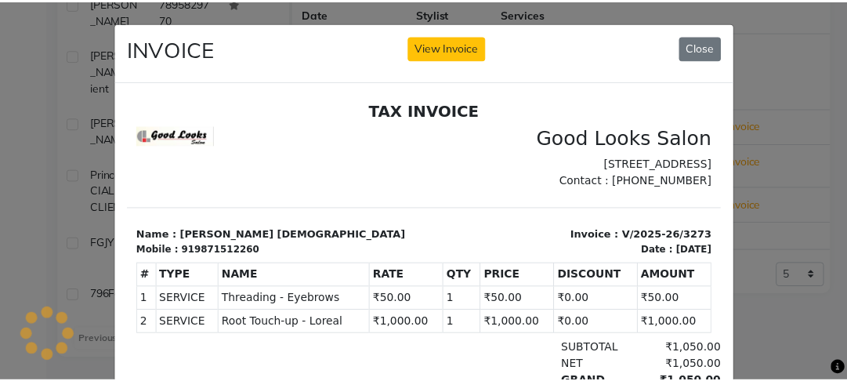
scroll to position [0, 0]
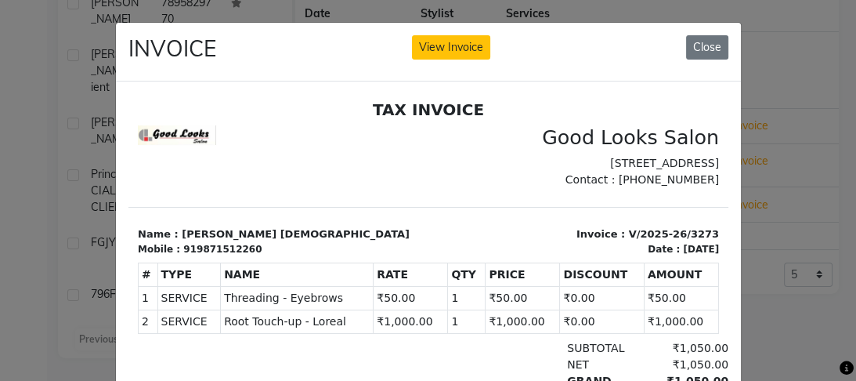
click at [749, 266] on ngb-modal-window "INVOICE View Invoice Close" at bounding box center [428, 190] width 856 height 381
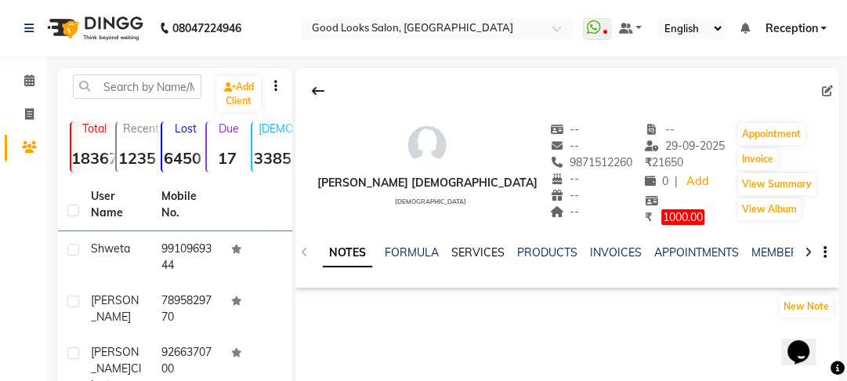
click at [467, 245] on link "SERVICES" at bounding box center [477, 252] width 53 height 14
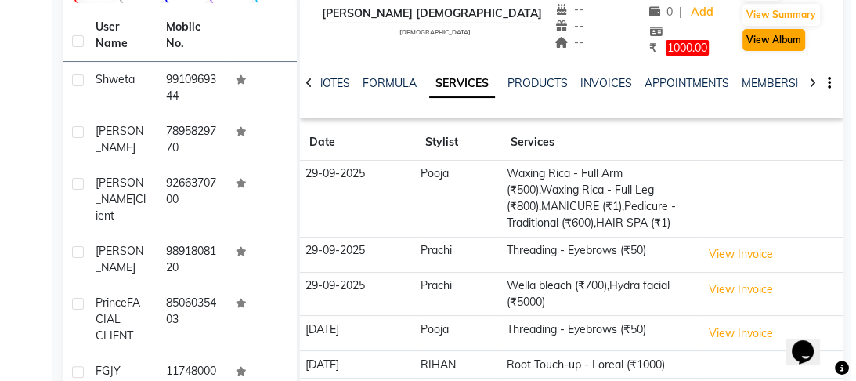
scroll to position [188, 0]
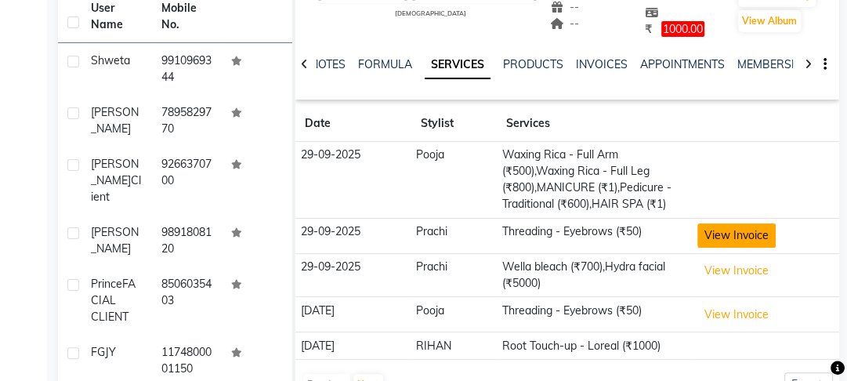
click at [743, 237] on button "View Invoice" at bounding box center [736, 235] width 78 height 24
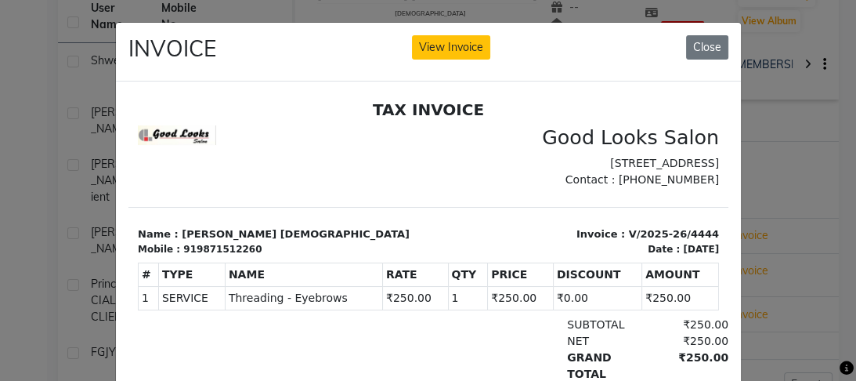
scroll to position [113, 0]
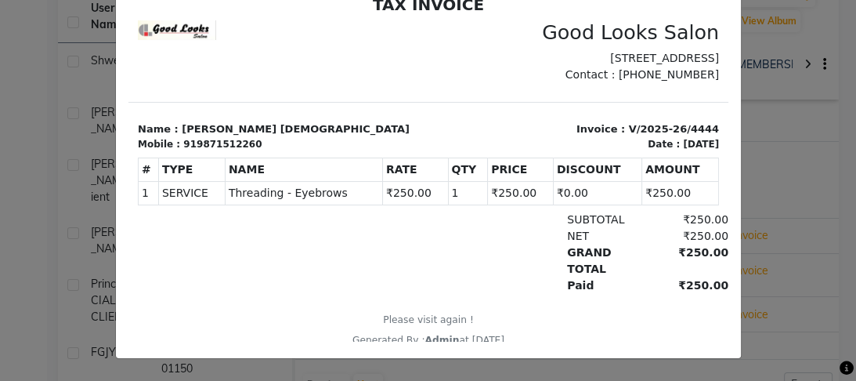
click at [769, 183] on ngb-modal-window "INVOICE View Invoice Close" at bounding box center [428, 190] width 856 height 381
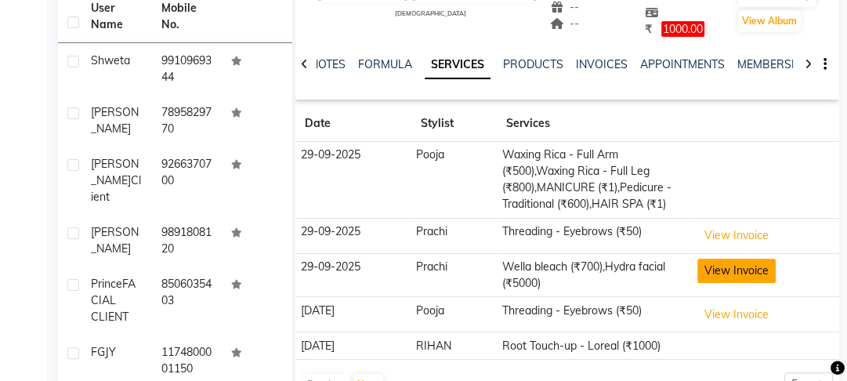
click at [750, 263] on button "View Invoice" at bounding box center [736, 270] width 78 height 24
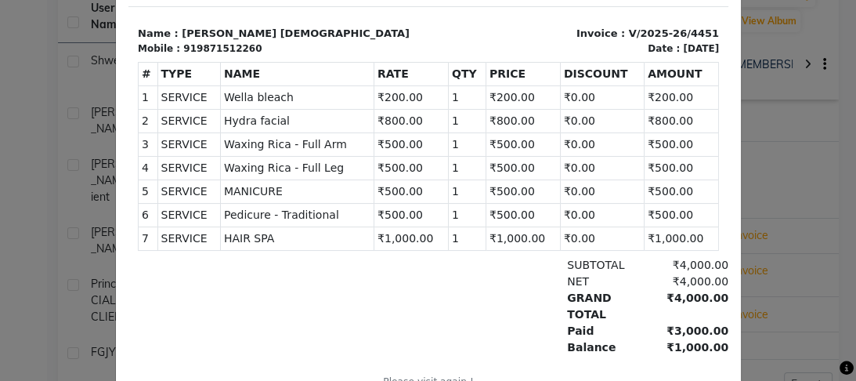
scroll to position [269, 0]
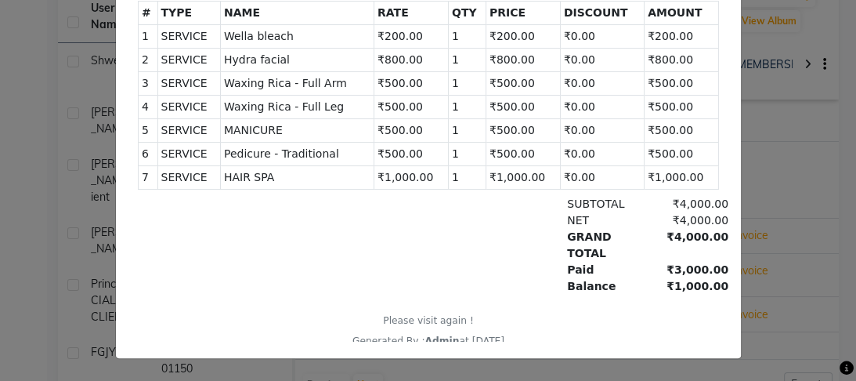
click at [781, 224] on ngb-modal-window "INVOICE View Invoice Close" at bounding box center [428, 190] width 856 height 381
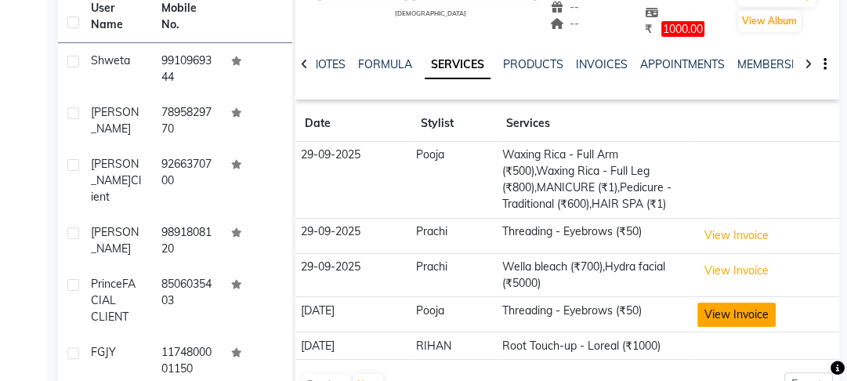
click at [759, 318] on button "View Invoice" at bounding box center [736, 314] width 78 height 24
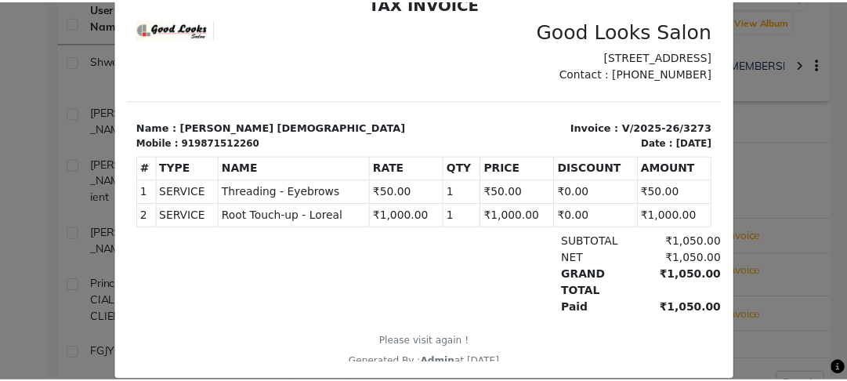
scroll to position [136, 0]
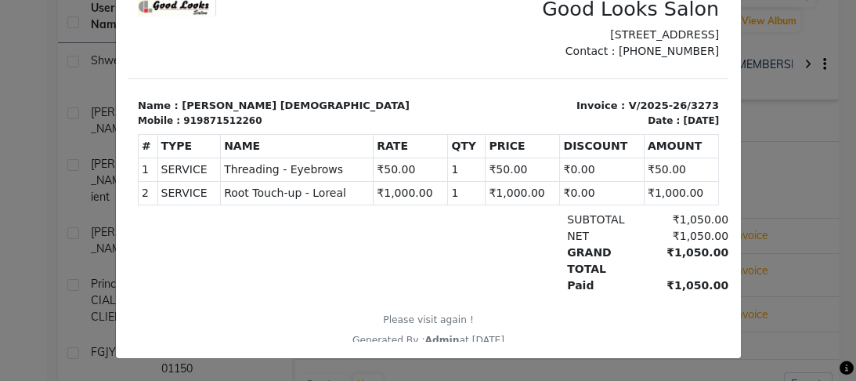
click at [739, 147] on ngb-modal-window "INVOICE View Invoice Close" at bounding box center [428, 190] width 856 height 381
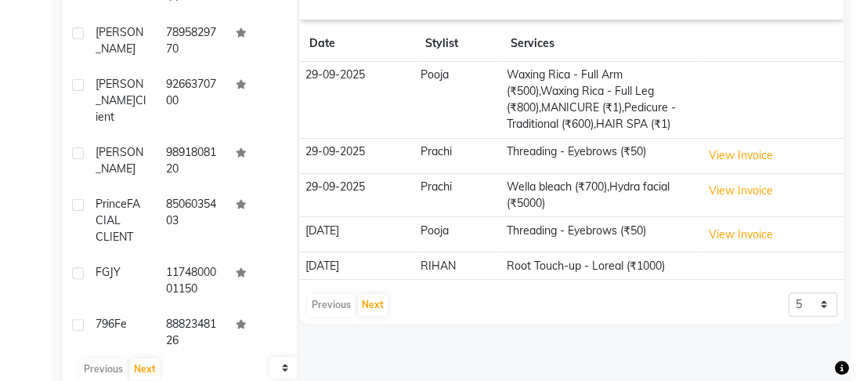
scroll to position [298, 0]
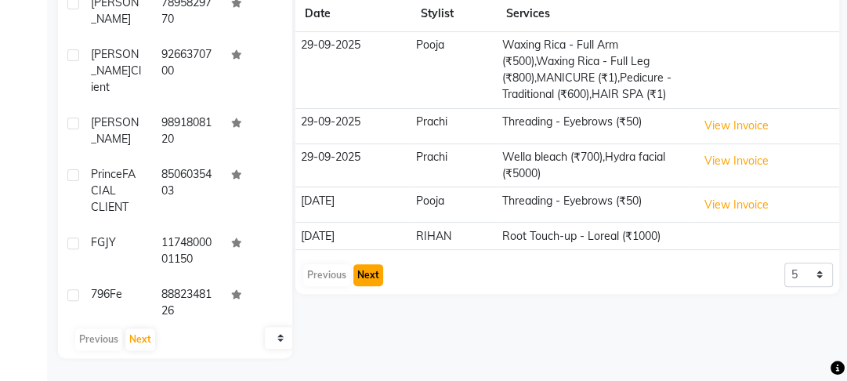
click at [357, 279] on button "Next" at bounding box center [368, 275] width 30 height 22
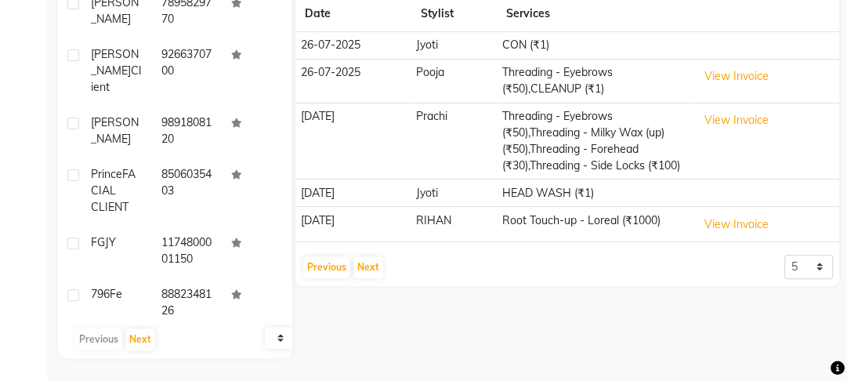
click at [765, 88] on td "View Invoice" at bounding box center [765, 81] width 146 height 44
click at [761, 76] on button "View Invoice" at bounding box center [736, 76] width 78 height 24
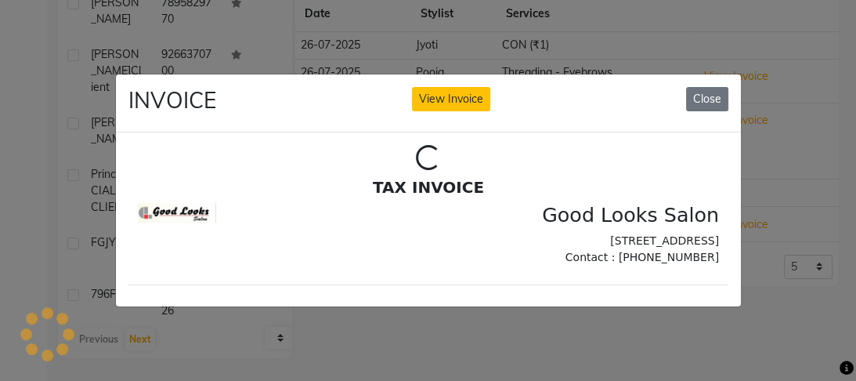
scroll to position [0, 0]
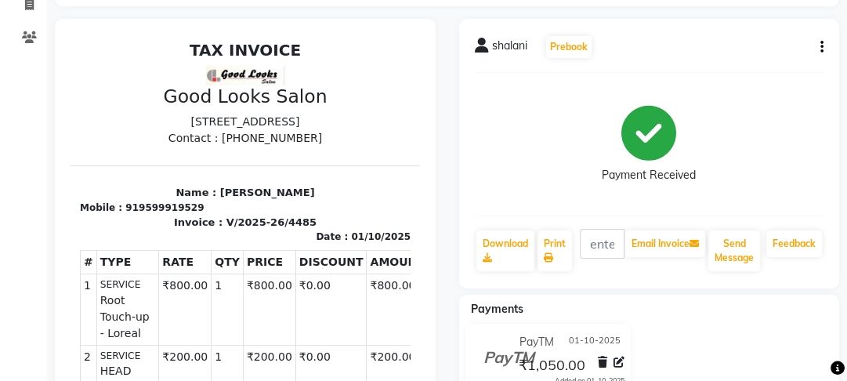
scroll to position [31, 0]
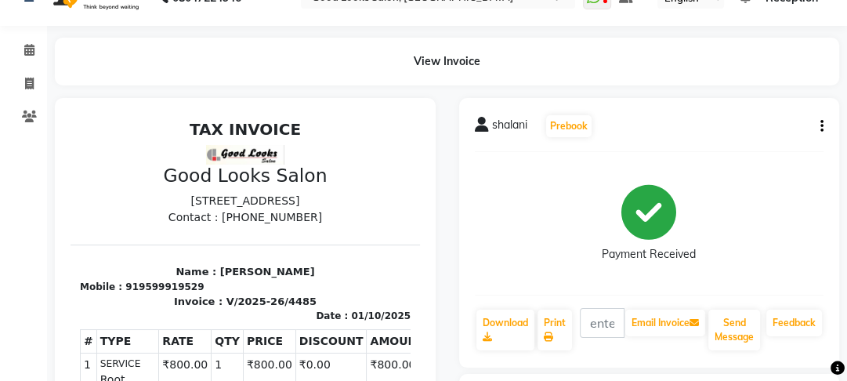
click at [825, 121] on div "shalani Prebook Payment Received Download Print Email Invoice Send Message Feed…" at bounding box center [649, 232] width 381 height 269
click at [821, 126] on icon "button" at bounding box center [821, 126] width 3 height 1
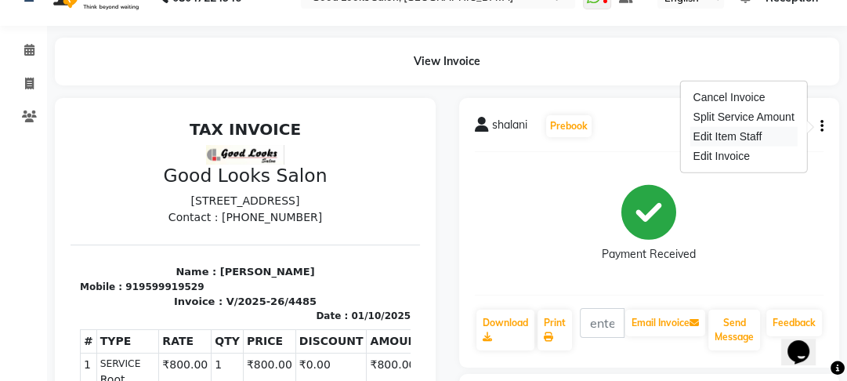
scroll to position [0, 0]
click at [771, 139] on div "Edit Item Staff" at bounding box center [742, 137] width 107 height 20
select select "89434"
select select "22726"
select select "43944"
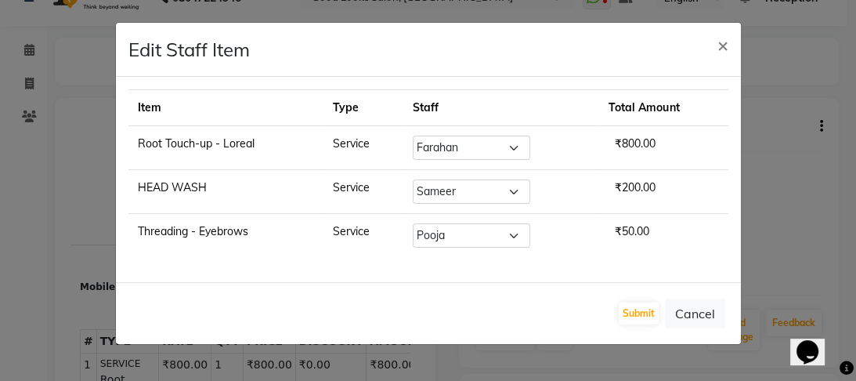
click at [802, 210] on ngb-modal-window "Edit Staff Item × Item Type Staff Total Amount Root Touch-up - Loreal Service S…" at bounding box center [428, 190] width 856 height 381
